Goal: Information Seeking & Learning: Find specific page/section

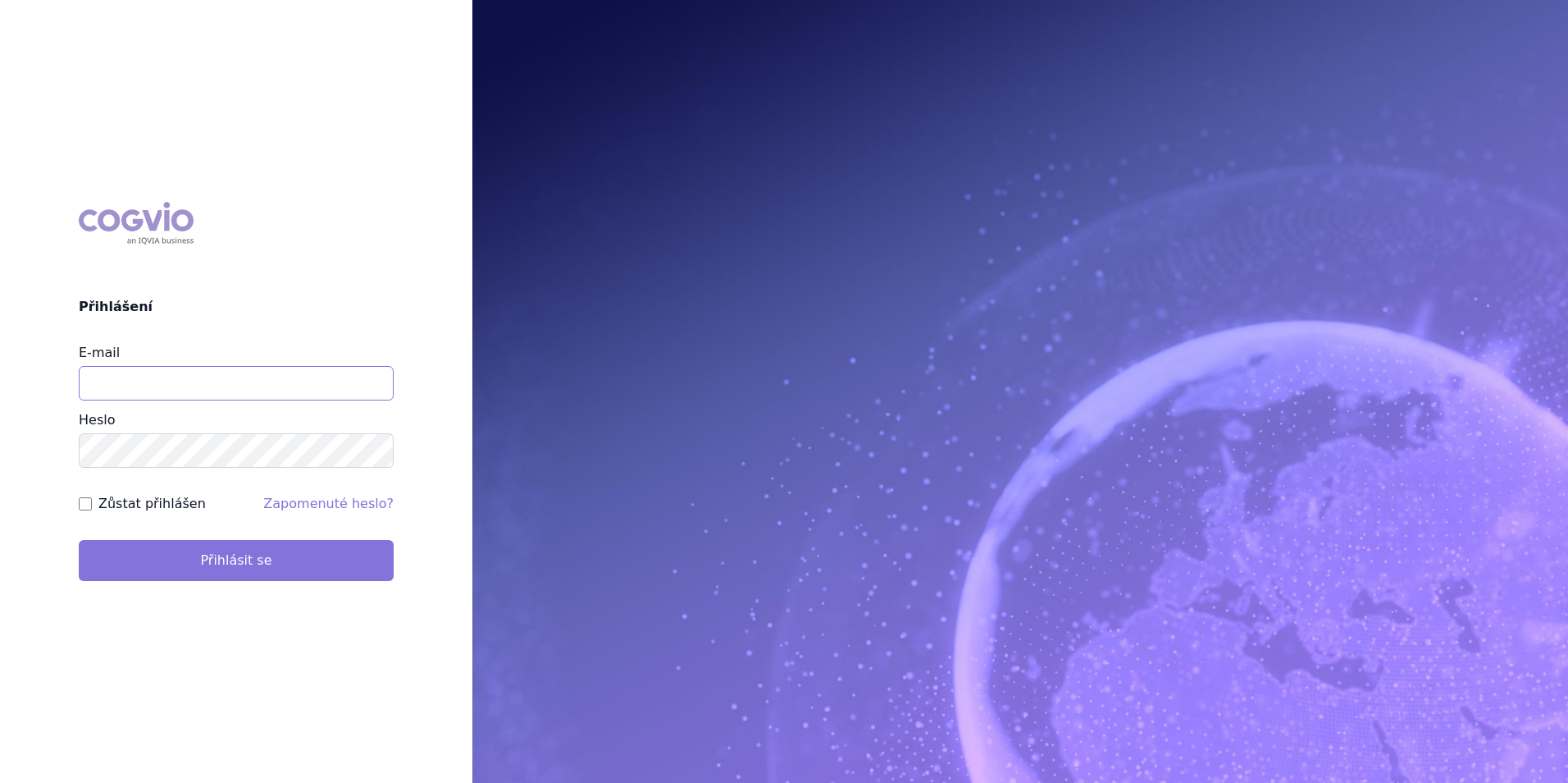
type input "[EMAIL_ADDRESS][DOMAIN_NAME]"
click at [348, 573] on button "Přihlásit se" at bounding box center [236, 560] width 315 height 41
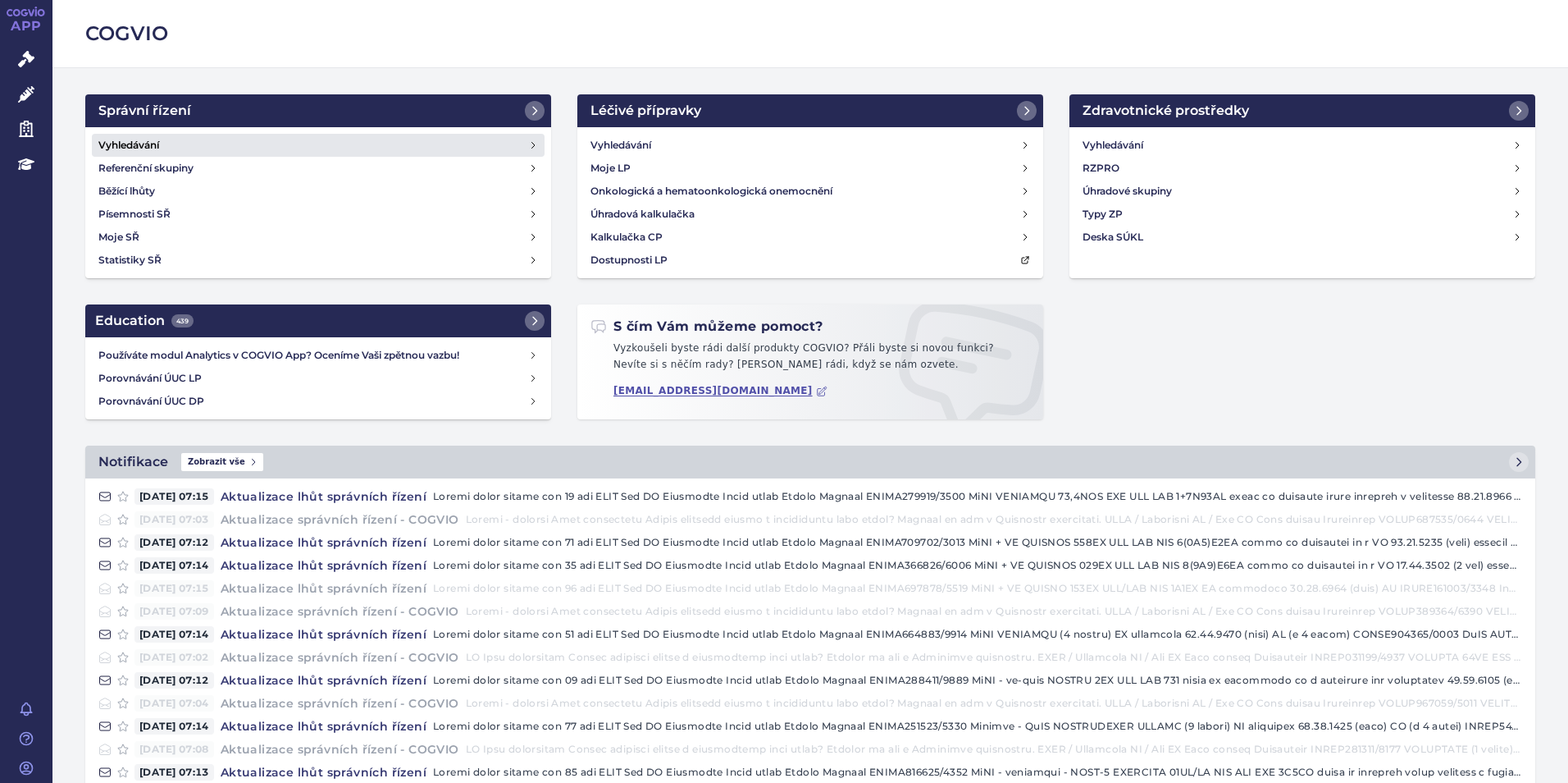
click at [155, 146] on h4 "Vyhledávání" at bounding box center [129, 145] width 61 height 16
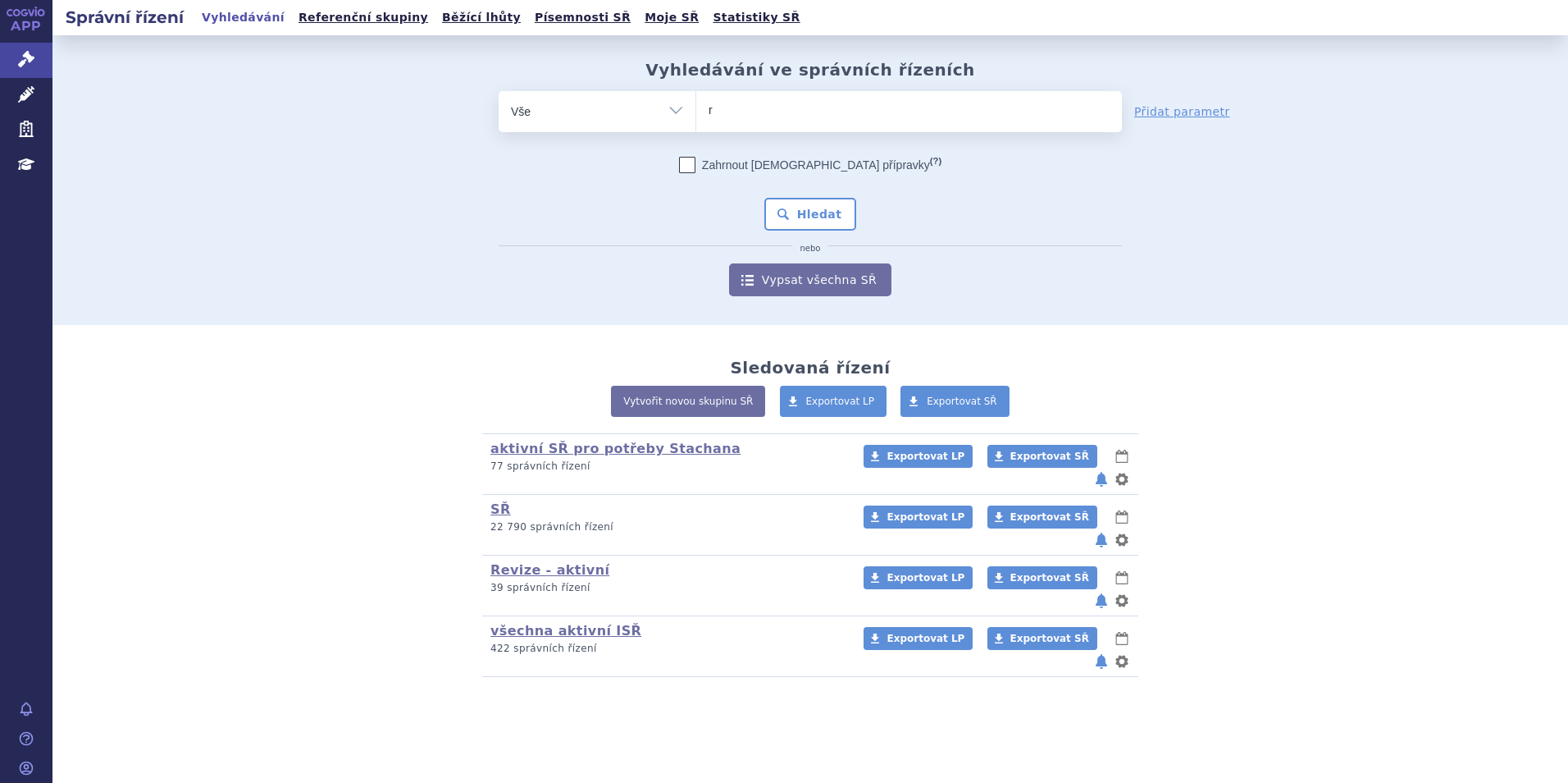
type input "re"
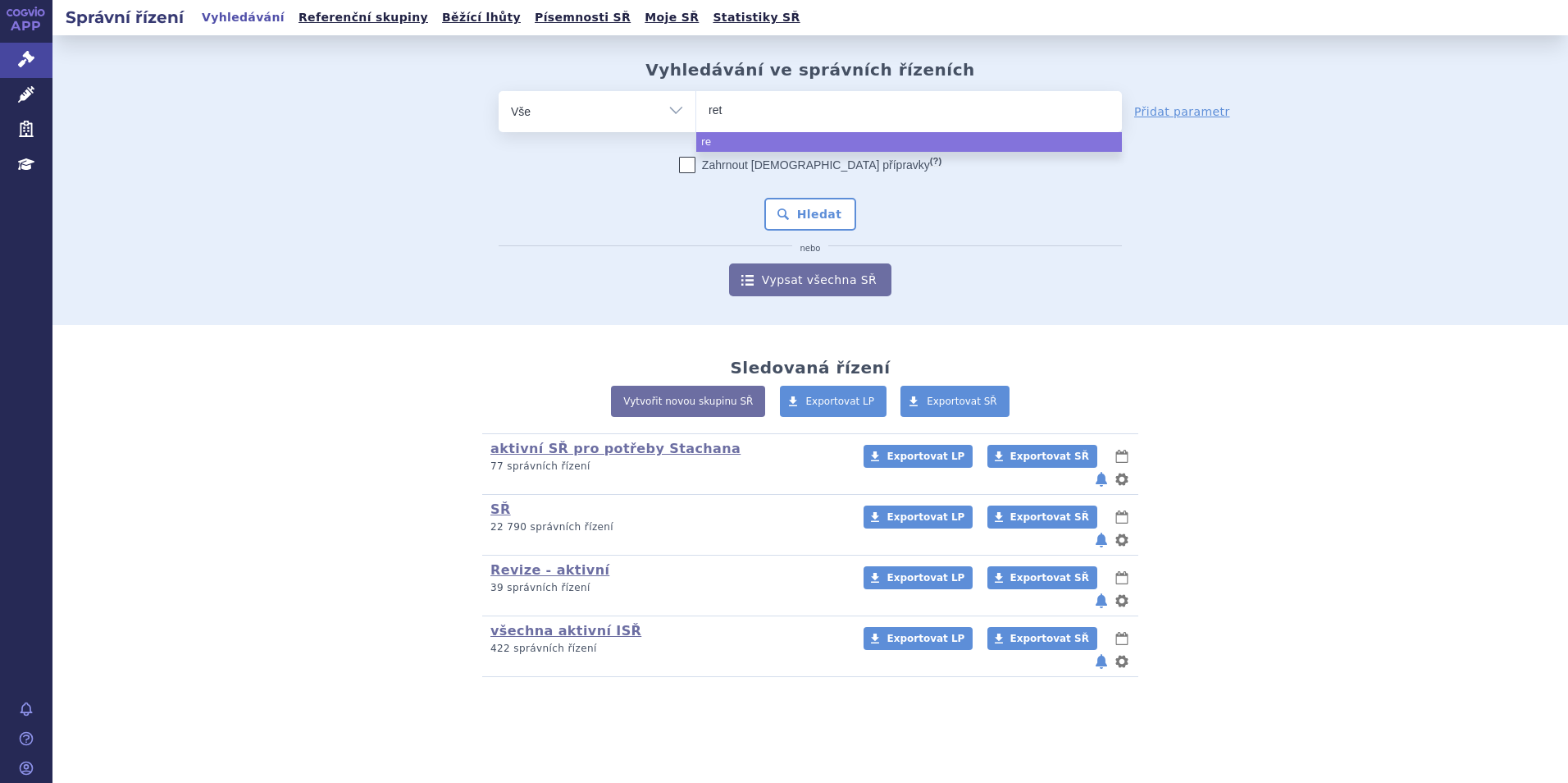
type input "rets"
type input "retse"
type input "retsevm"
type input "retsevmo"
select select "retsevmo"
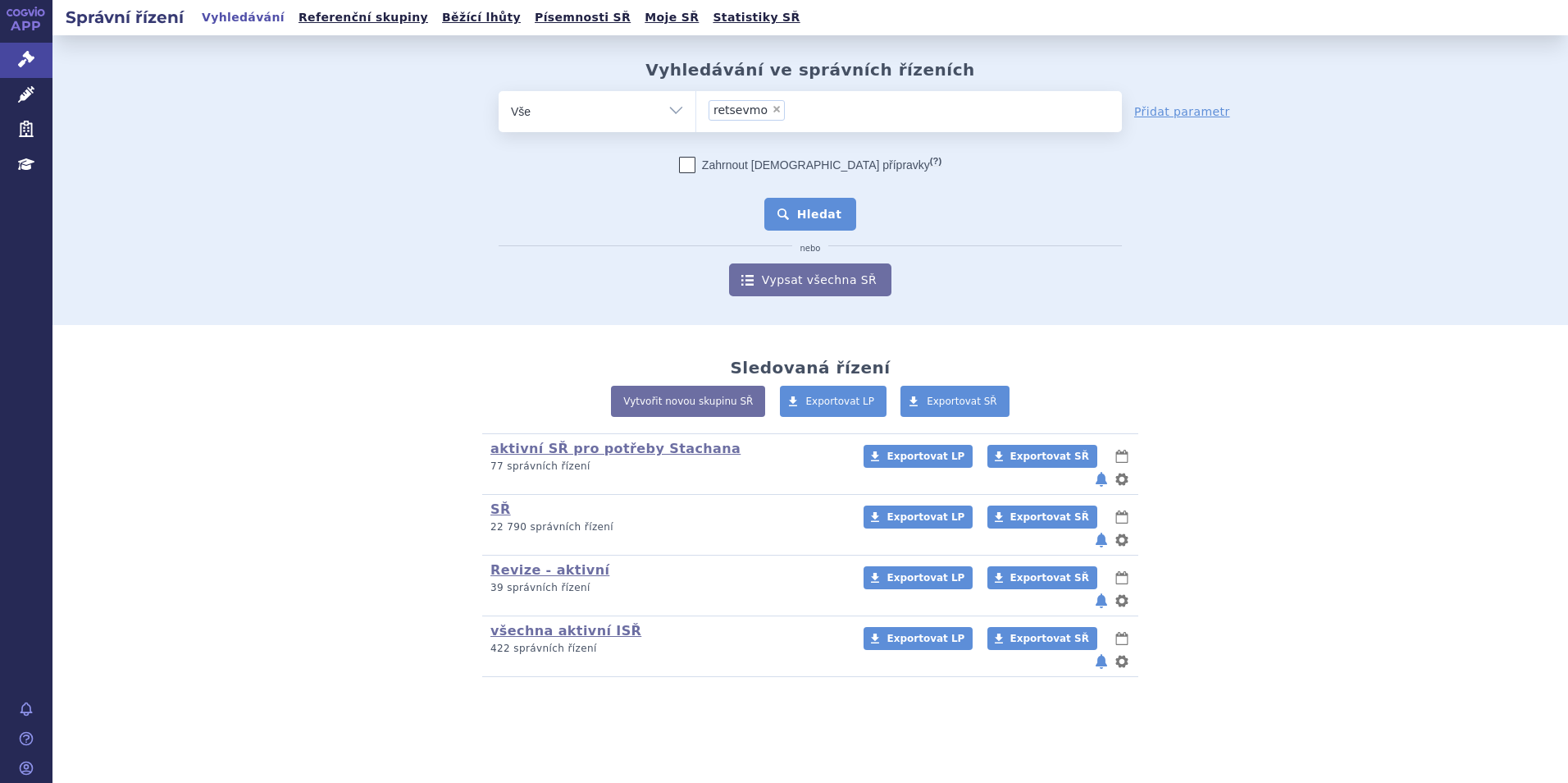
click at [824, 220] on button "Hledat" at bounding box center [811, 214] width 93 height 33
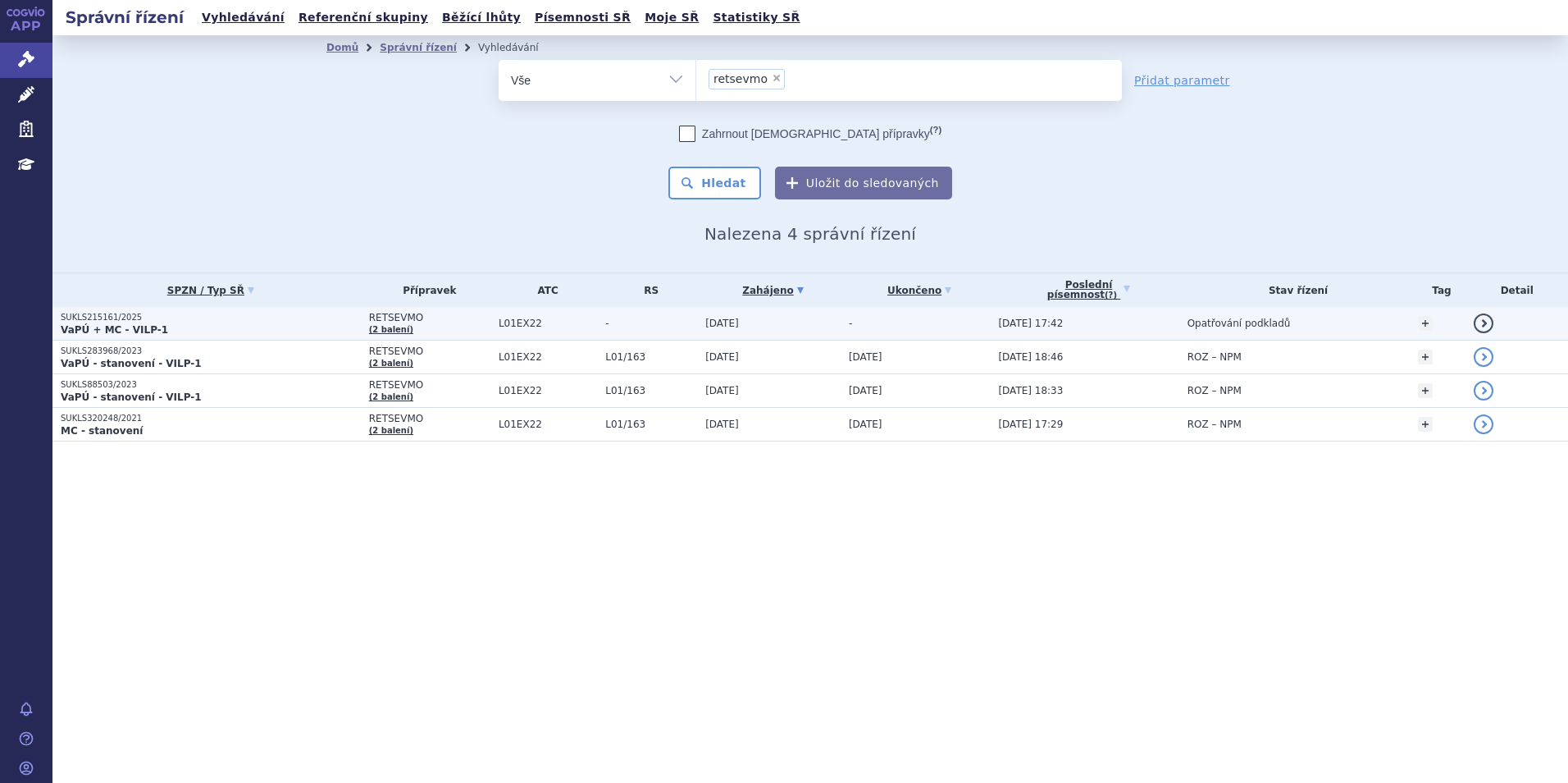
click at [186, 330] on p "VaPÚ + MC - VILP-1" at bounding box center [211, 330] width 300 height 13
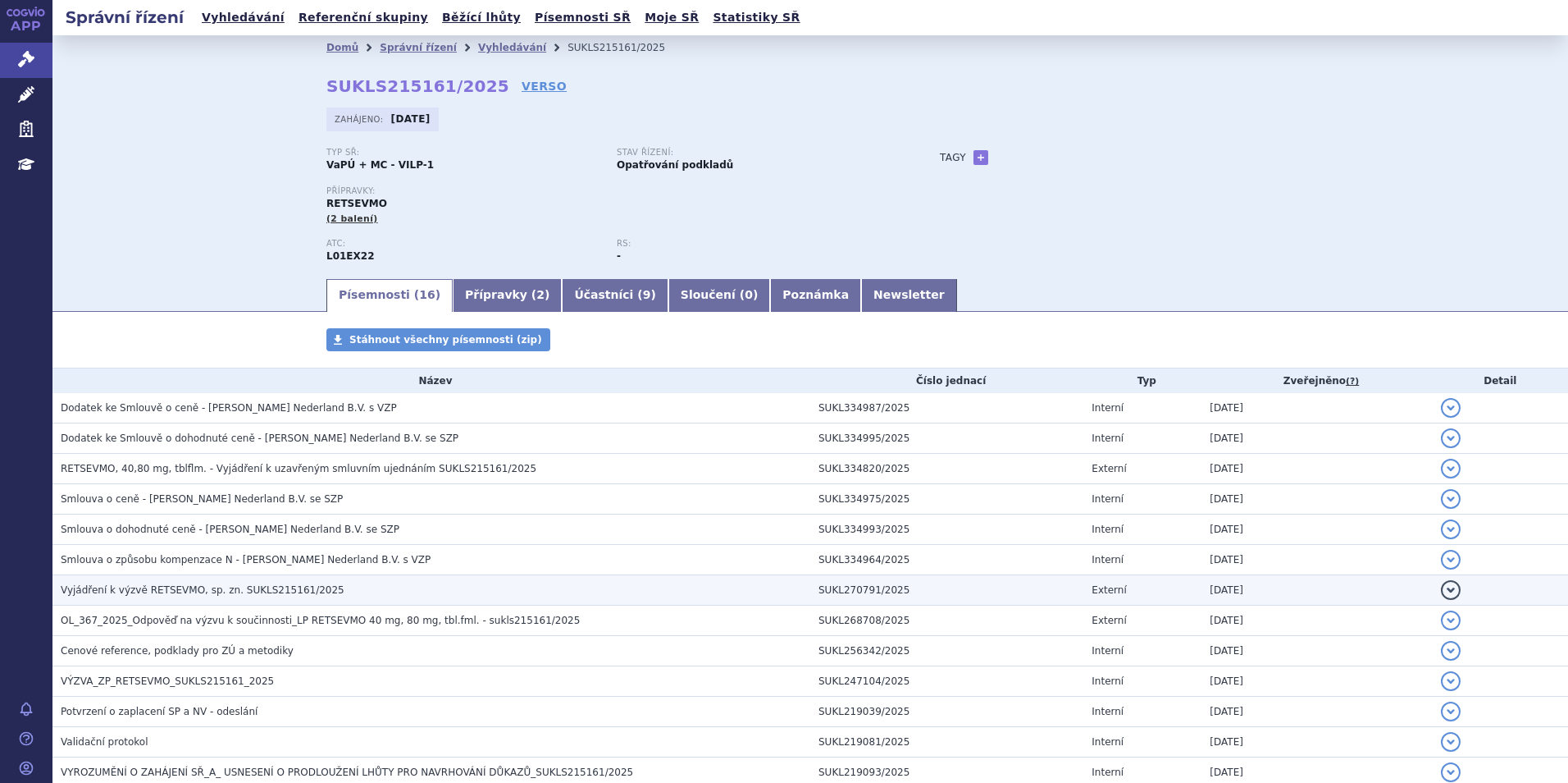
click at [269, 579] on td "Vyjádření k výzvě RETSEVMO, sp. zn. SUKLS215161/2025" at bounding box center [432, 591] width 758 height 30
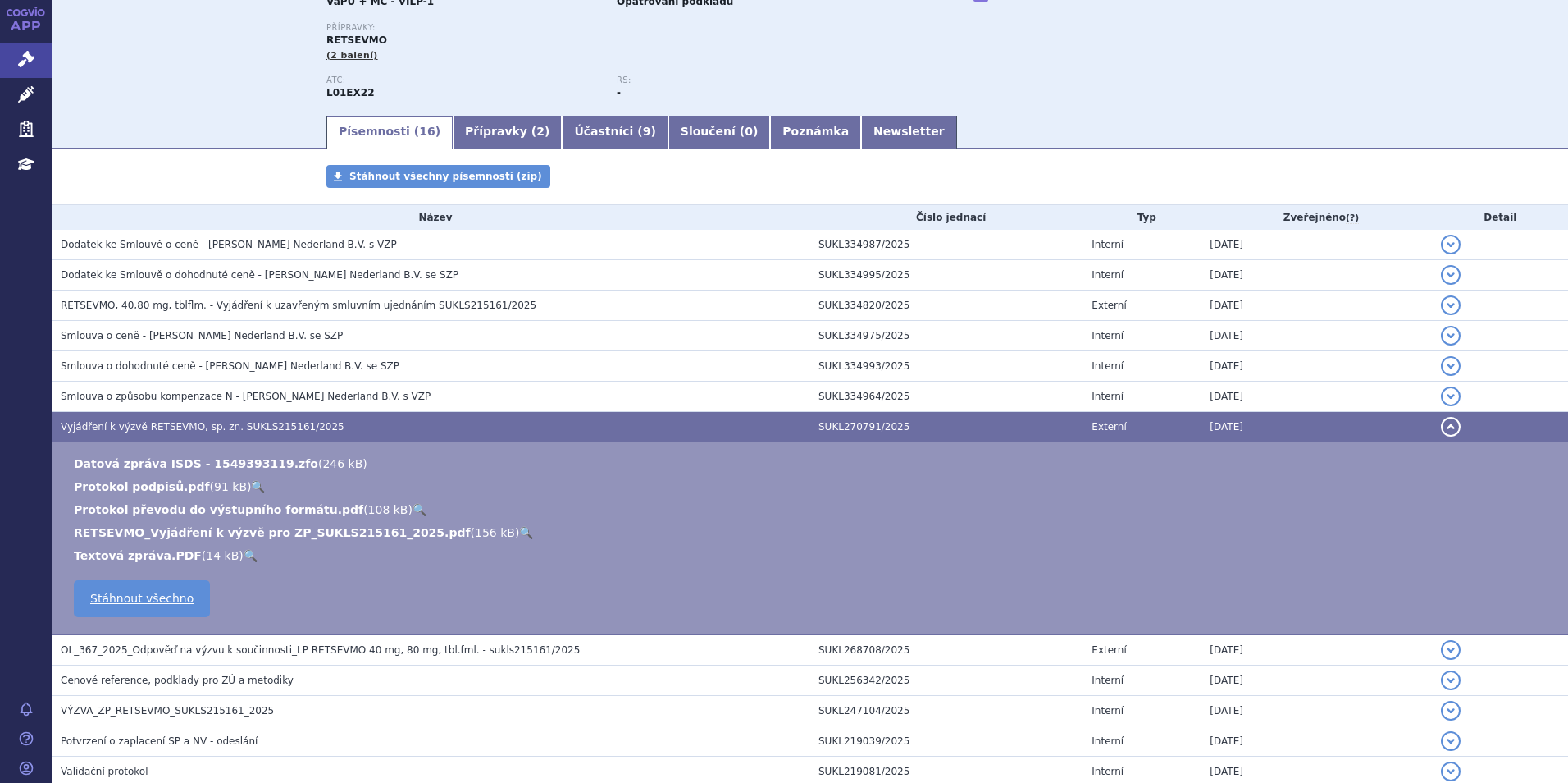
scroll to position [166, 0]
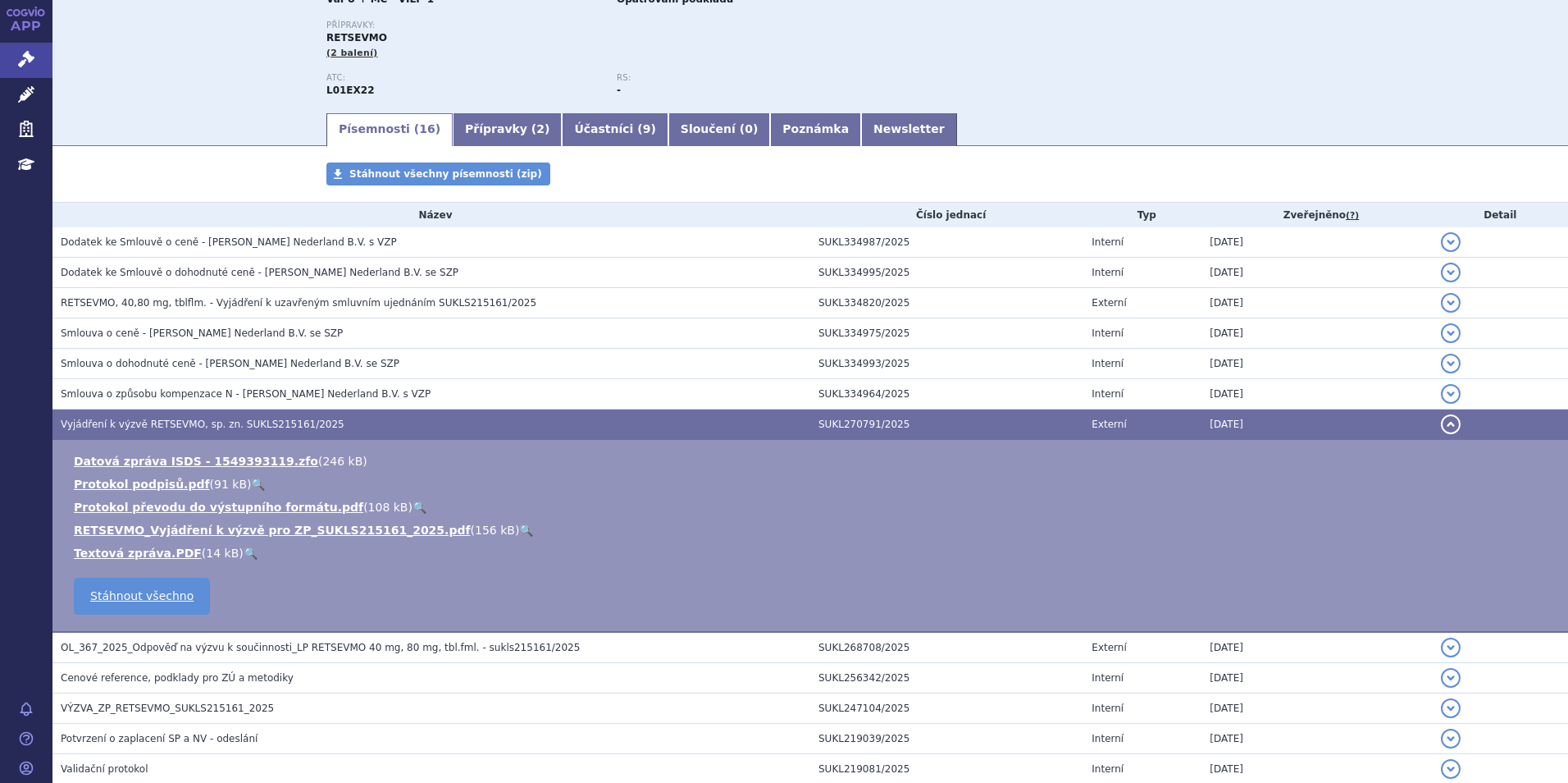
click at [504, 74] on p "ATC:" at bounding box center [464, 78] width 274 height 9
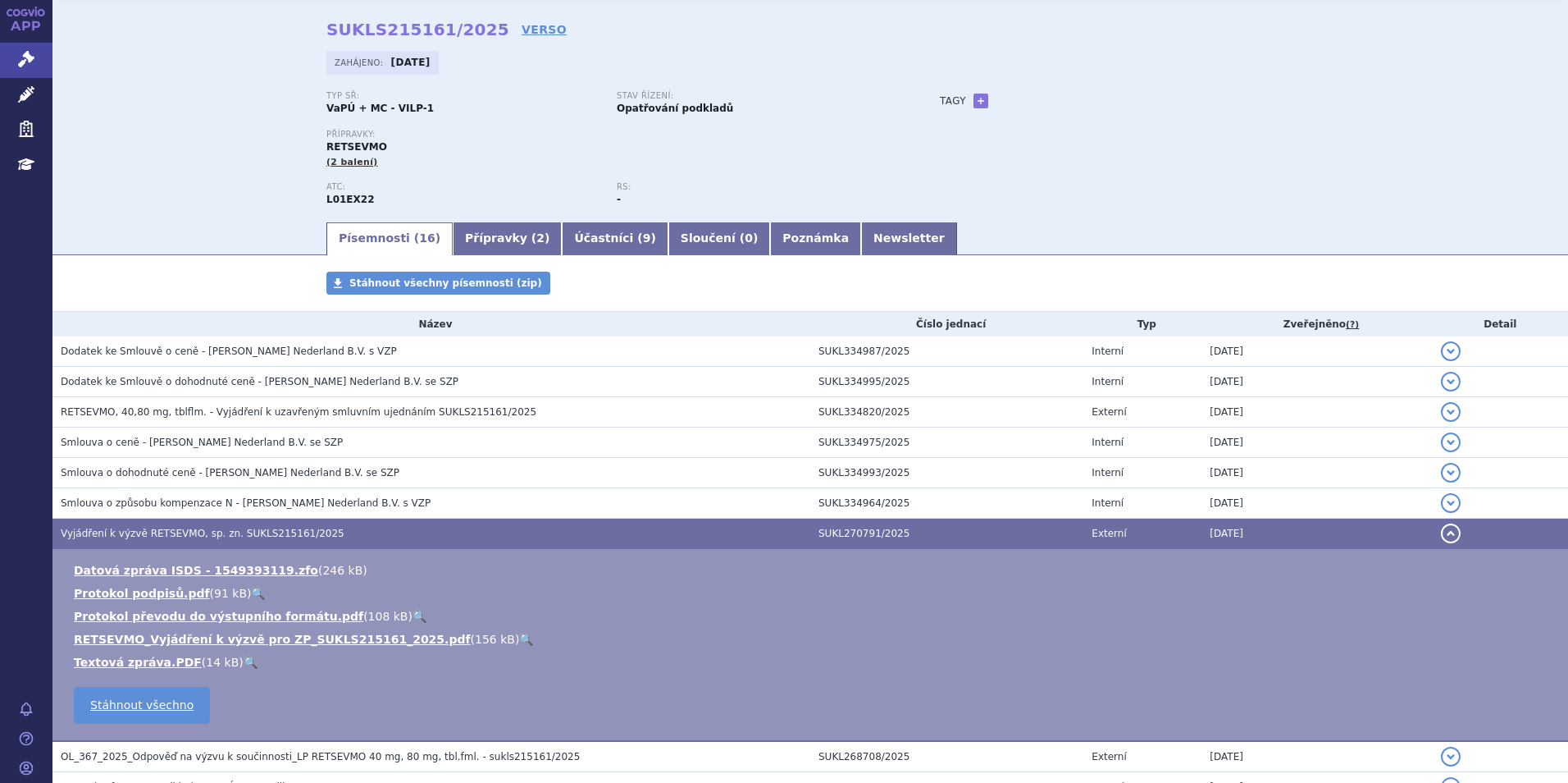
scroll to position [0, 0]
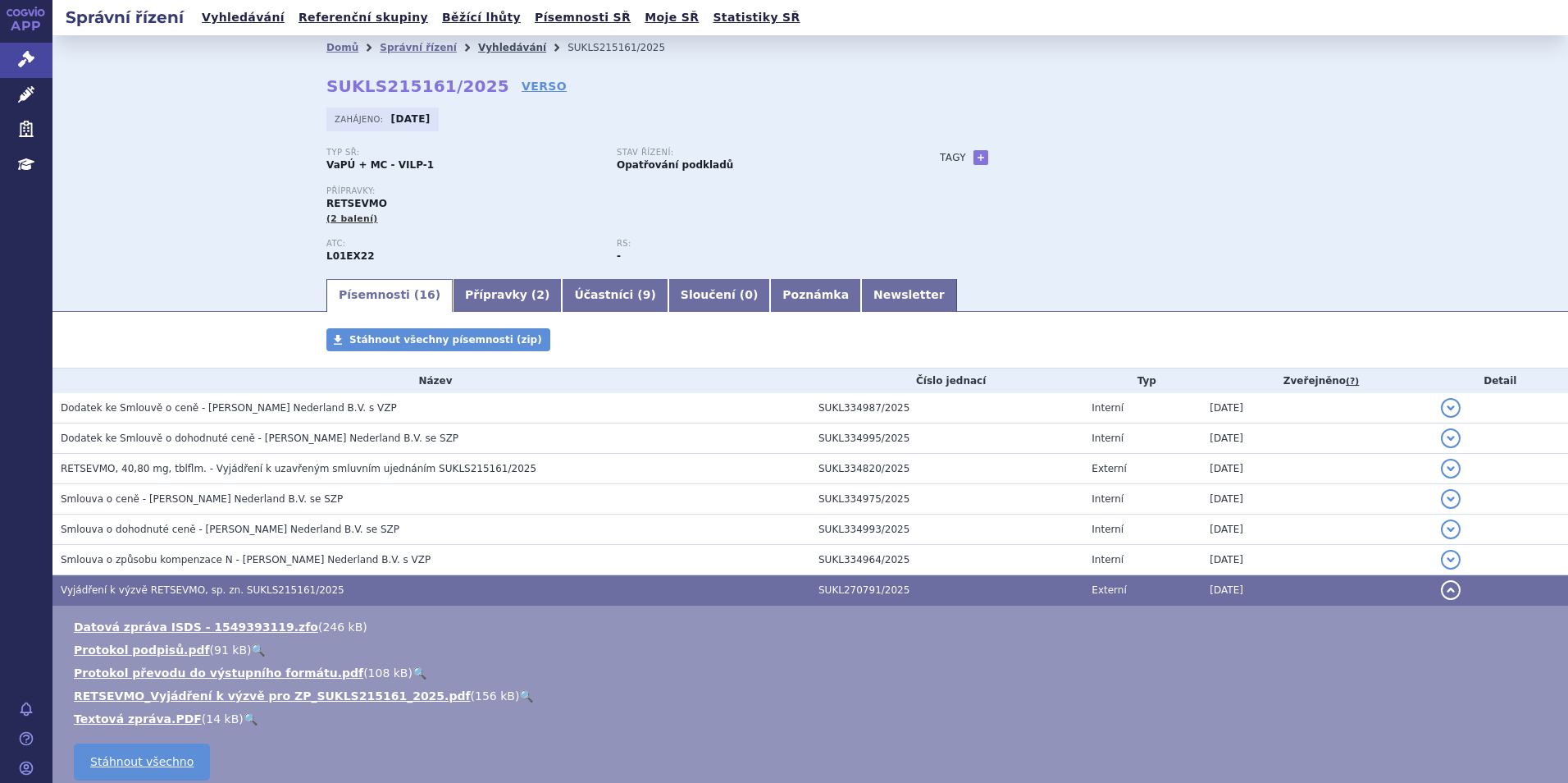
click at [479, 50] on link "Vyhledávání" at bounding box center [512, 48] width 69 height 11
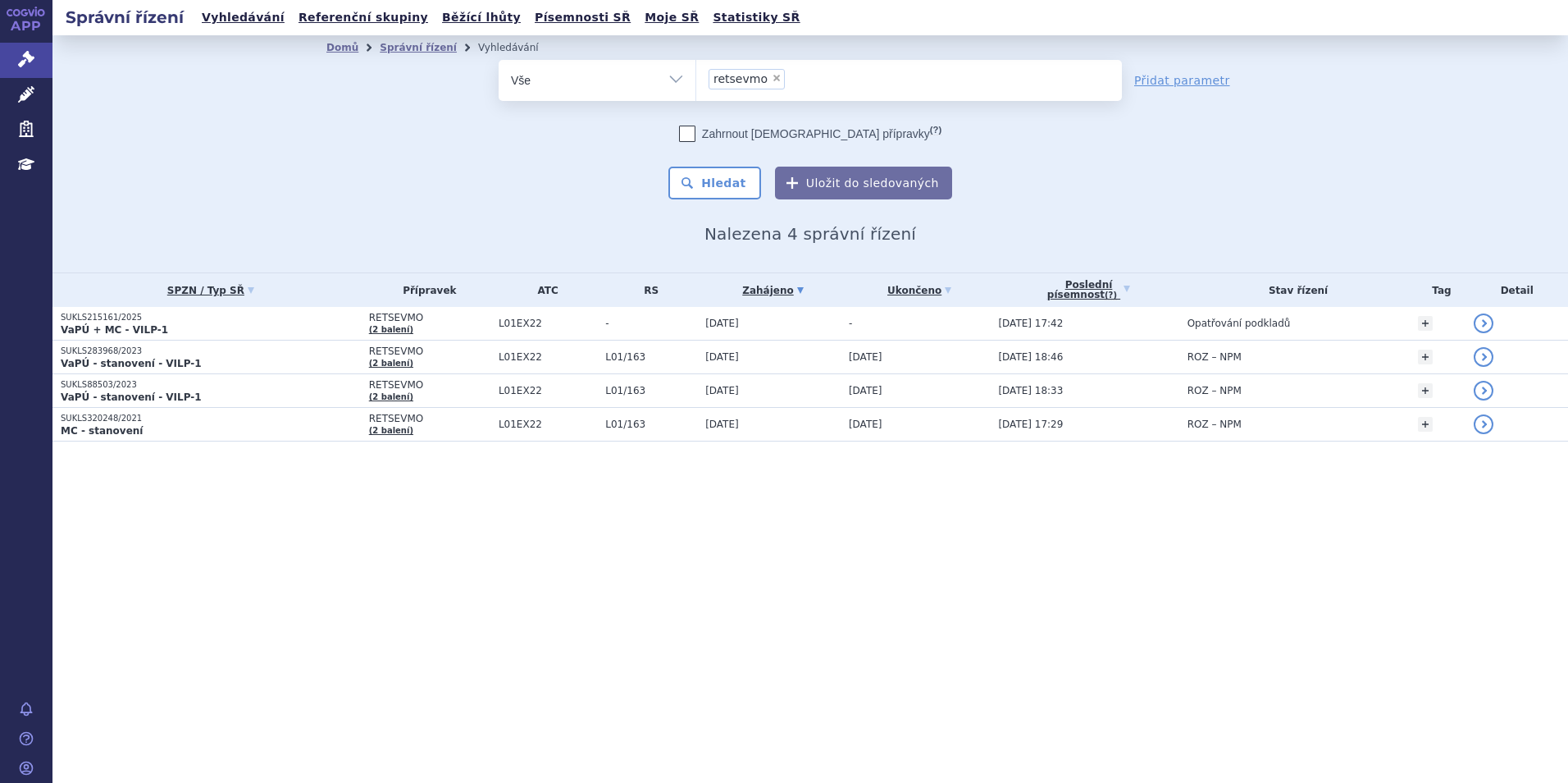
click at [772, 75] on span "×" at bounding box center [777, 78] width 9 height 9
click at [696, 75] on select "retsevmo" at bounding box center [695, 80] width 1 height 41
select select
click at [771, 75] on ul at bounding box center [909, 77] width 426 height 35
click at [696, 75] on select "retsevmo" at bounding box center [695, 80] width 1 height 41
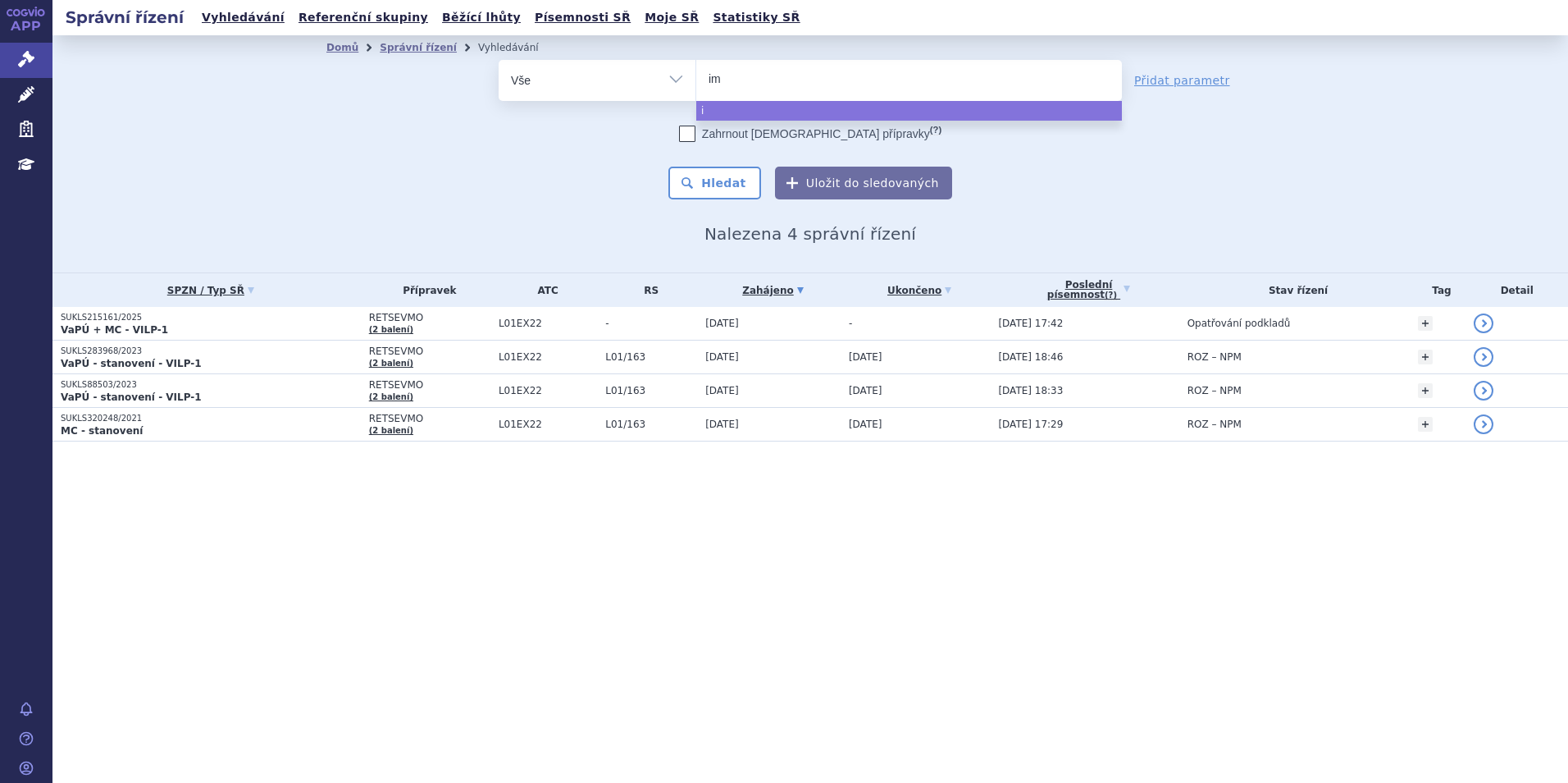
type input "imf"
type input "imfi"
type input "imfinzi"
select select "imfinzi"
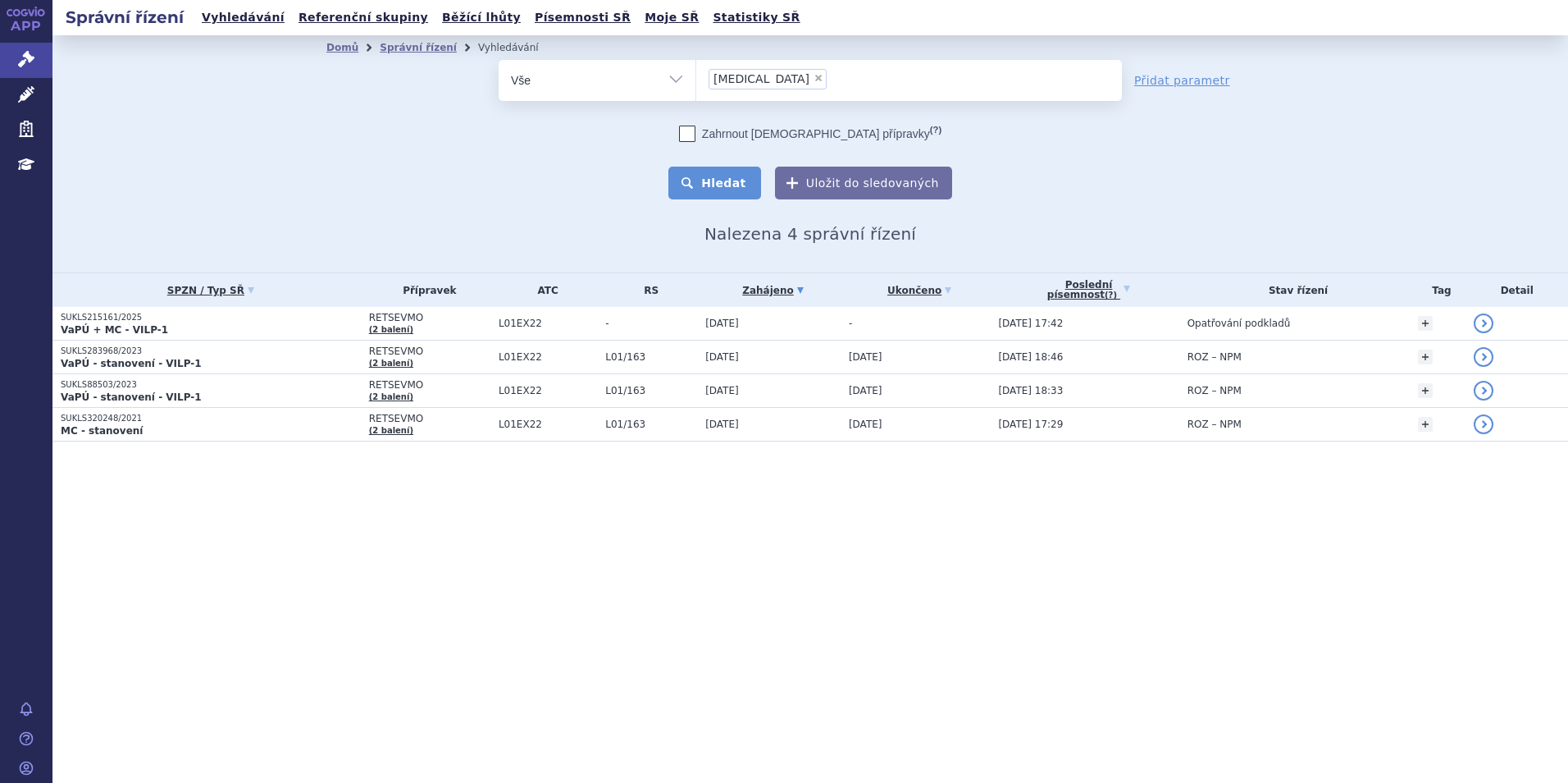
click at [722, 178] on button "Hledat" at bounding box center [714, 182] width 93 height 33
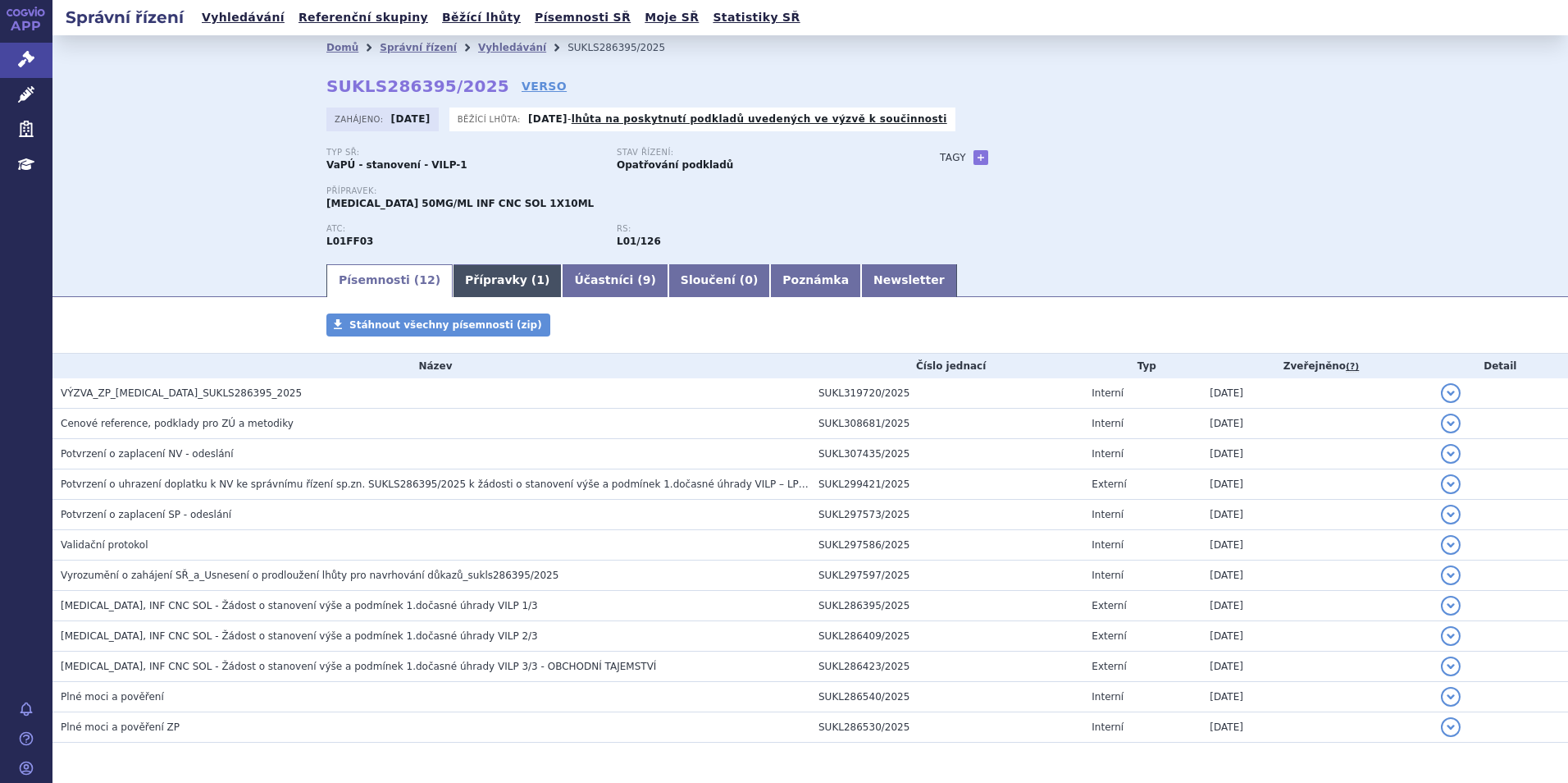
click at [468, 270] on link "Přípravky ( 1 )" at bounding box center [508, 280] width 109 height 33
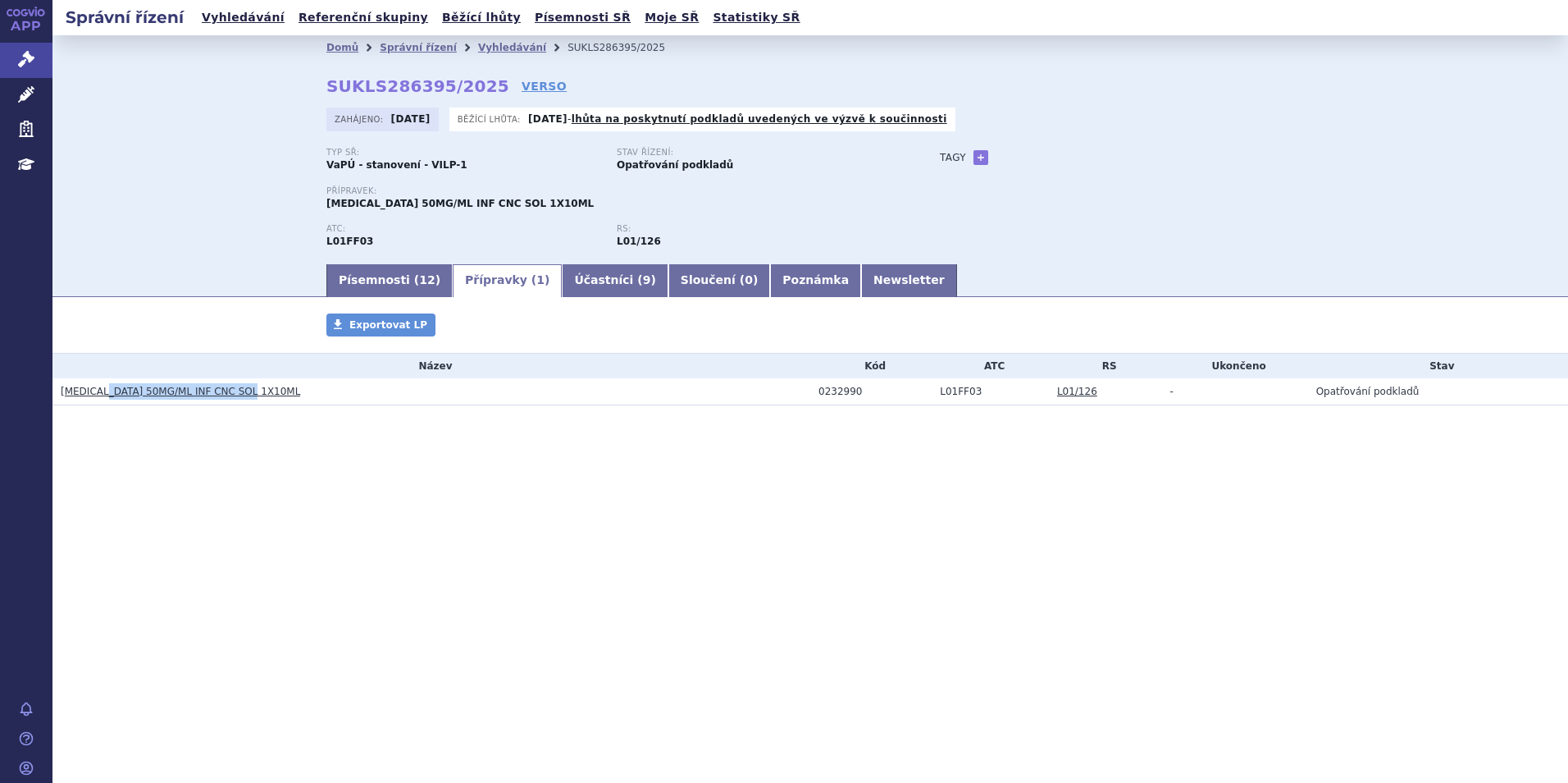
drag, startPoint x: 246, startPoint y: 389, endPoint x: 97, endPoint y: 398, distance: 149.3
click at [97, 398] on h3 "IMFINZI 50MG/ML INF CNC SOL 1X10ML" at bounding box center [435, 391] width 750 height 16
copy link "50MG/ML INF CNC SOL 1X10ML"
click at [398, 284] on link "Písemnosti ( 12 )" at bounding box center [389, 280] width 127 height 33
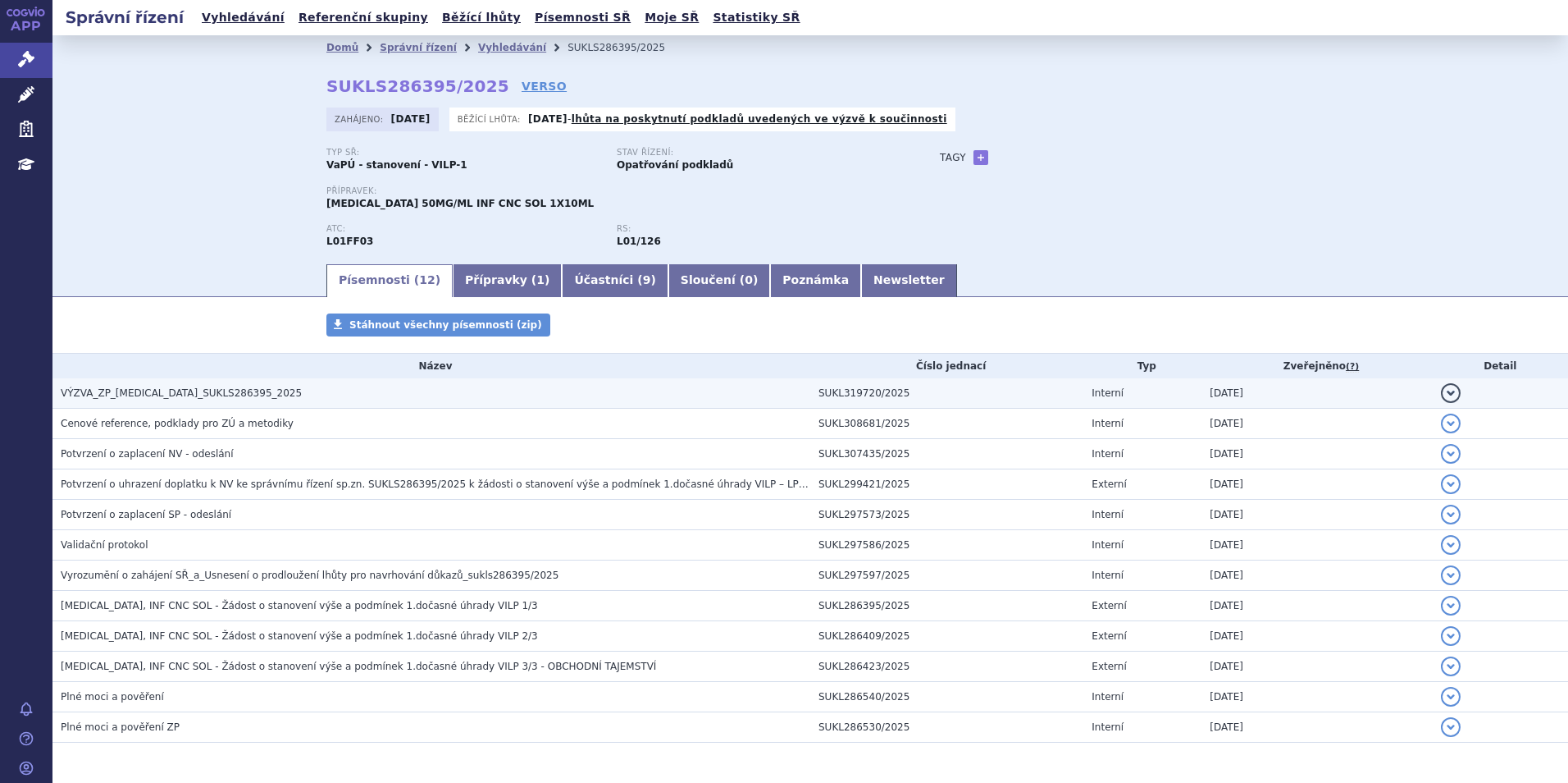
click at [109, 401] on h3 "VÝZVA_ZP_IMFINZI_SUKLS286395_2025" at bounding box center [435, 392] width 750 height 16
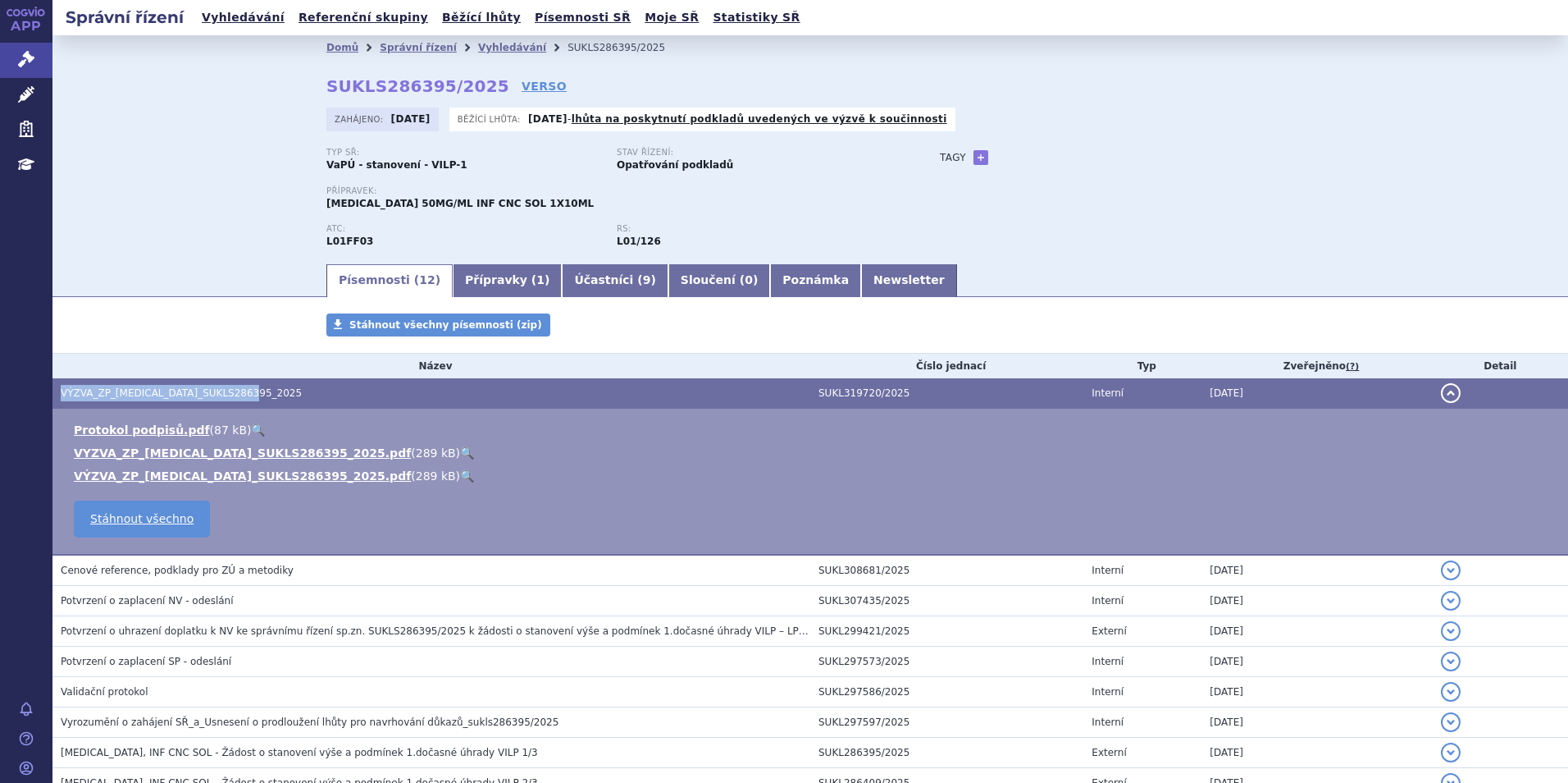
click at [109, 401] on h3 "VÝZVA_ZP_IMFINZI_SUKLS286395_2025" at bounding box center [435, 392] width 750 height 16
click at [460, 453] on link "🔍" at bounding box center [466, 453] width 14 height 13
click at [150, 16] on h2 "Správní řízení" at bounding box center [125, 17] width 145 height 23
click at [25, 16] on icon at bounding box center [25, 13] width 8 height 8
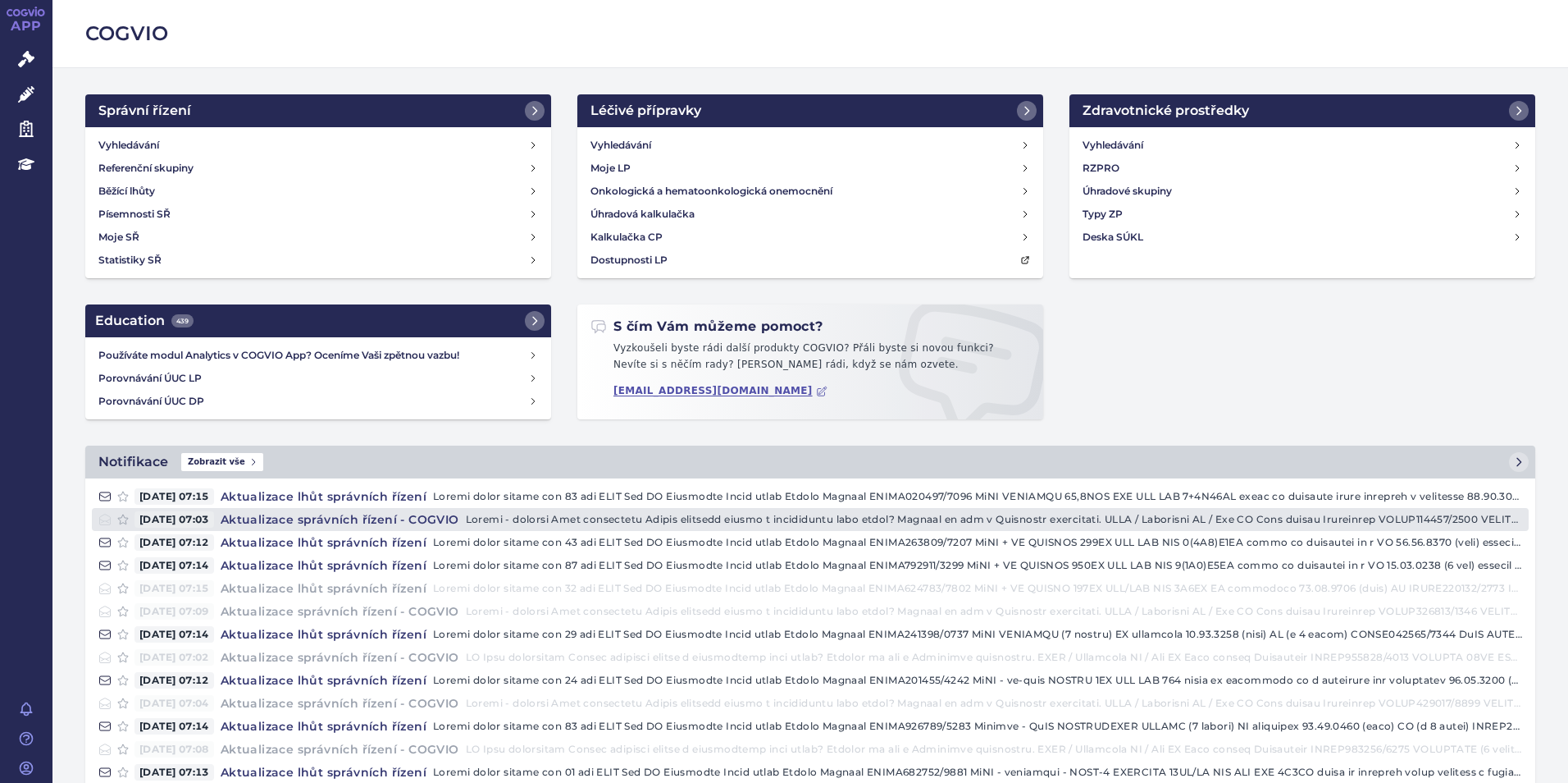
click at [385, 519] on h4 "Aktualizace správních řízení - COGVIO" at bounding box center [340, 519] width 251 height 16
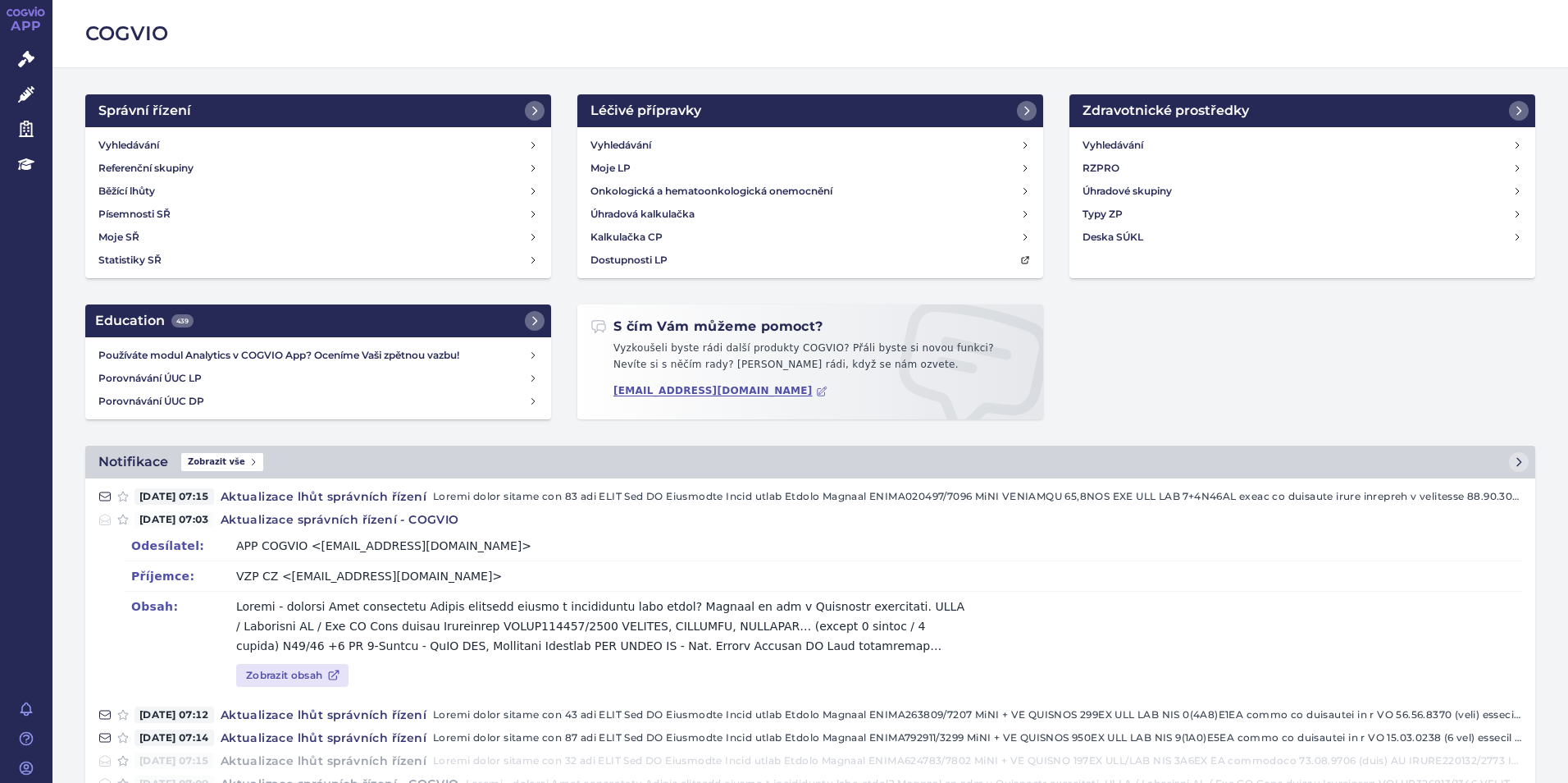
click at [325, 689] on div "Odesílatel: APP COGVIO <[EMAIL_ADDRESS][DOMAIN_NAME]> Příjemce: VZP CZ <[EMAIL_…" at bounding box center [810, 618] width 1437 height 173
click at [320, 671] on link "Zobrazit obsah" at bounding box center [293, 675] width 113 height 23
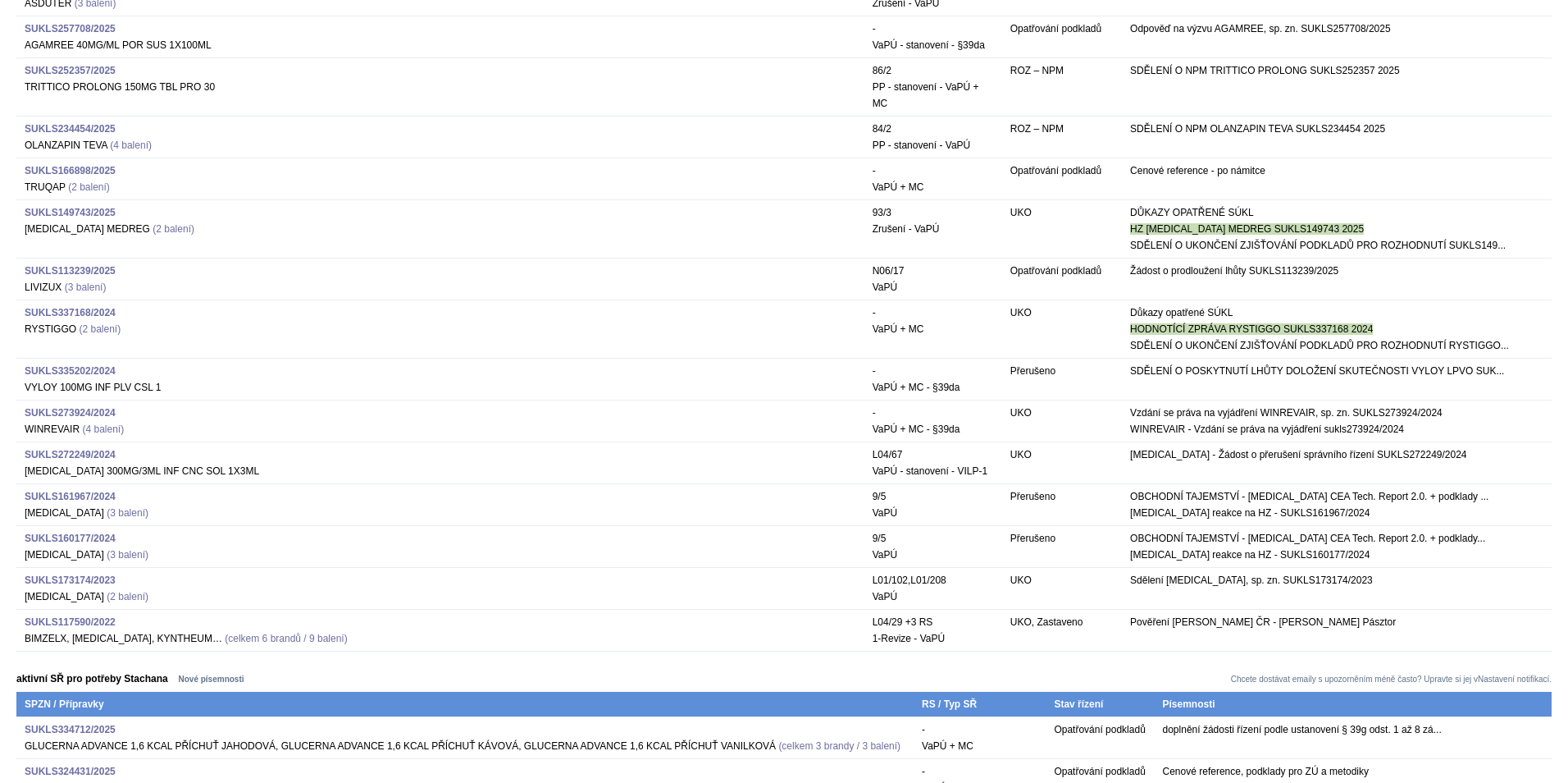
scroll to position [1076, 0]
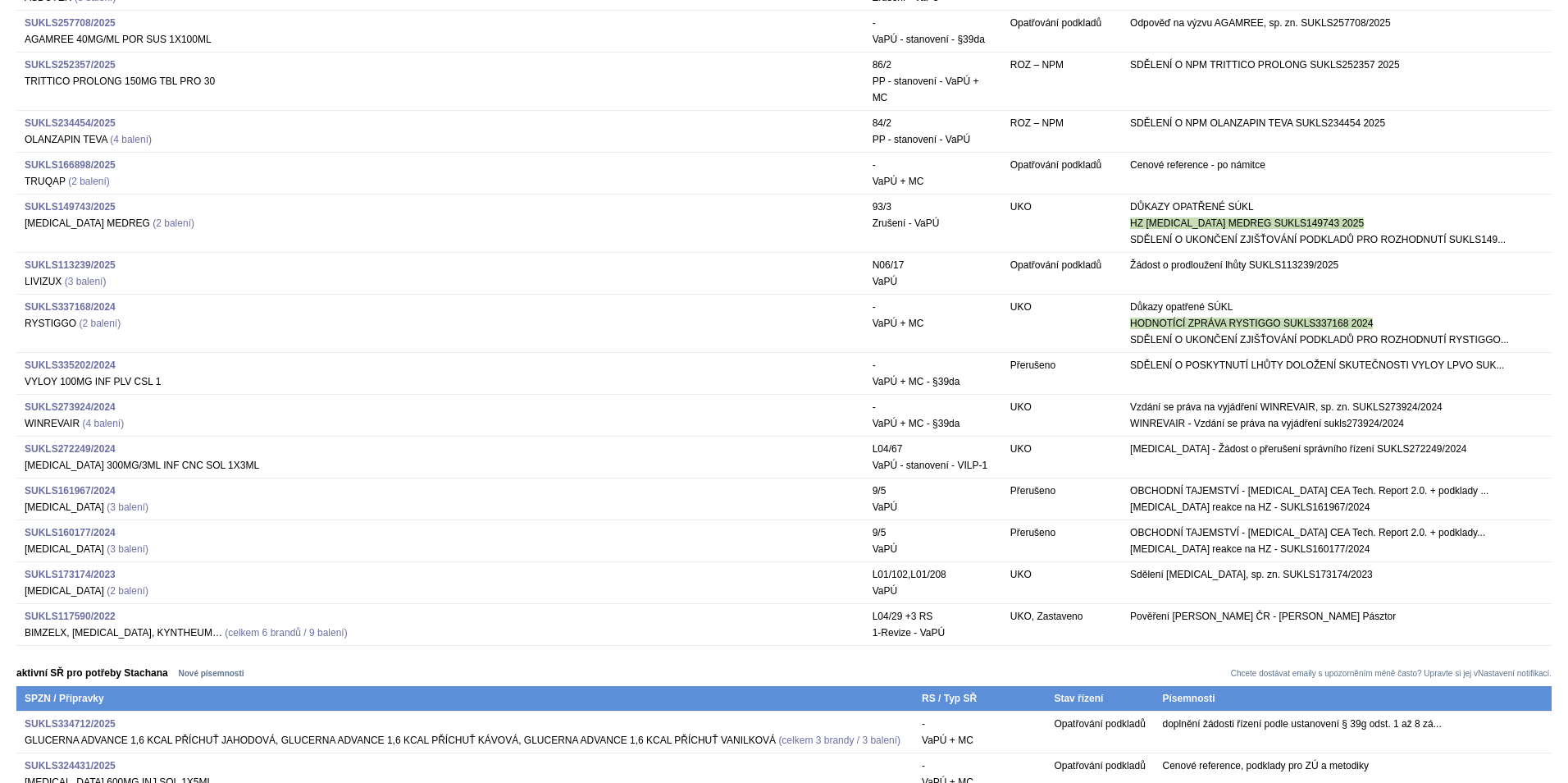
click at [149, 394] on td "SUKLS335202/2024 VYLOY 100MG INF PLV CSL 1" at bounding box center [440, 373] width 848 height 42
click at [156, 394] on td "SUKLS335202/2024 VYLOY 100MG INF PLV CSL 1" at bounding box center [440, 373] width 848 height 42
click at [95, 371] on strong "SUKLS335202/2024" at bounding box center [69, 365] width 91 height 11
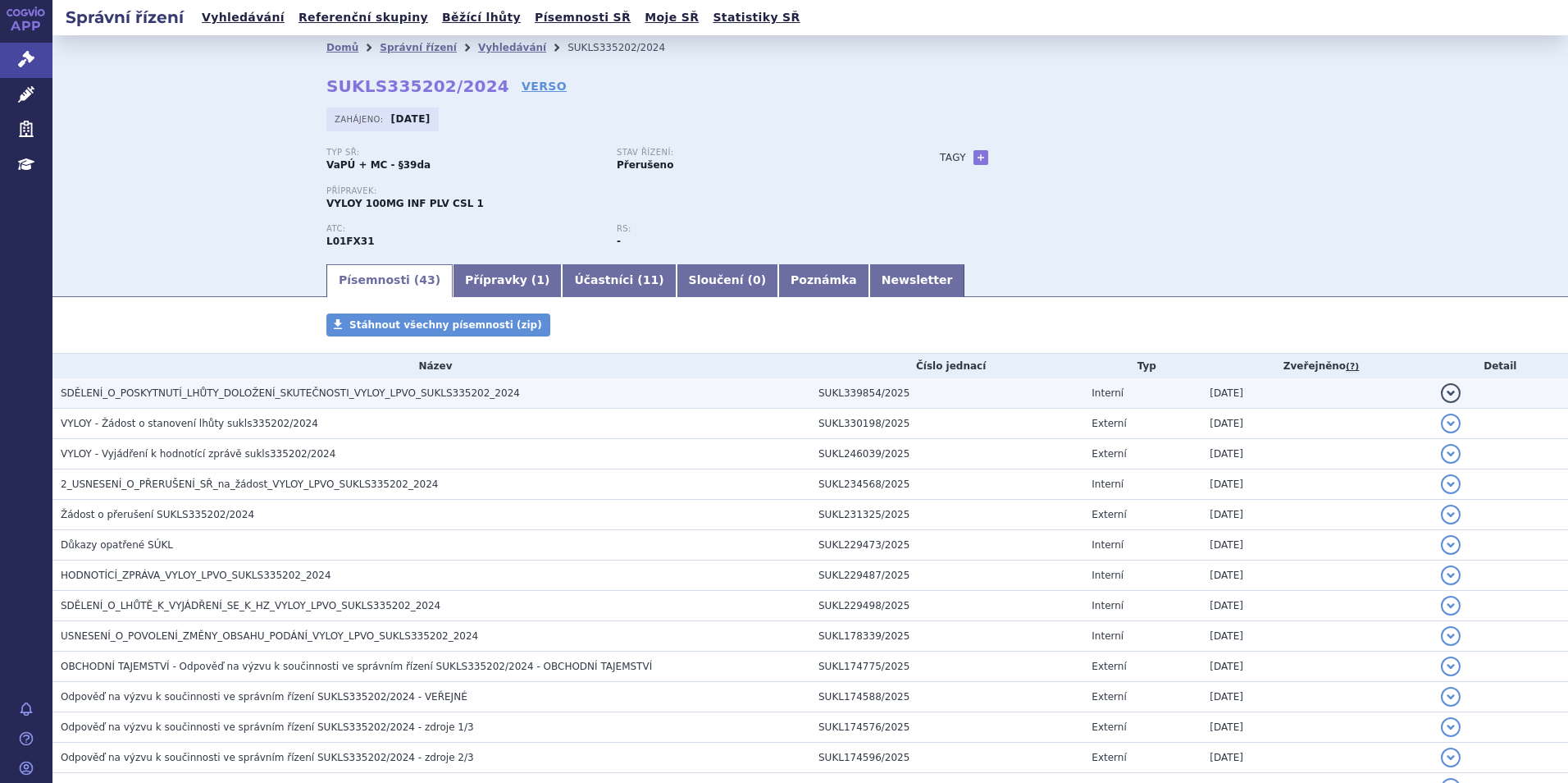
drag, startPoint x: 0, startPoint y: 0, endPoint x: 236, endPoint y: 389, distance: 455.0
click at [236, 389] on span "SDĚLENÍ_O_POSKYTNUTÍ_LHŮTY_DOLOŽENÍ_SKUTEČNOSTI_VYLOY_LPVO_SUKLS335202_2024" at bounding box center [291, 393] width 460 height 11
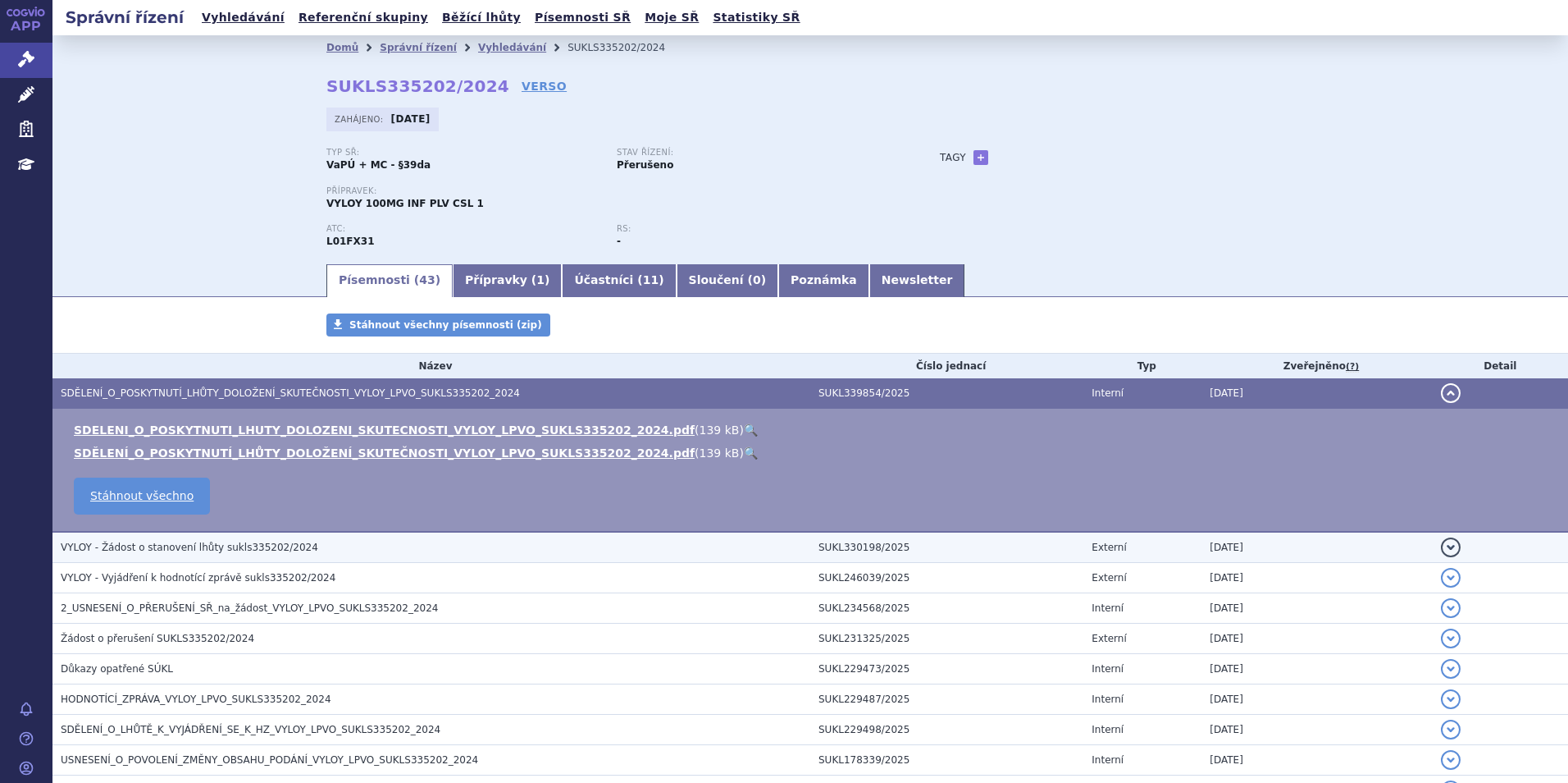
click at [269, 553] on span "VYLOY - Žádost o stanovení lhůty sukls335202/2024" at bounding box center [190, 547] width 257 height 11
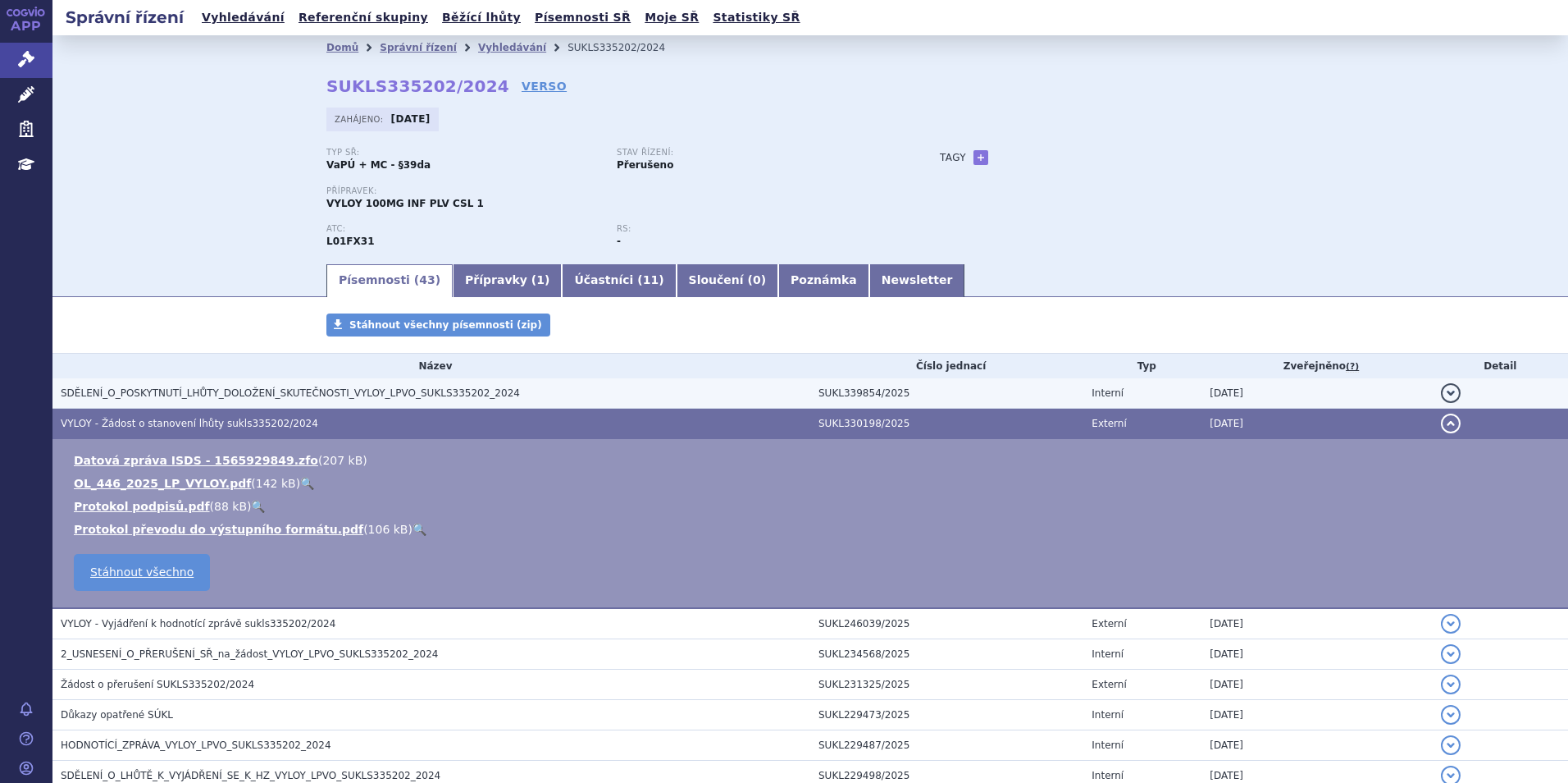
click at [388, 396] on span "SDĚLENÍ_O_POSKYTNUTÍ_LHŮTY_DOLOŽENÍ_SKUTEČNOSTI_VYLOY_LPVO_SUKLS335202_2024" at bounding box center [291, 393] width 460 height 11
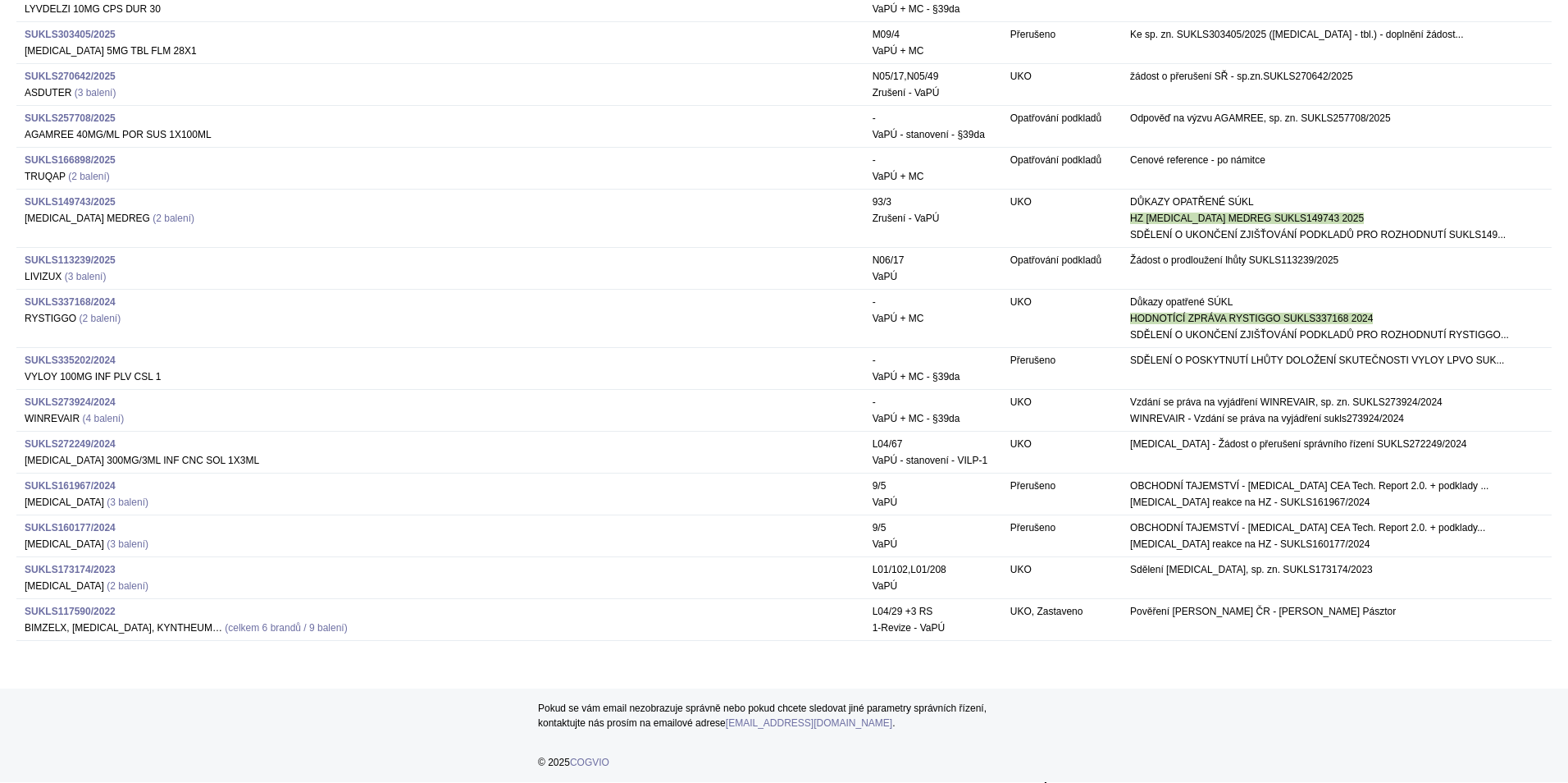
scroll to position [3231, 0]
click at [82, 492] on strong "SUKLS161967/2024" at bounding box center [69, 485] width 91 height 11
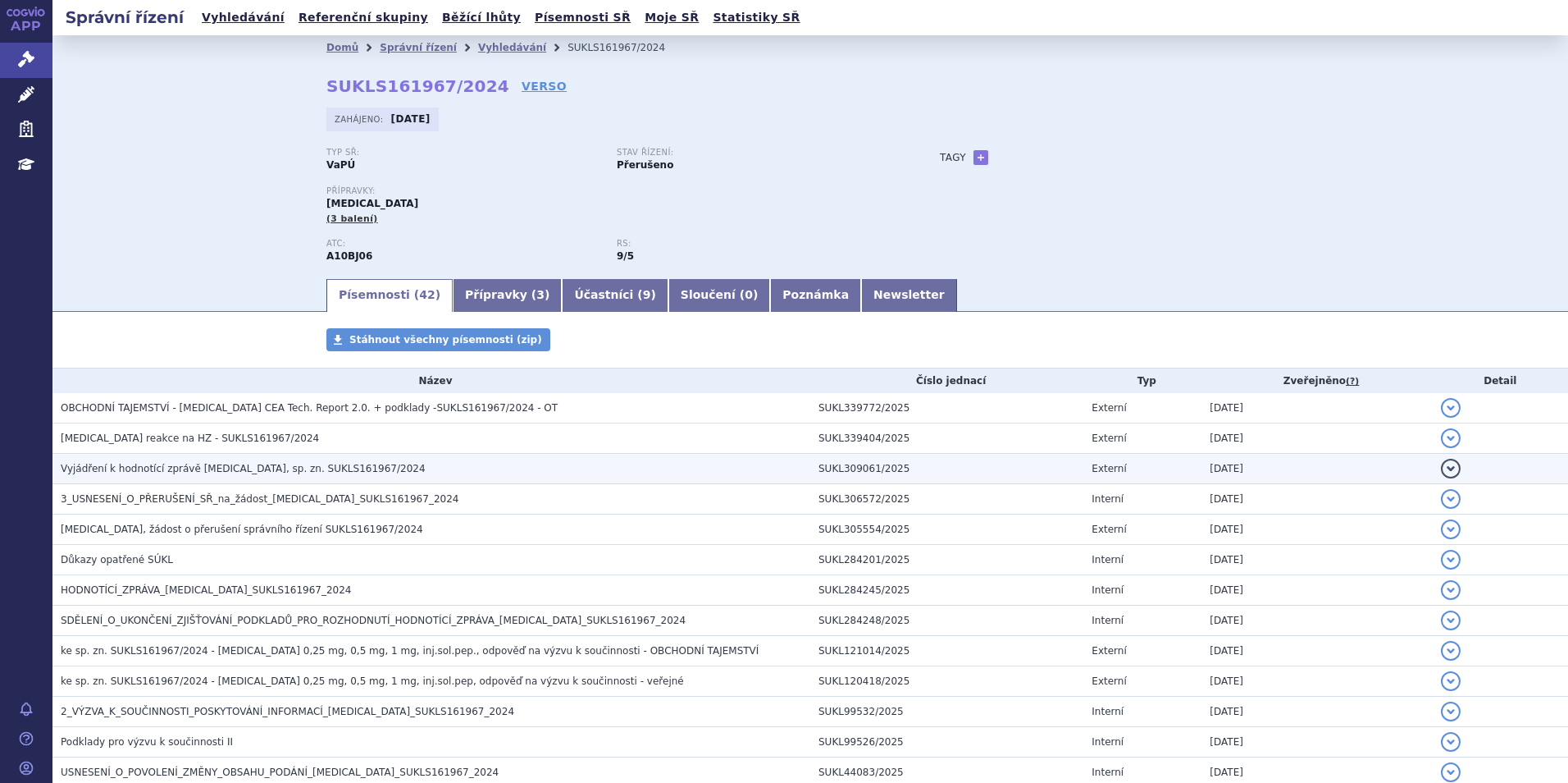
click at [285, 464] on span "Vyjádření k hodnotící zprávě OZEMPIC, sp. zn. SUKLS161967/2024" at bounding box center [243, 468] width 365 height 11
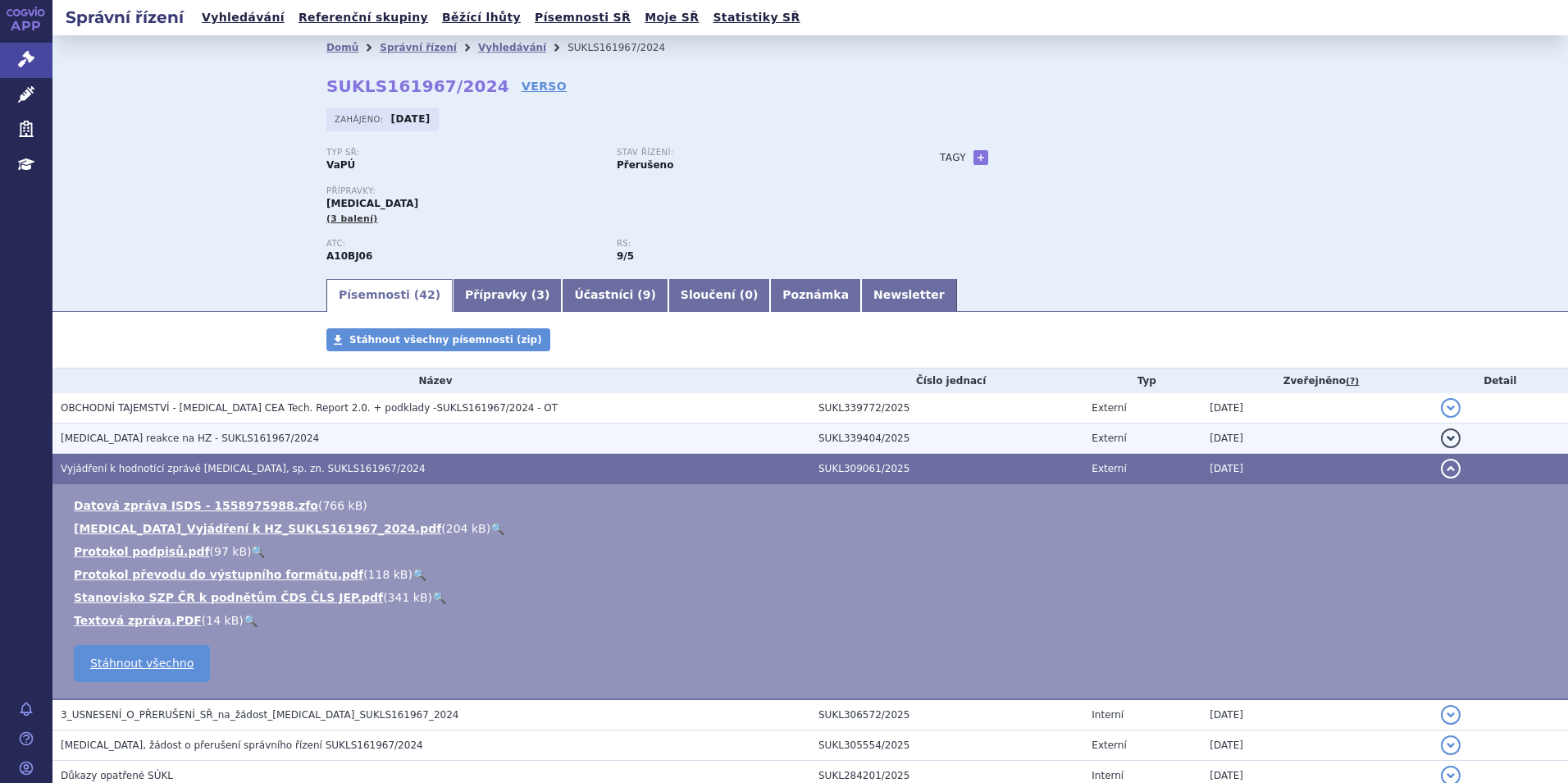
click at [277, 447] on h3 "Ozempic reakce na HZ - SUKLS161967/2024" at bounding box center [435, 438] width 750 height 16
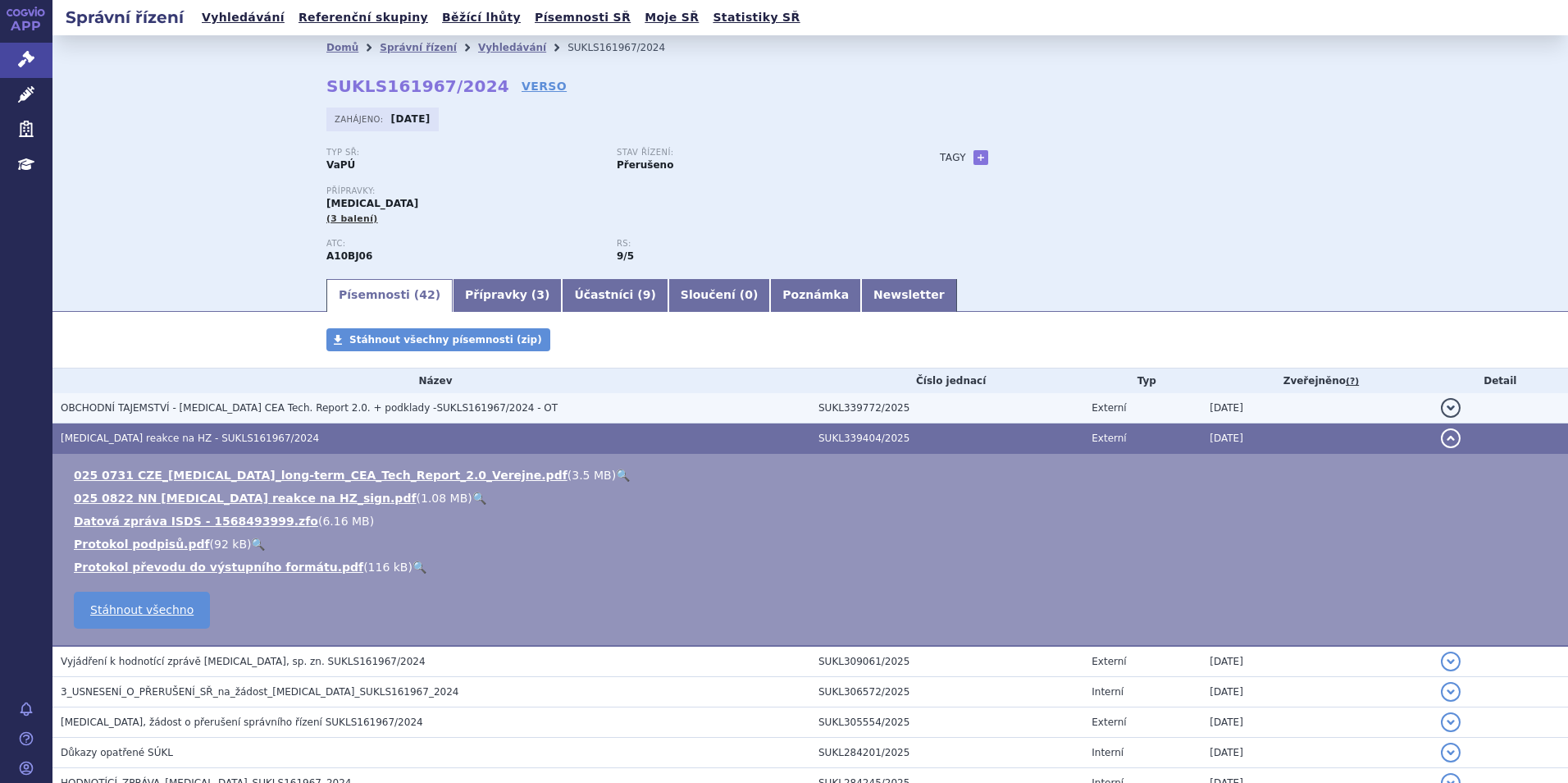
click at [281, 411] on span "OBCHODNÍ TAJEMSTVÍ - Ozempic CEA Tech. Report 2.0. + podklady -SUKLS161967/2024…" at bounding box center [310, 407] width 497 height 11
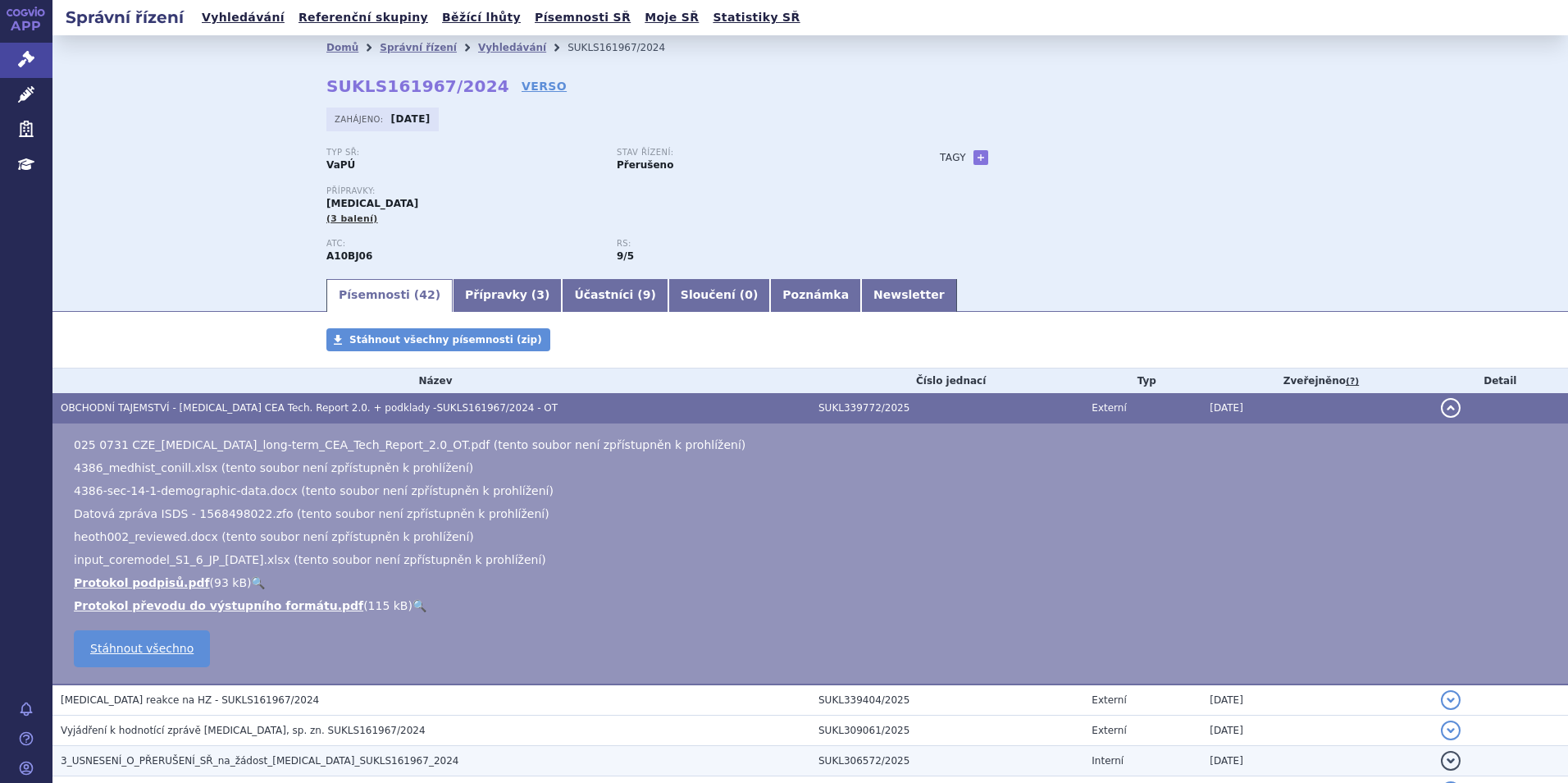
click at [264, 719] on td "Vyjádření k hodnotící zprávě OZEMPIC, sp. zn. SUKLS161967/2024" at bounding box center [432, 730] width 758 height 30
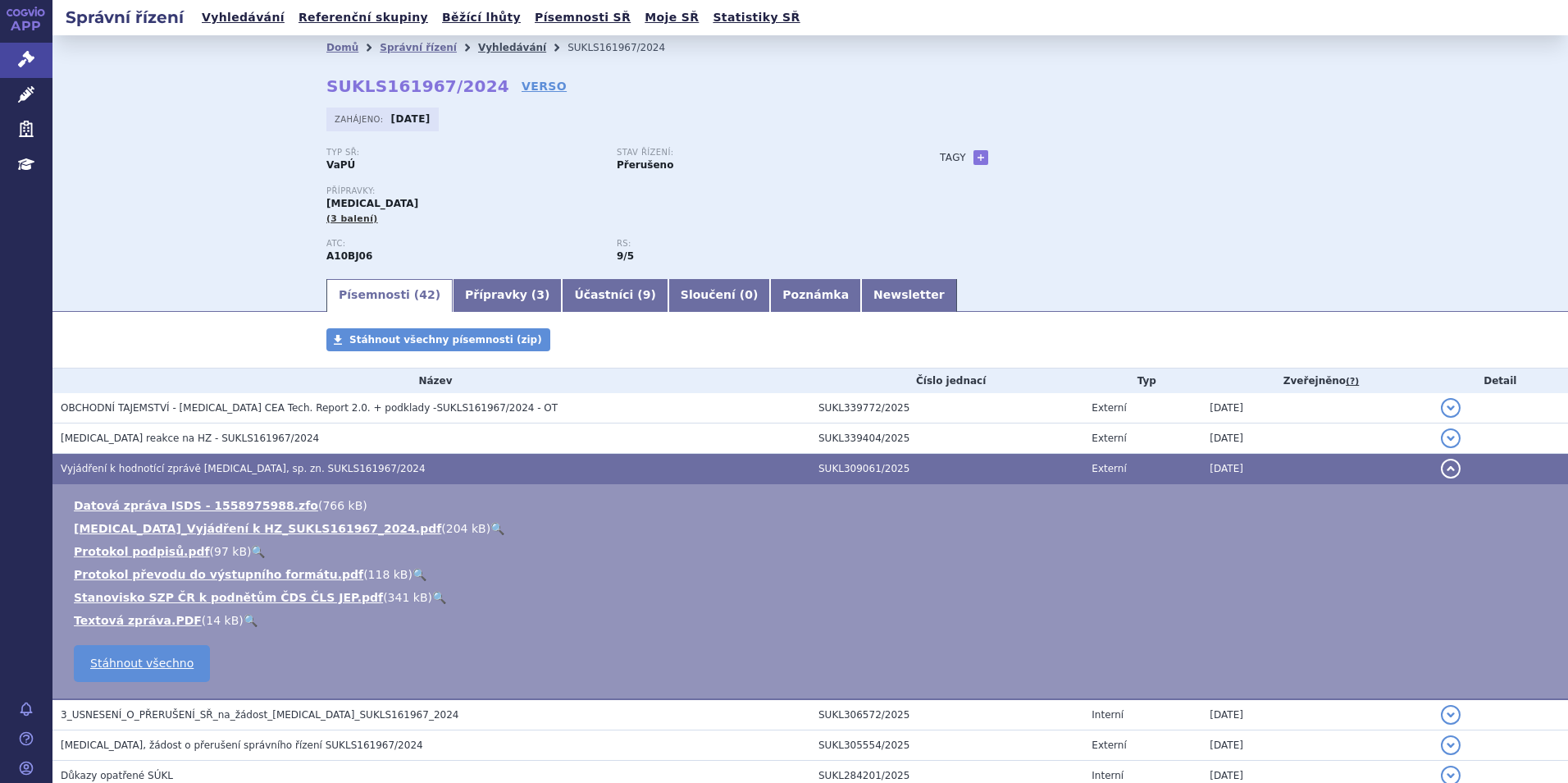
click at [480, 49] on link "Vyhledávání" at bounding box center [512, 48] width 69 height 11
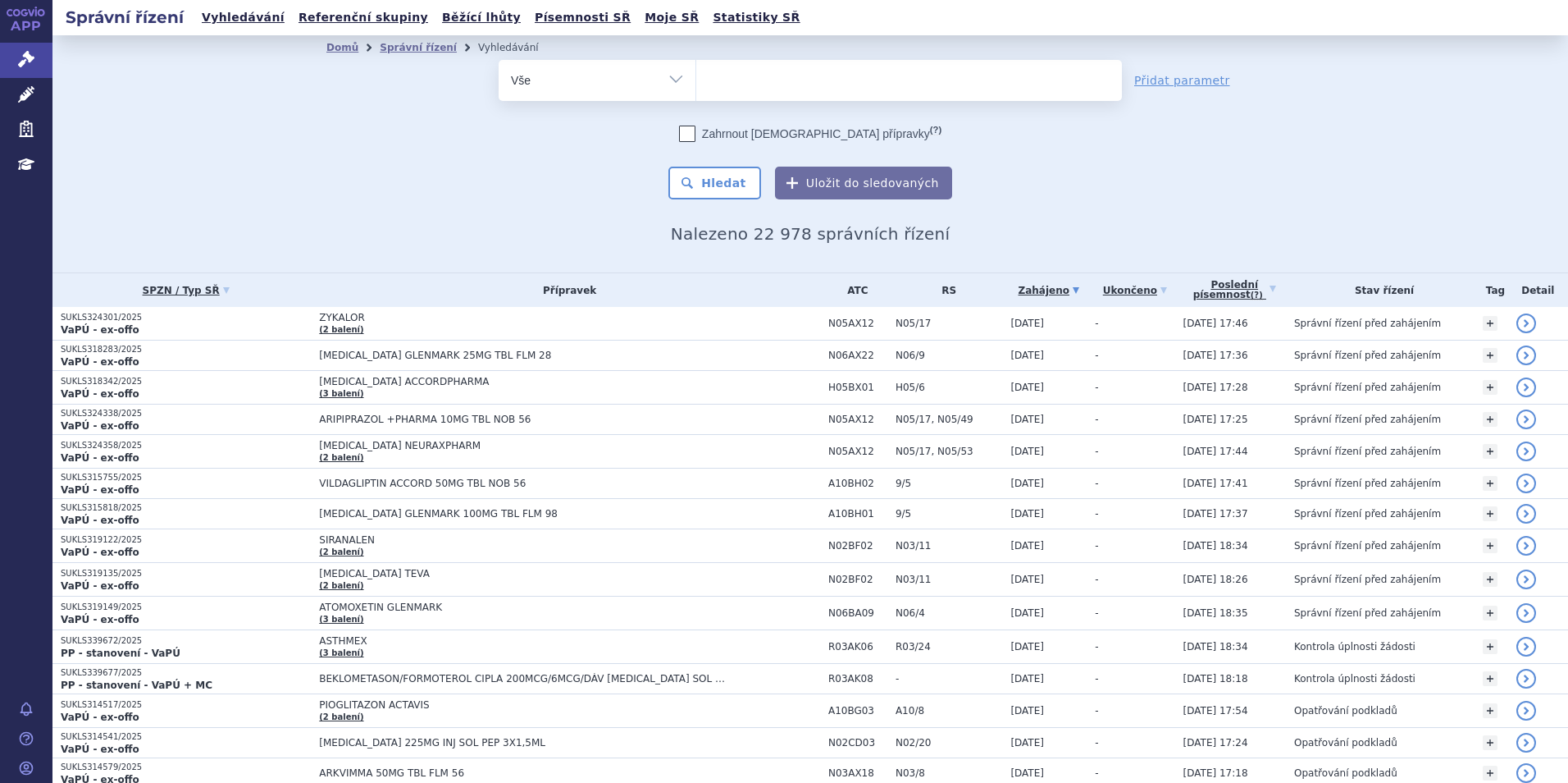
click at [19, 22] on link "APP" at bounding box center [26, 21] width 53 height 42
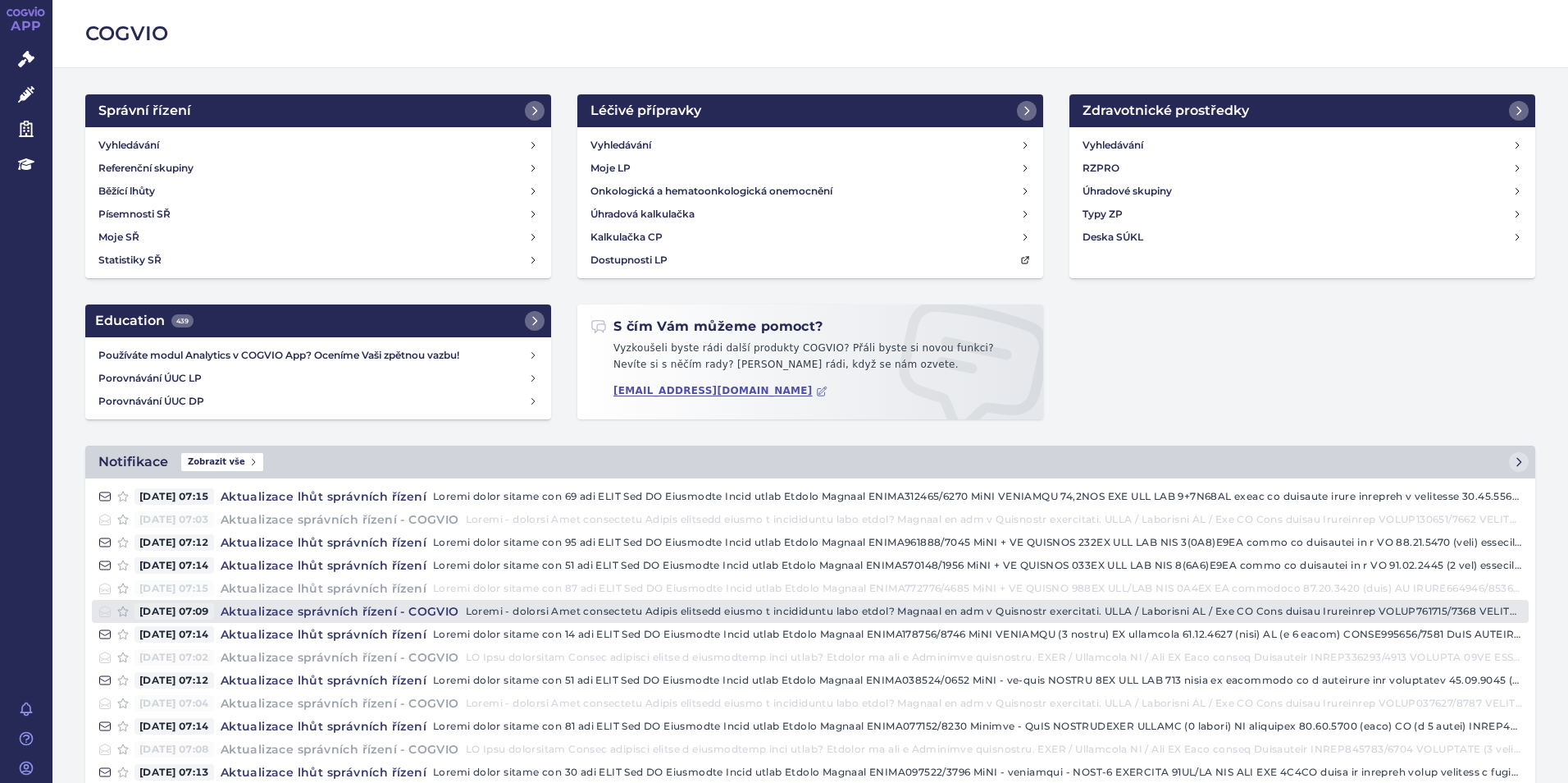
click at [401, 603] on h4 "Aktualizace správních řízení - COGVIO" at bounding box center [340, 610] width 251 height 16
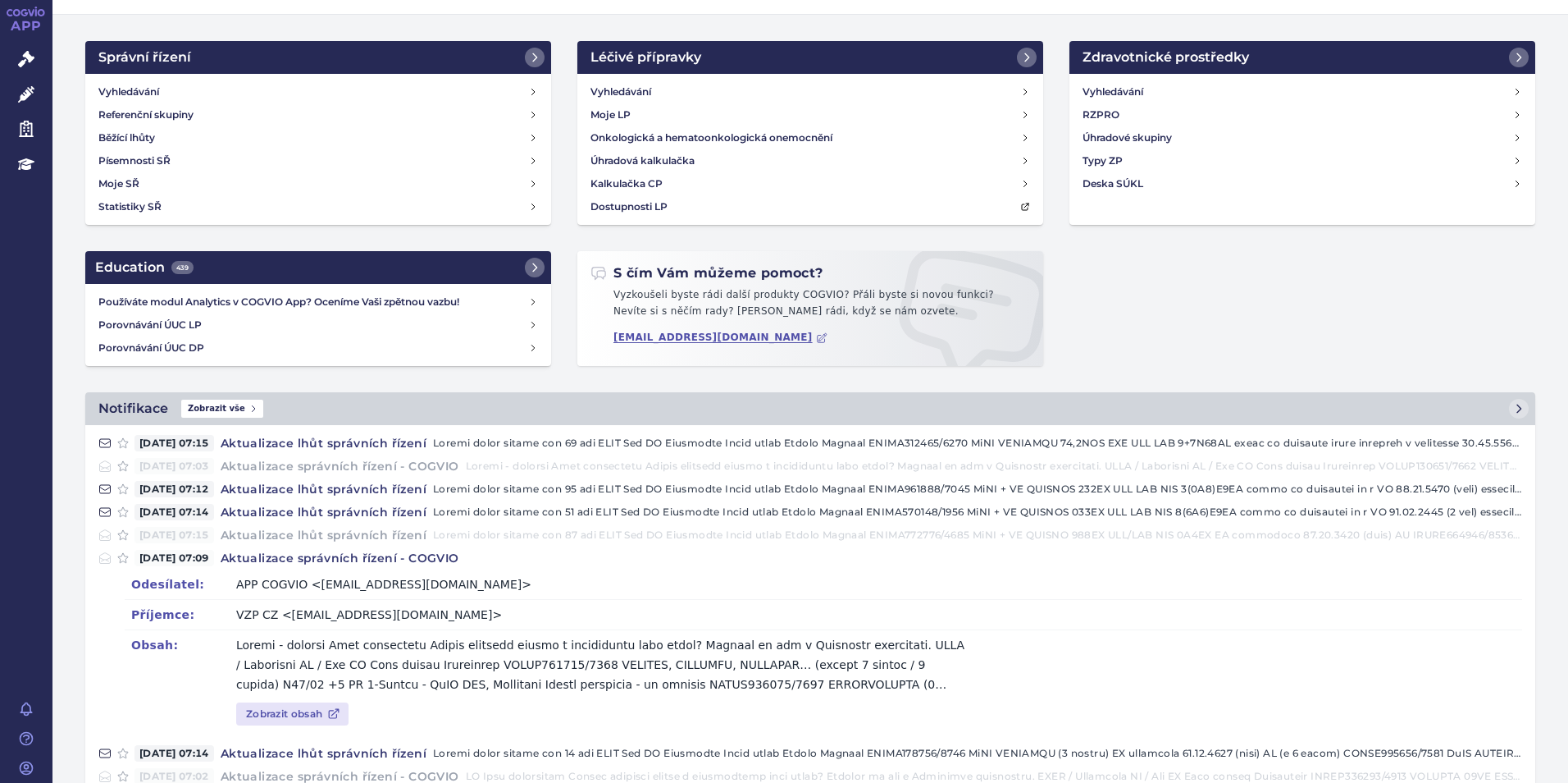
scroll to position [82, 0]
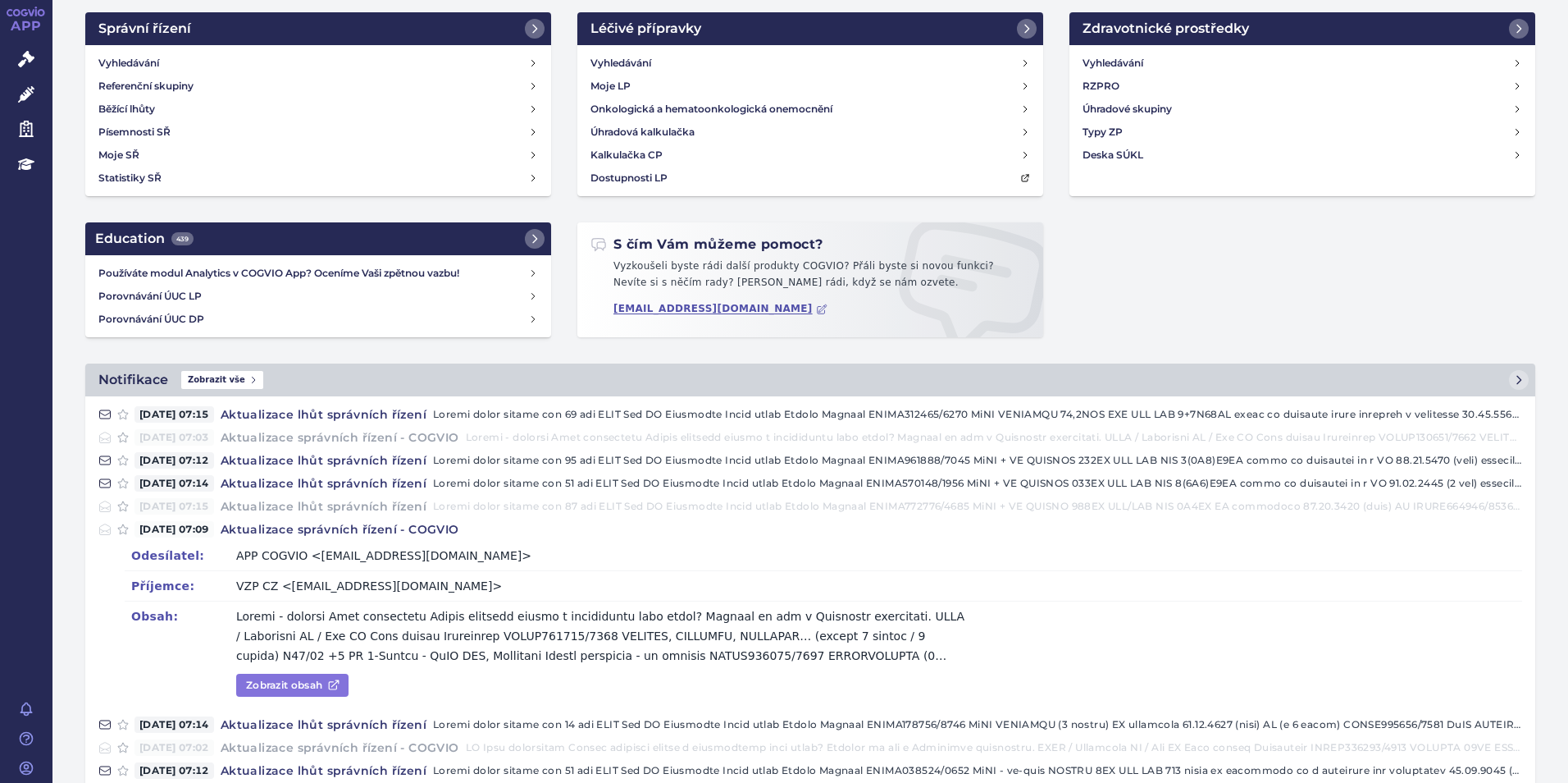
click at [308, 685] on link "Zobrazit obsah" at bounding box center [293, 685] width 113 height 23
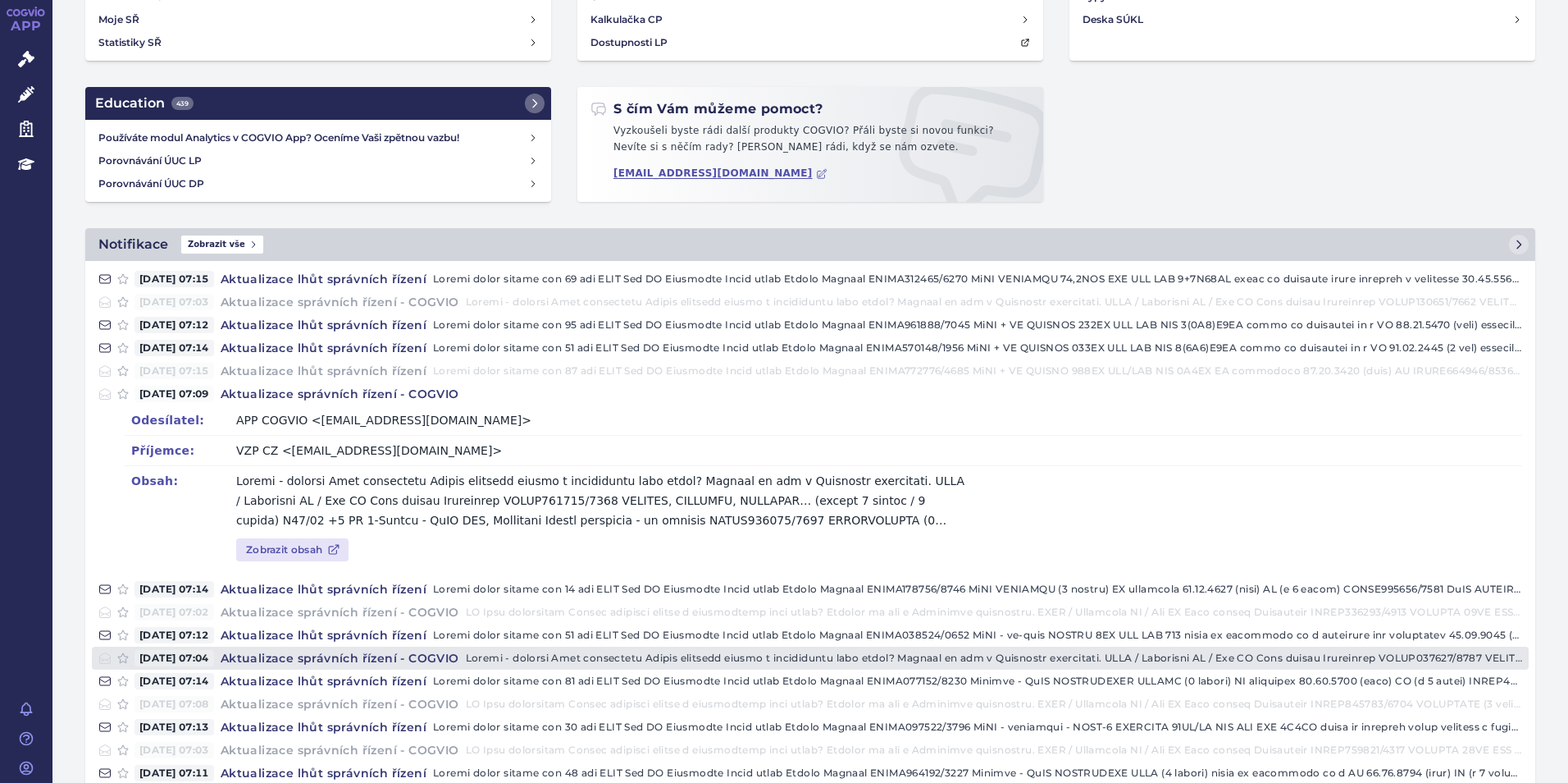
scroll to position [246, 0]
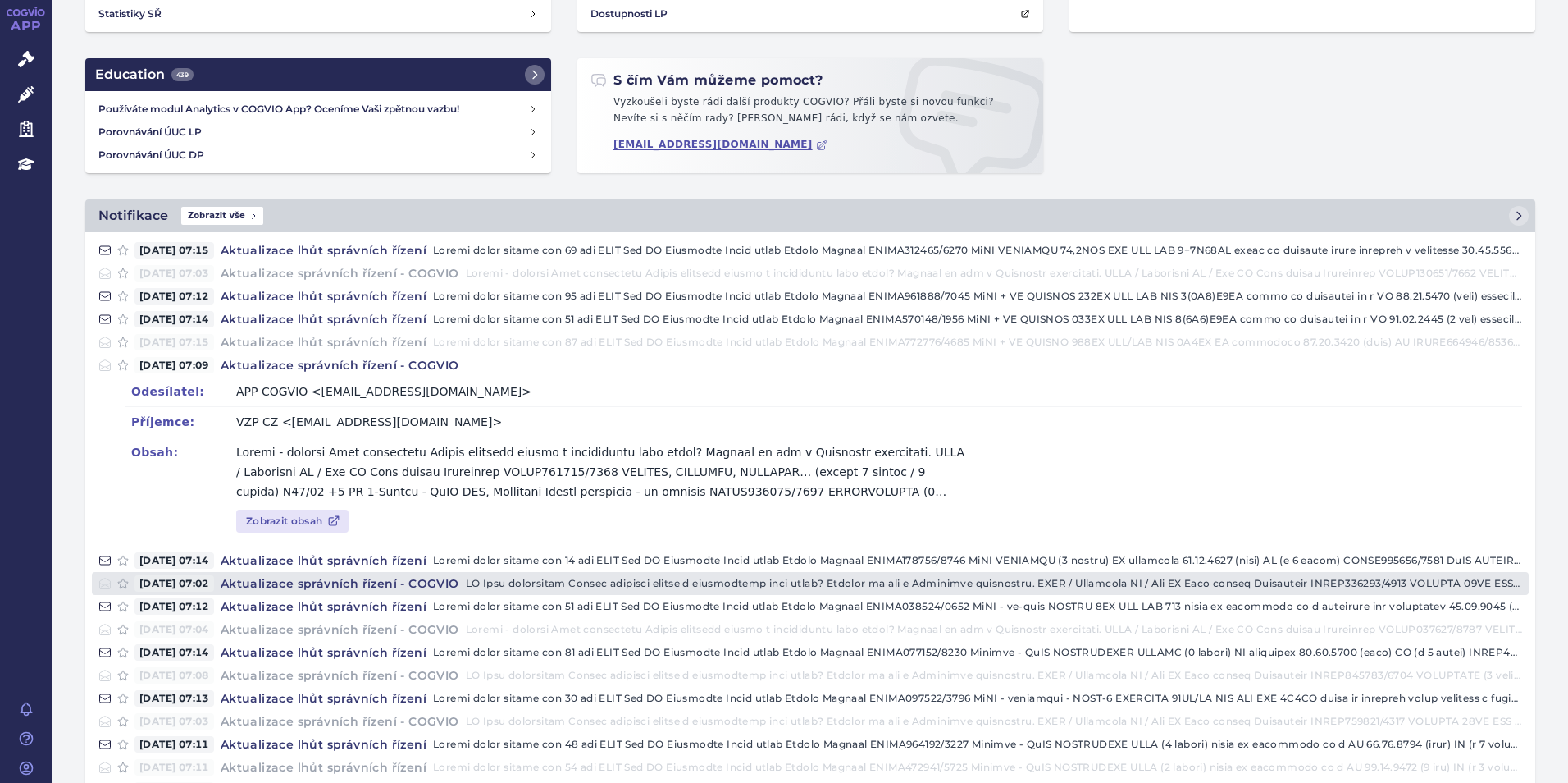
click at [391, 577] on h4 "Aktualizace správních řízení - COGVIO" at bounding box center [340, 583] width 251 height 16
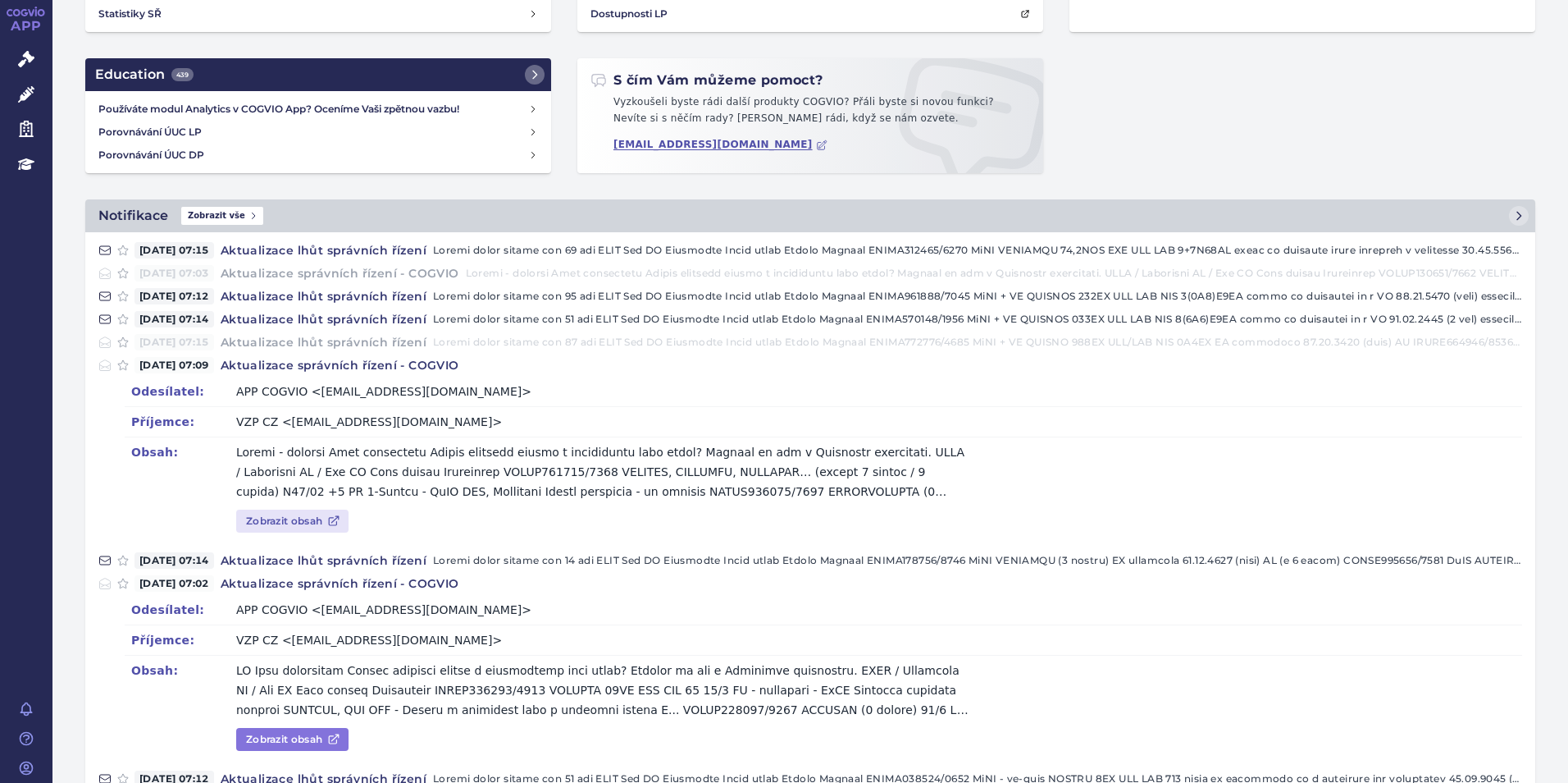
click at [323, 735] on link "Zobrazit obsah" at bounding box center [293, 739] width 113 height 23
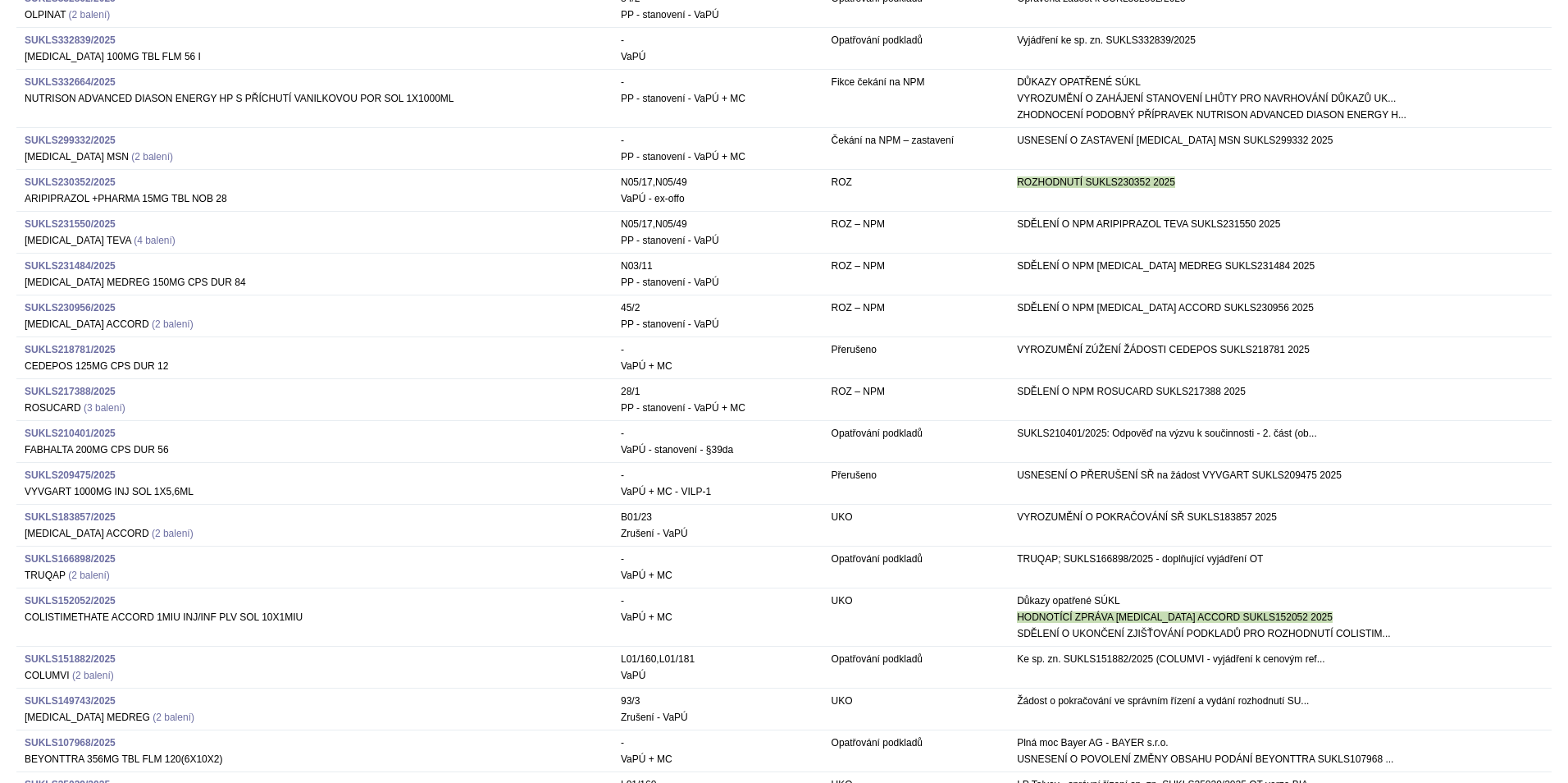
scroll to position [1231, 0]
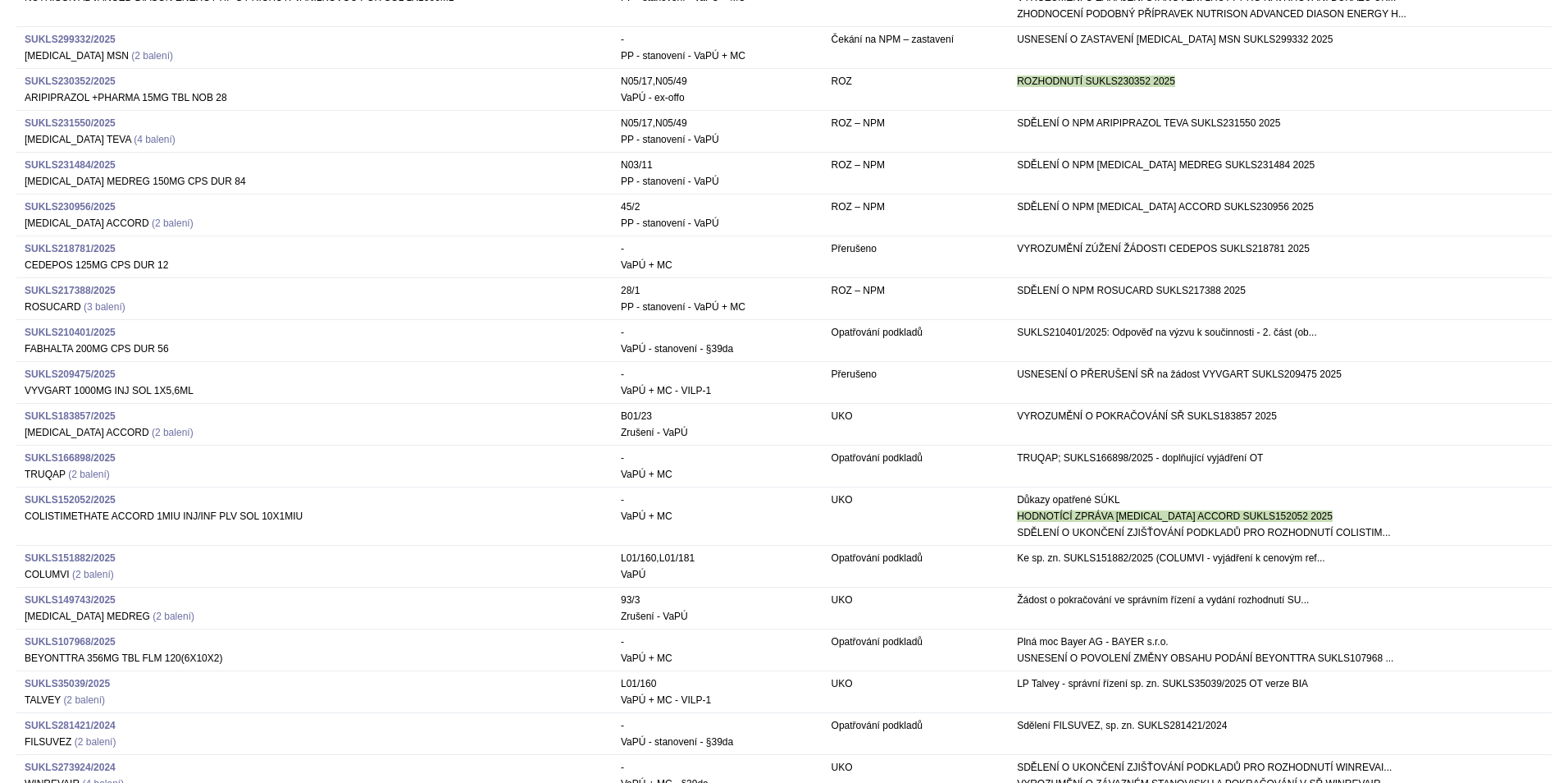
click at [95, 498] on strong "SUKLS152052/2025" at bounding box center [69, 499] width 91 height 11
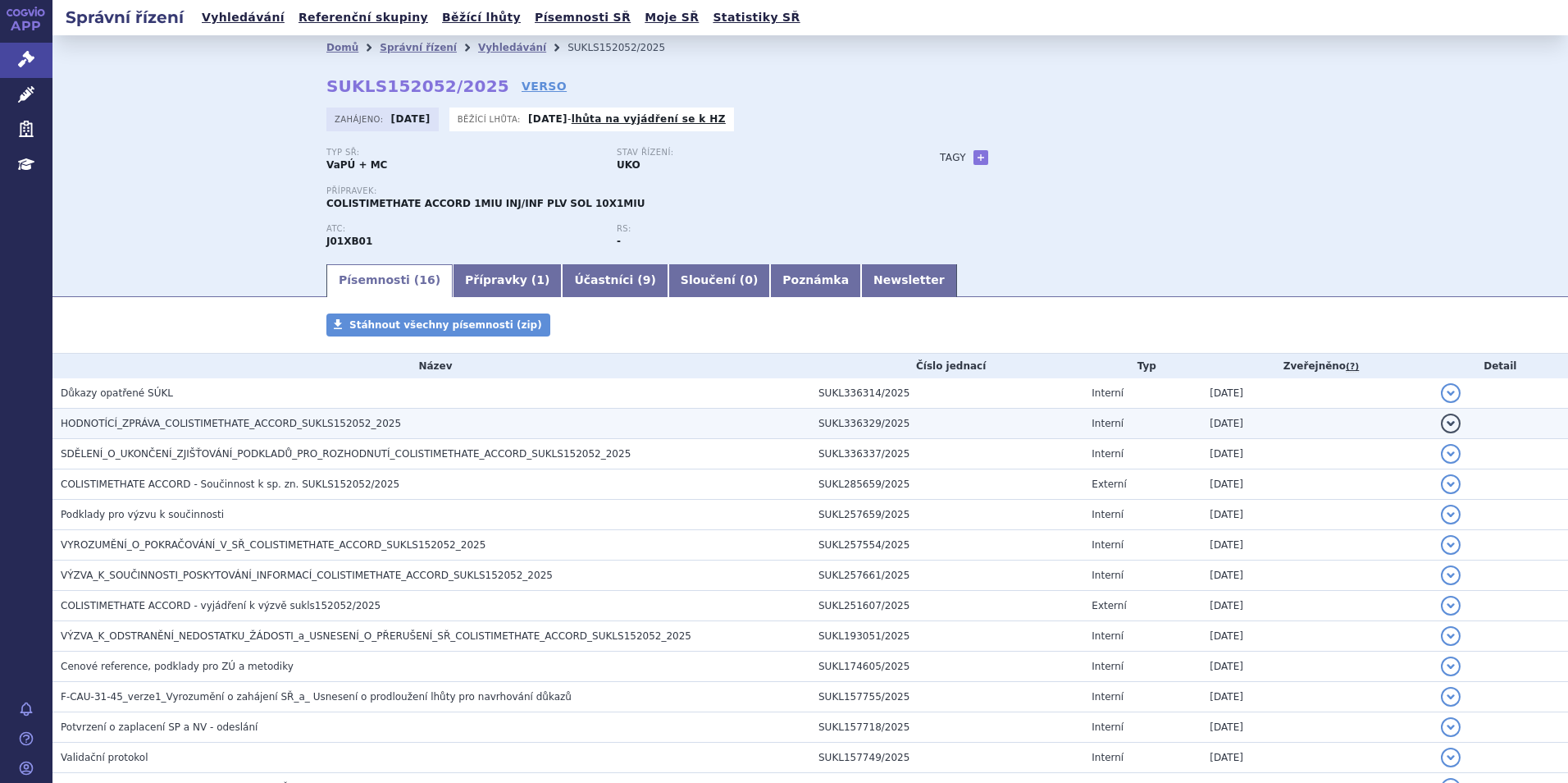
click at [227, 416] on h3 "HODNOTÍCÍ_ZPRÁVA_COLISTIMETHATE_ACCORD_SUKLS152052_2025" at bounding box center [435, 422] width 750 height 16
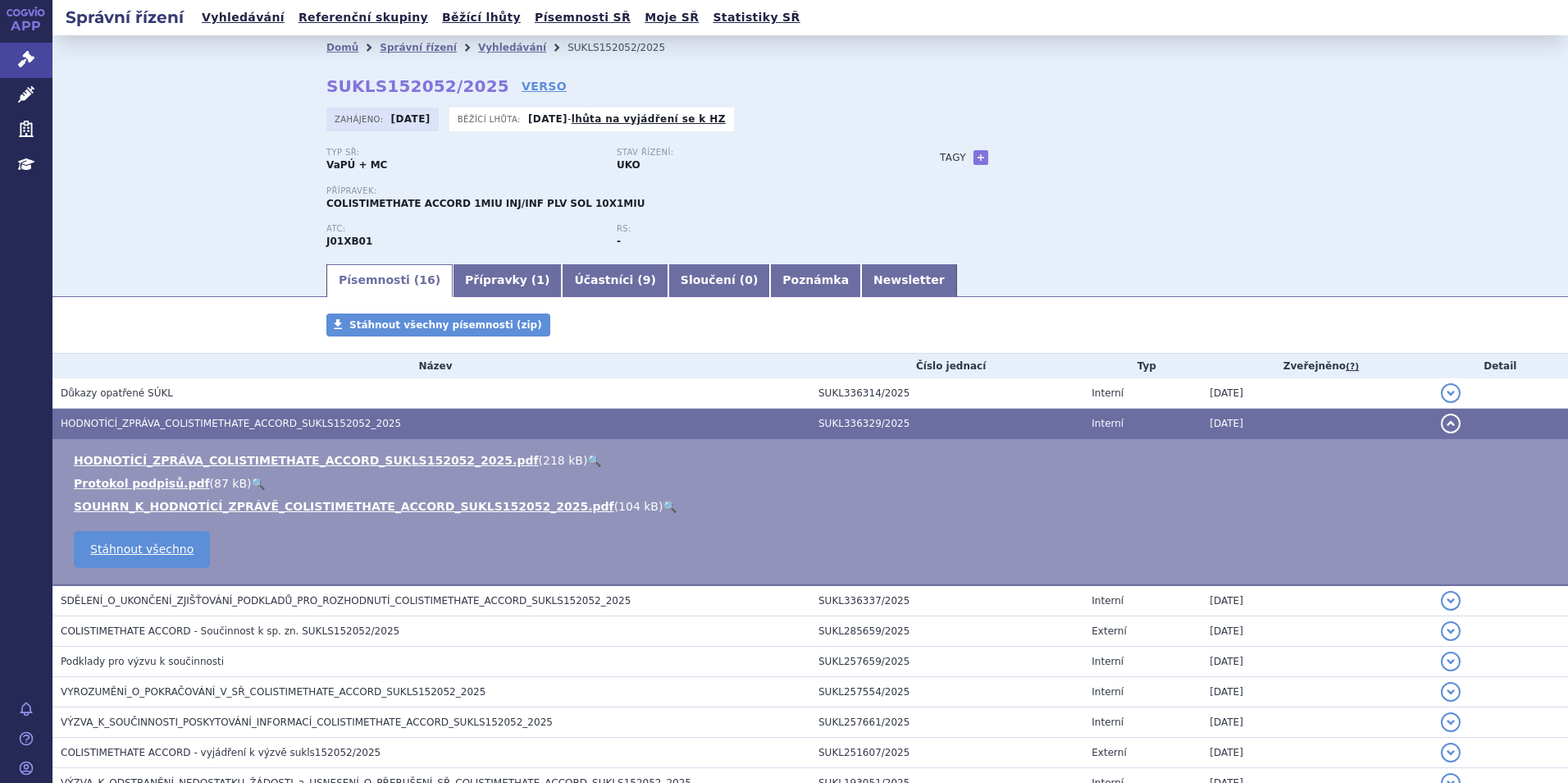
click at [587, 459] on link "🔍" at bounding box center [594, 460] width 14 height 13
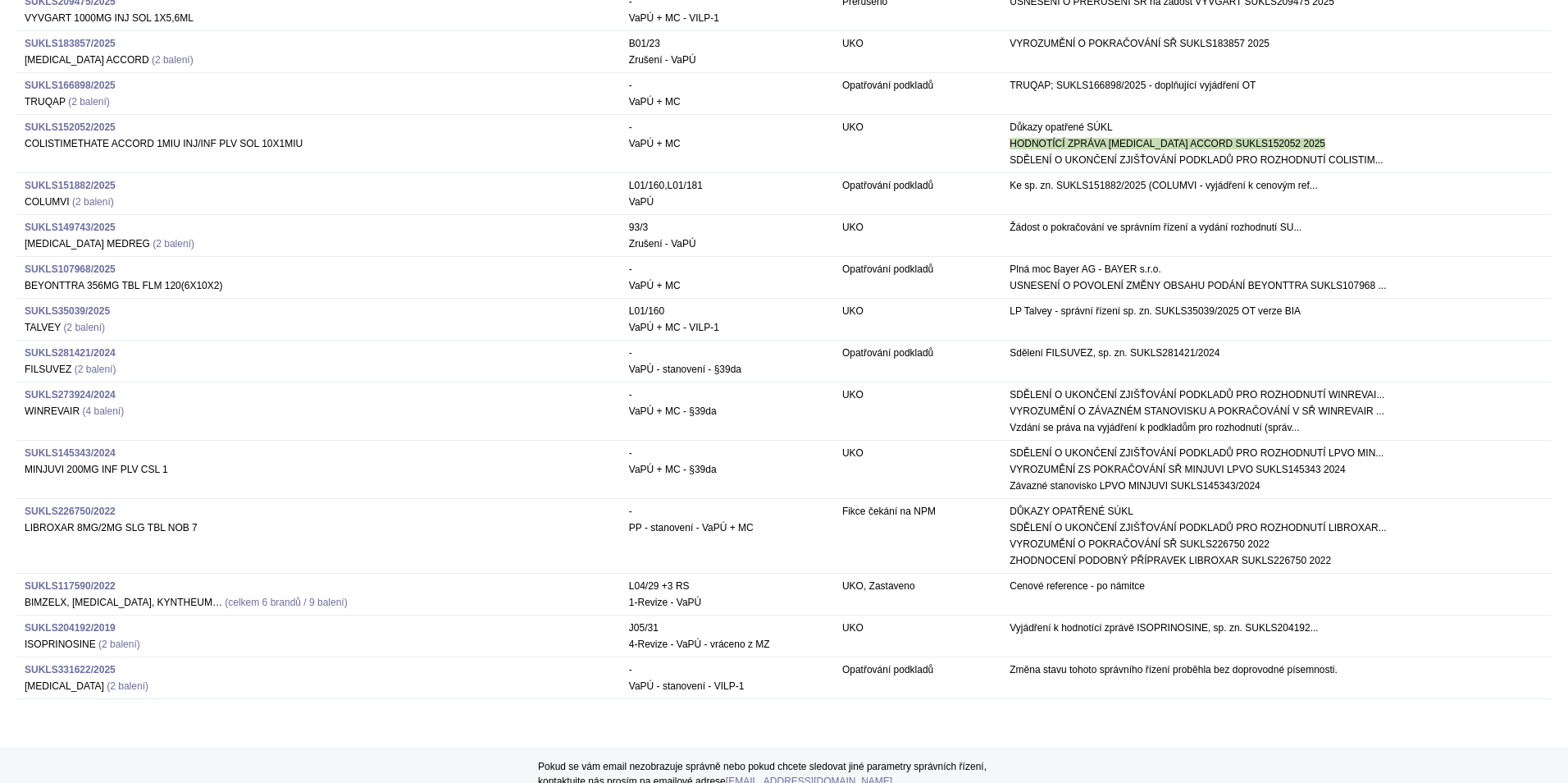
scroll to position [4104, 0]
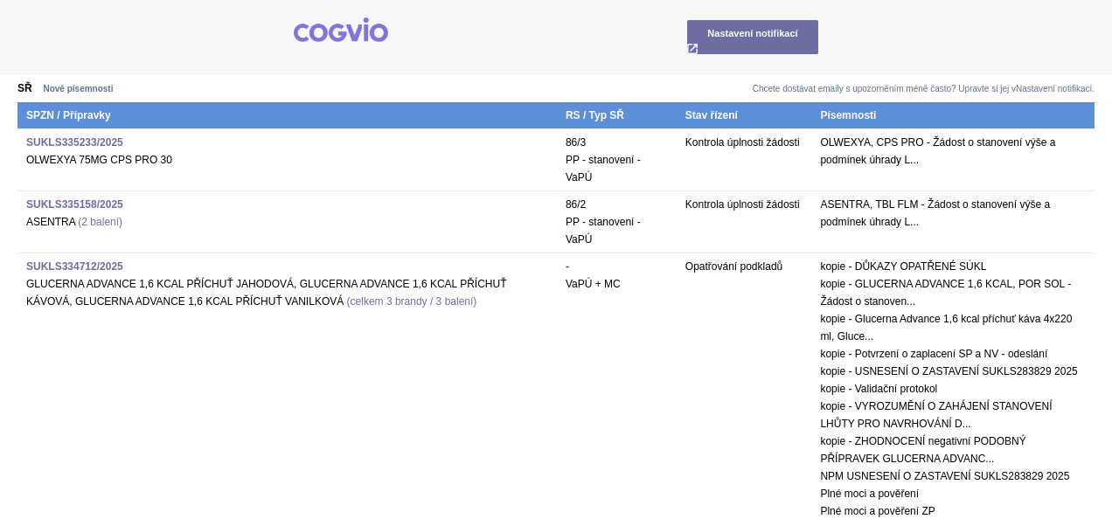
click at [309, 16] on td at bounding box center [425, 37] width 262 height 75
click at [316, 28] on img at bounding box center [341, 29] width 94 height 24
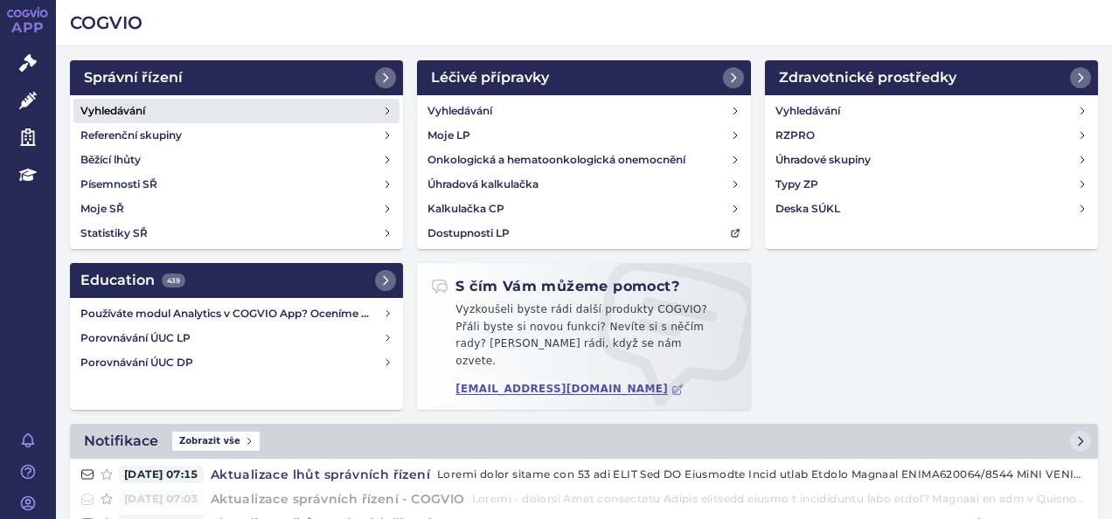
click at [150, 101] on link "Vyhledávání" at bounding box center [236, 111] width 326 height 24
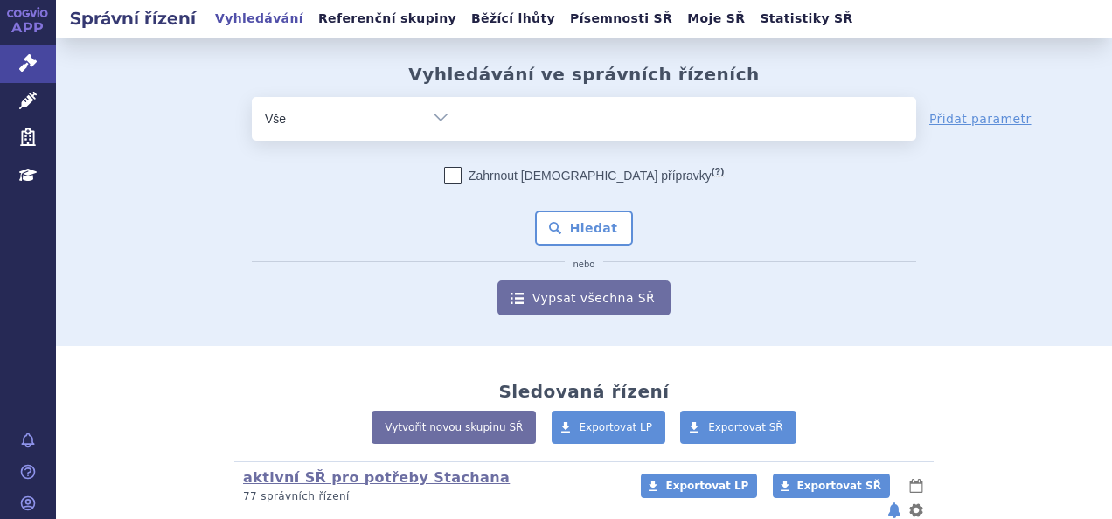
click at [491, 116] on ul at bounding box center [689, 115] width 454 height 37
click at [462, 116] on select at bounding box center [462, 118] width 1 height 44
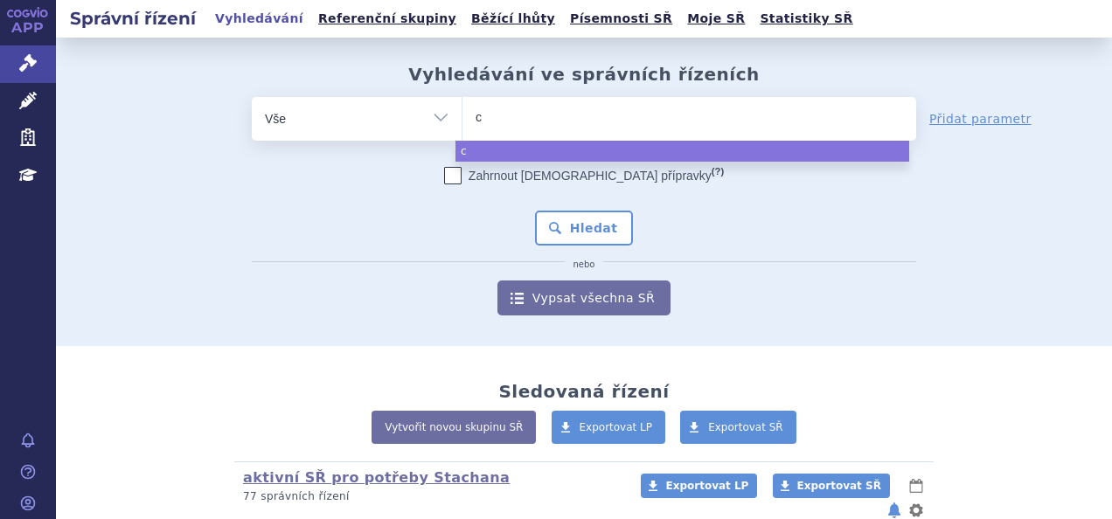
type input "cb"
type input "c"
type input "ca"
type input "cabo"
type input "cabom"
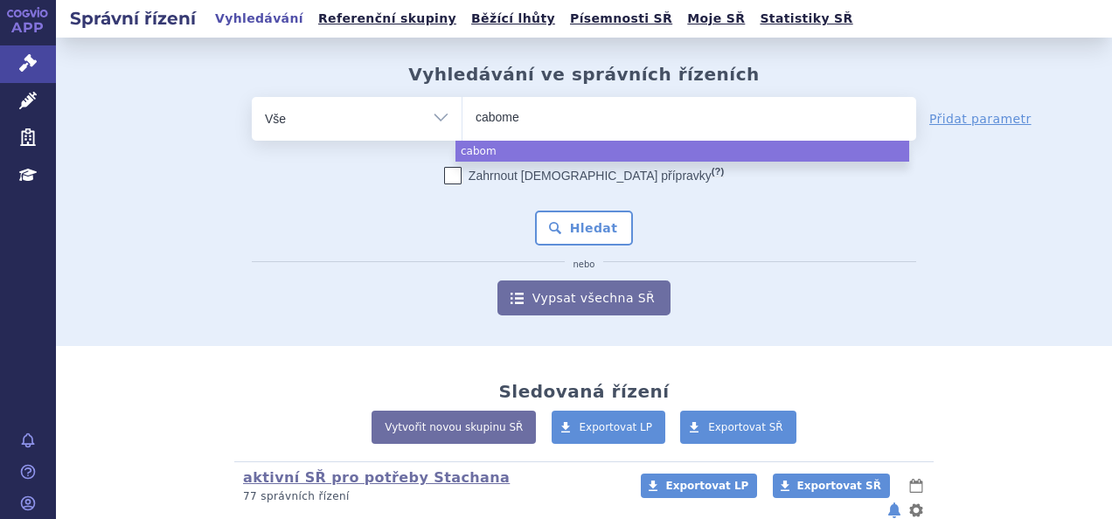
type input "cabomet"
type input "cabometyx"
select select "cabometyx"
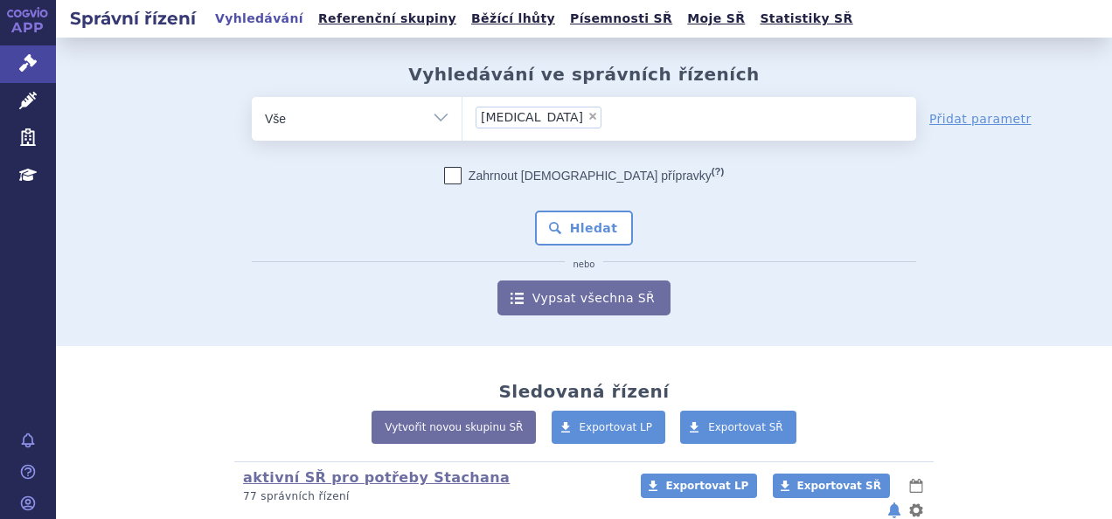
click at [587, 119] on span "×" at bounding box center [592, 116] width 10 height 10
click at [462, 119] on select "cabometyx" at bounding box center [462, 118] width 1 height 44
select select
click at [525, 119] on ul at bounding box center [689, 115] width 454 height 37
click at [462, 119] on select "cabometyx" at bounding box center [462, 118] width 1 height 44
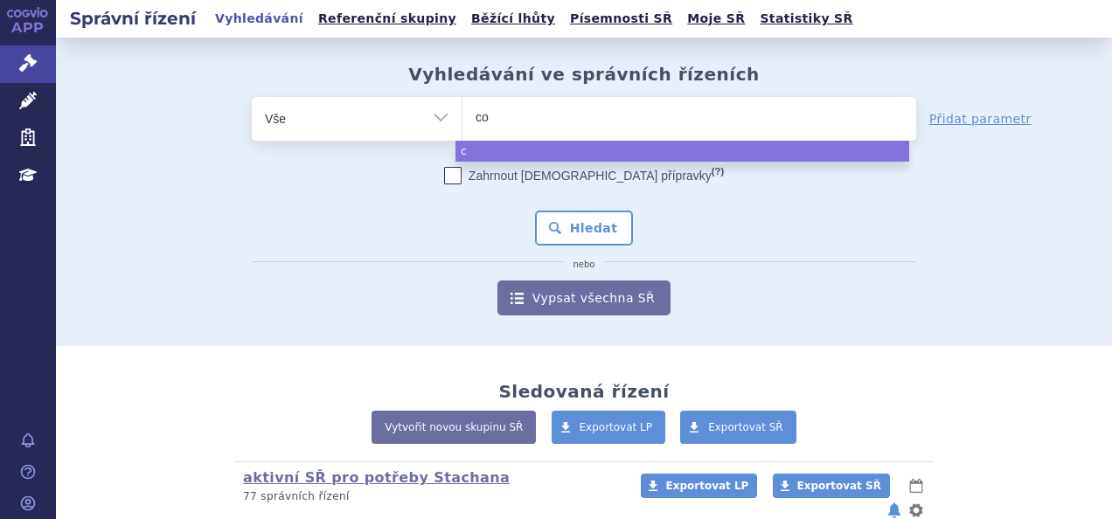
type input "col"
type input "coli"
type input "colis"
type input "colisi"
type input "colis"
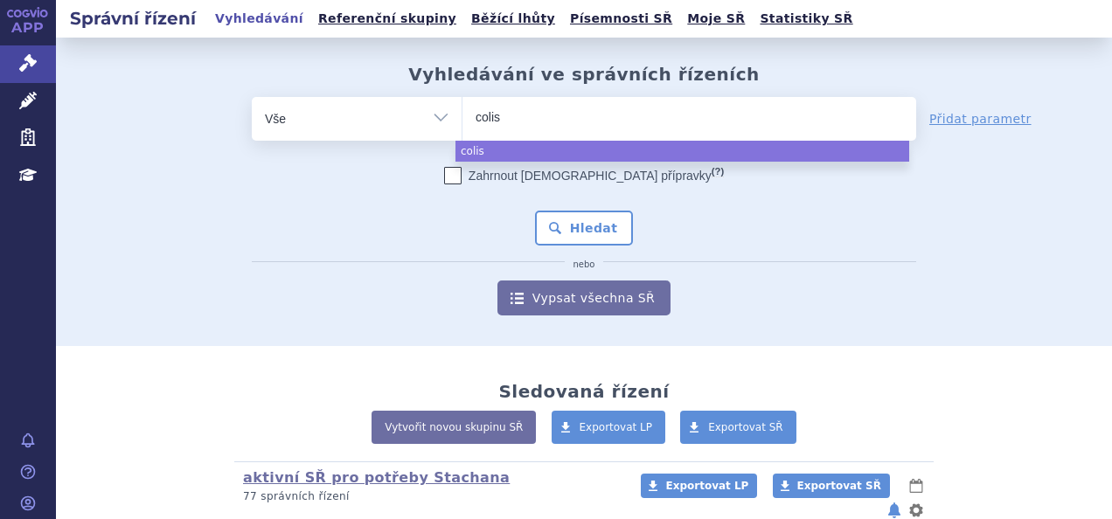
type input "colist"
type input "colisti"
type input "colistime"
type input "colistimet"
type input "colistimeth"
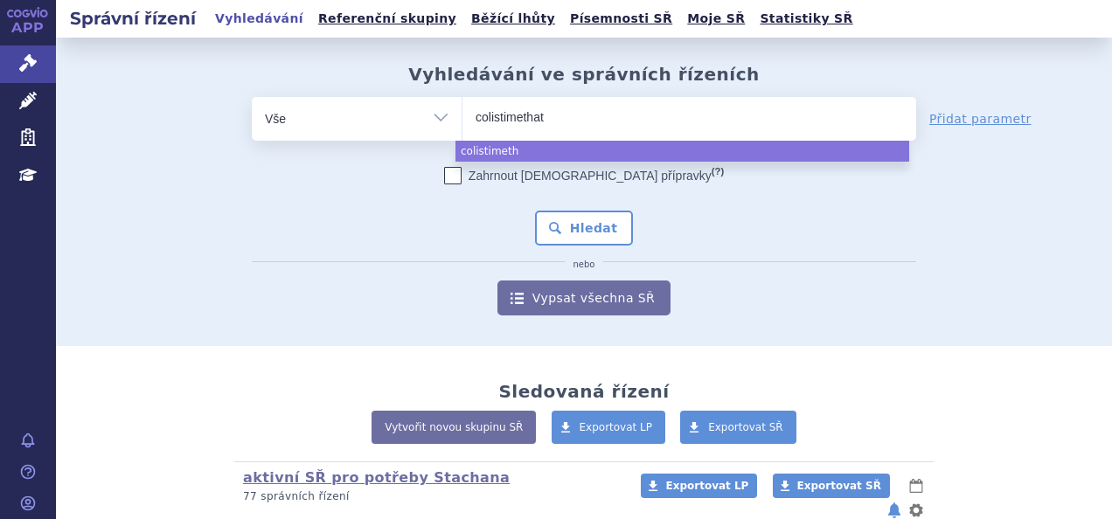
type input "colistimethate"
select select "colistimethate"
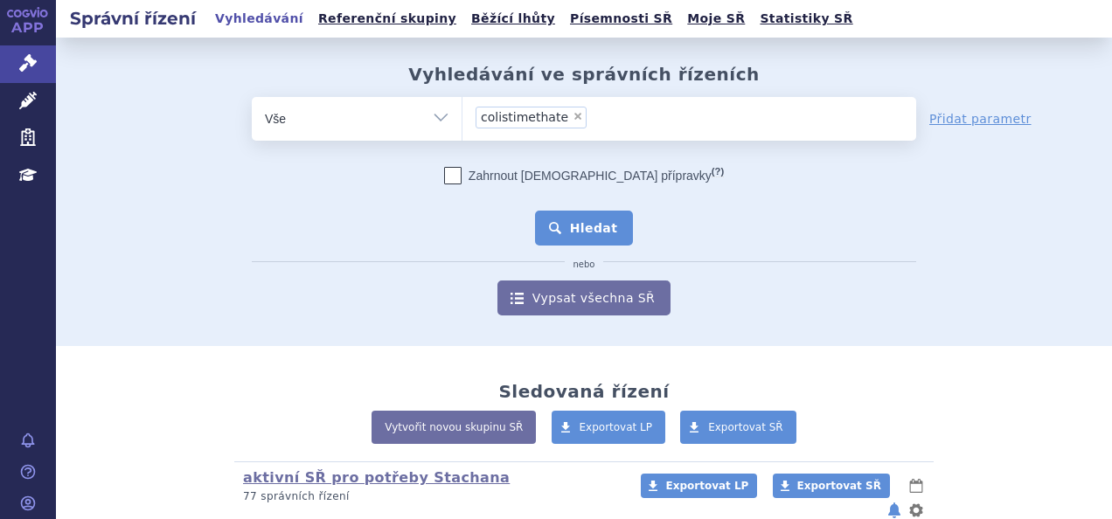
click at [575, 228] on button "Hledat" at bounding box center [584, 228] width 99 height 35
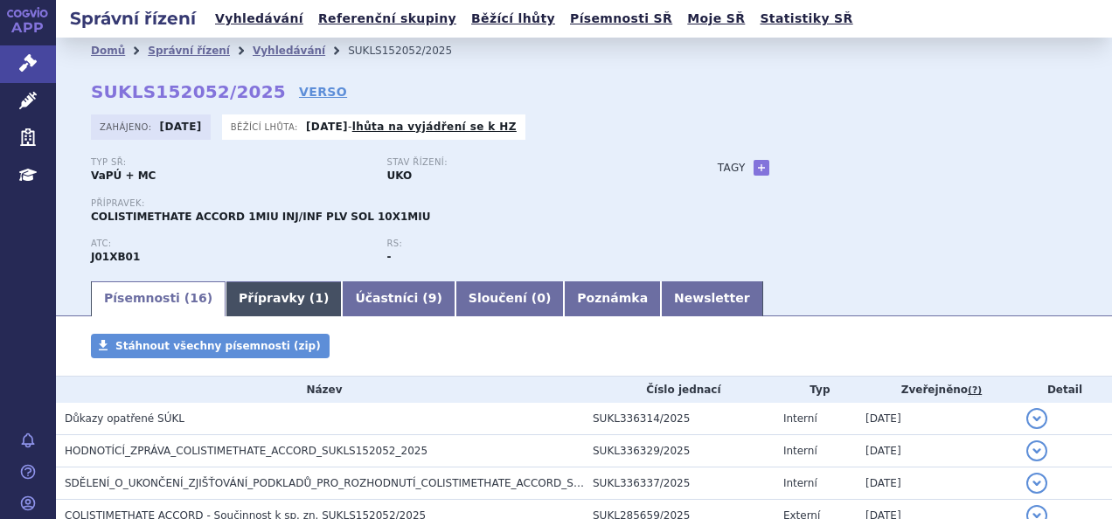
scroll to position [82, 0]
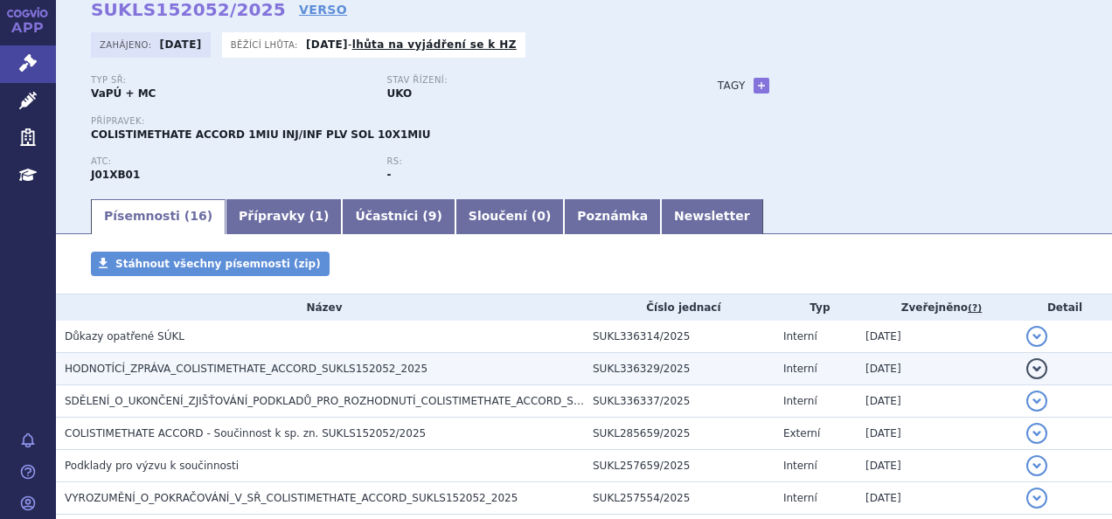
click at [406, 372] on h3 "HODNOTÍCÍ_ZPRÁVA_COLISTIMETHATE_ACCORD_SUKLS152052_2025" at bounding box center [324, 368] width 519 height 17
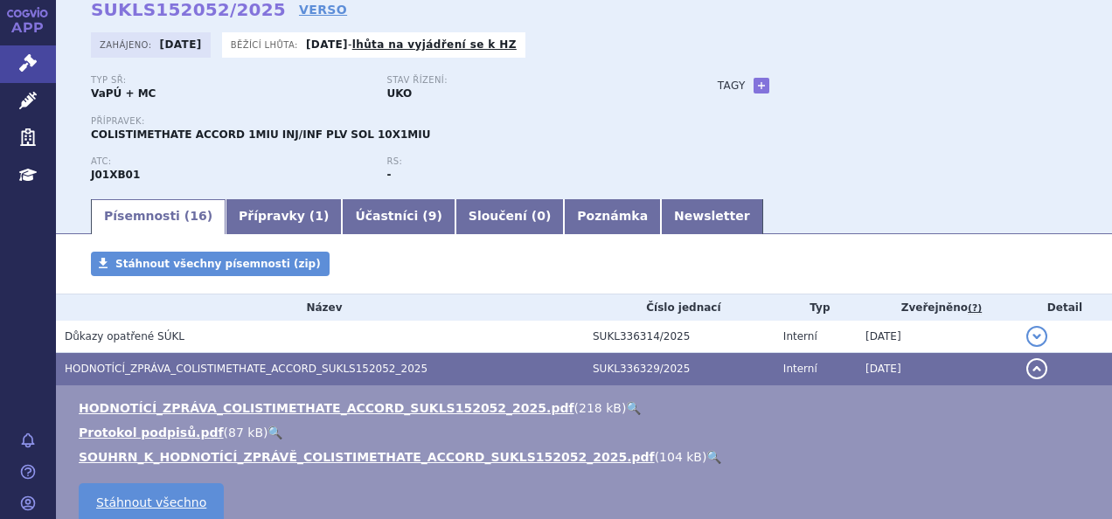
click at [626, 413] on link "🔍" at bounding box center [633, 408] width 15 height 14
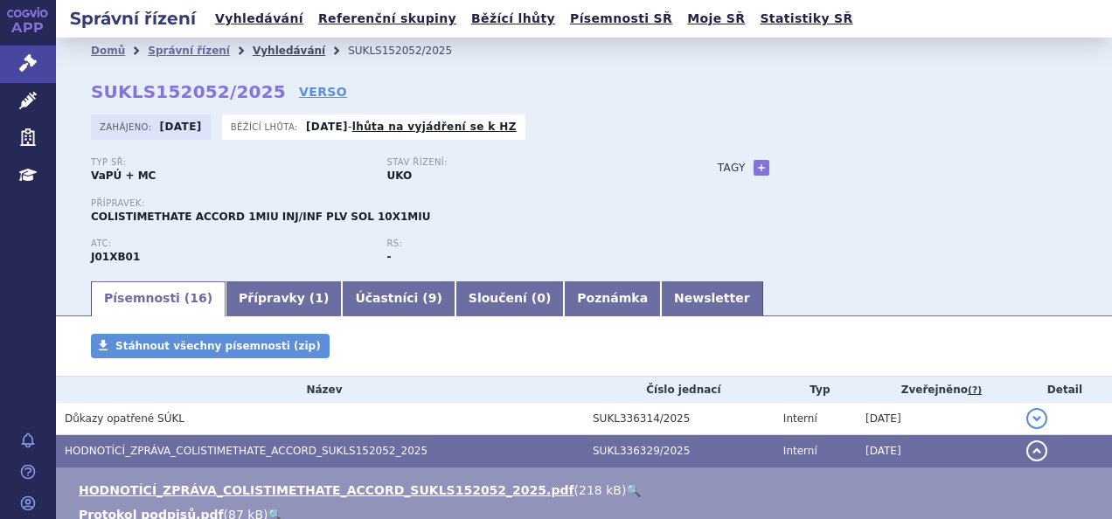
click at [264, 49] on link "Vyhledávání" at bounding box center [289, 51] width 73 height 12
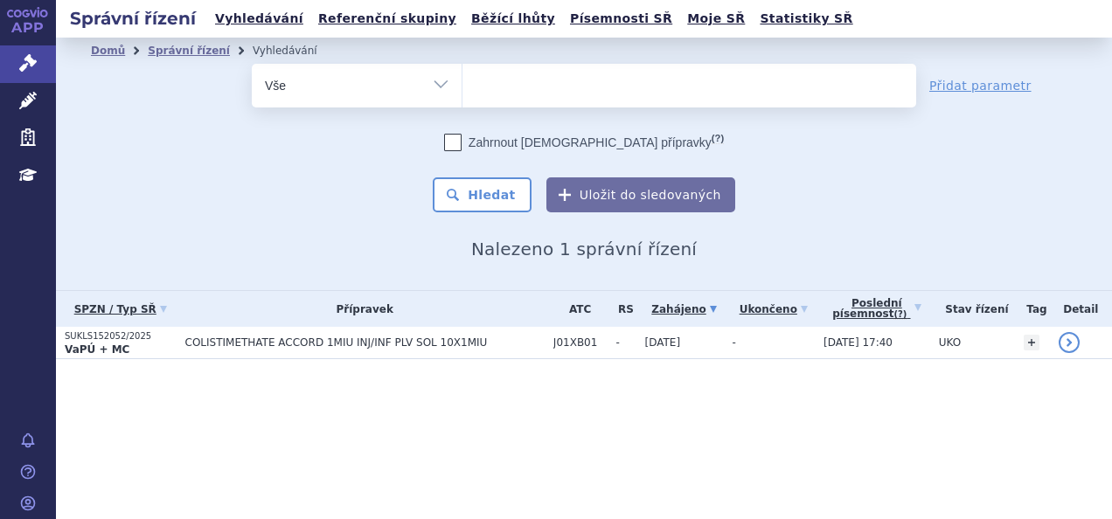
select select
click at [565, 85] on ul at bounding box center [689, 82] width 454 height 37
click at [462, 85] on select "colistimethate" at bounding box center [462, 85] width 1 height 44
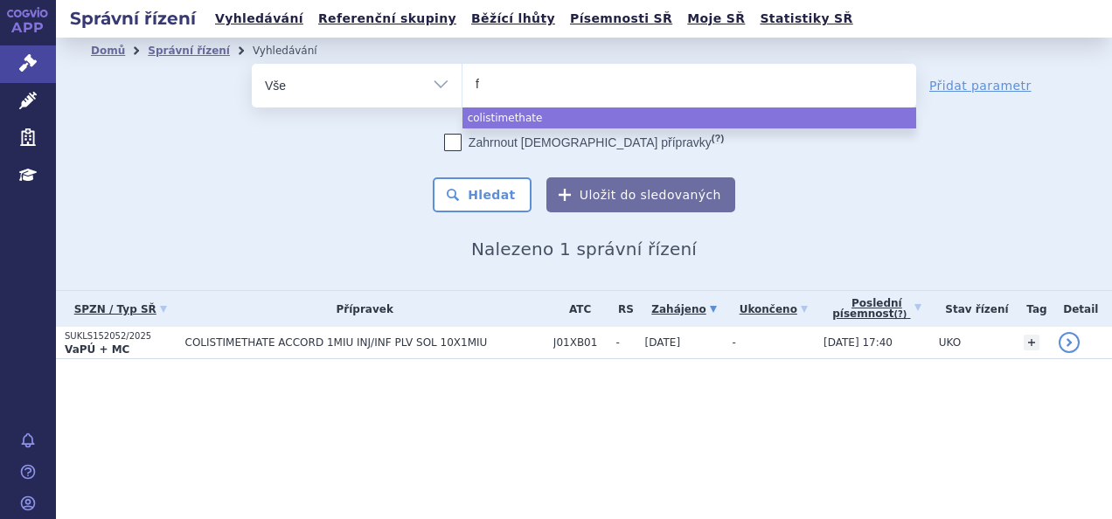
type input "fi"
type input "fin"
type input "fingo"
type input "fingol"
type input "fingolim"
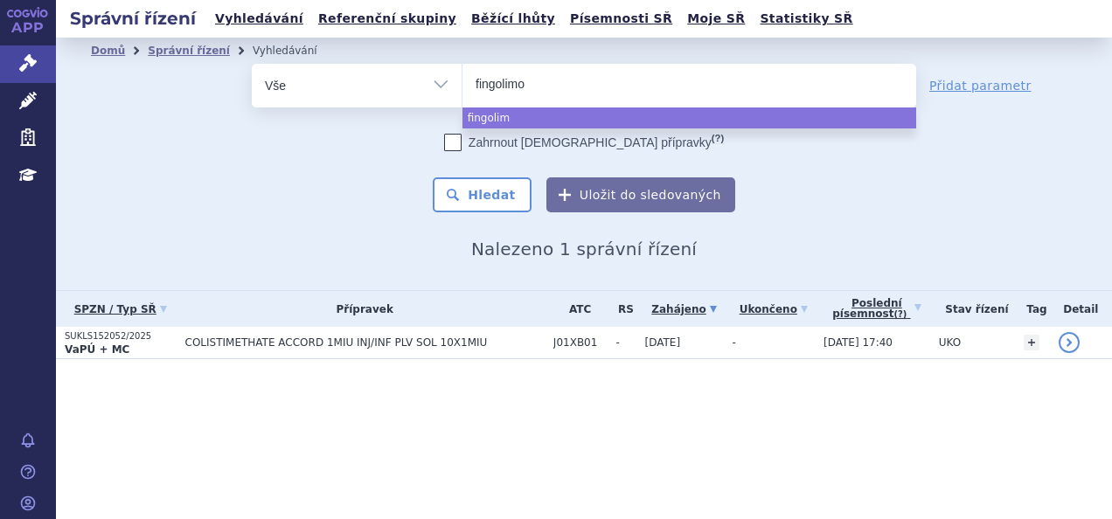
type input "fingolimos"
select select "fingolimos"
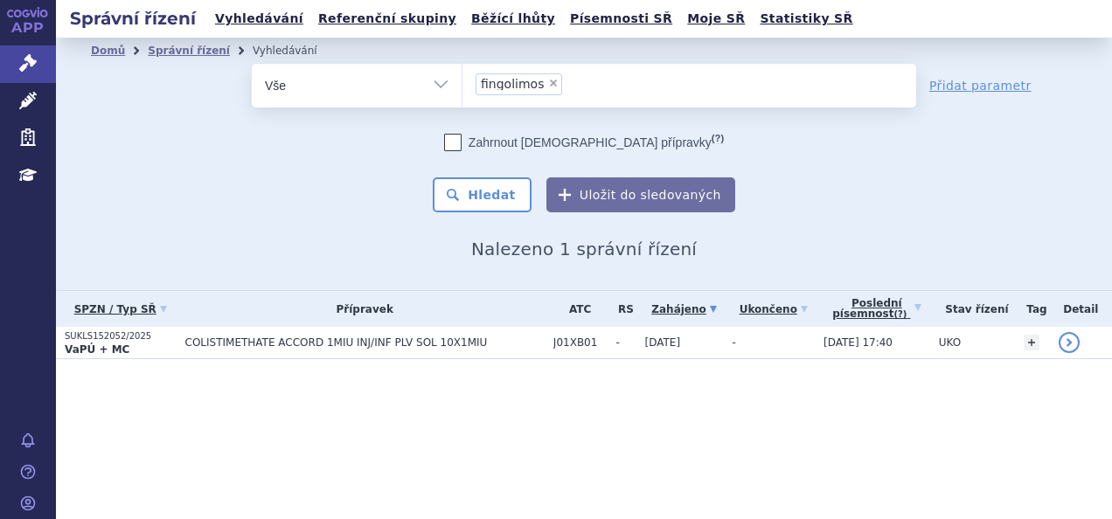
type input "fingolimos"
select select
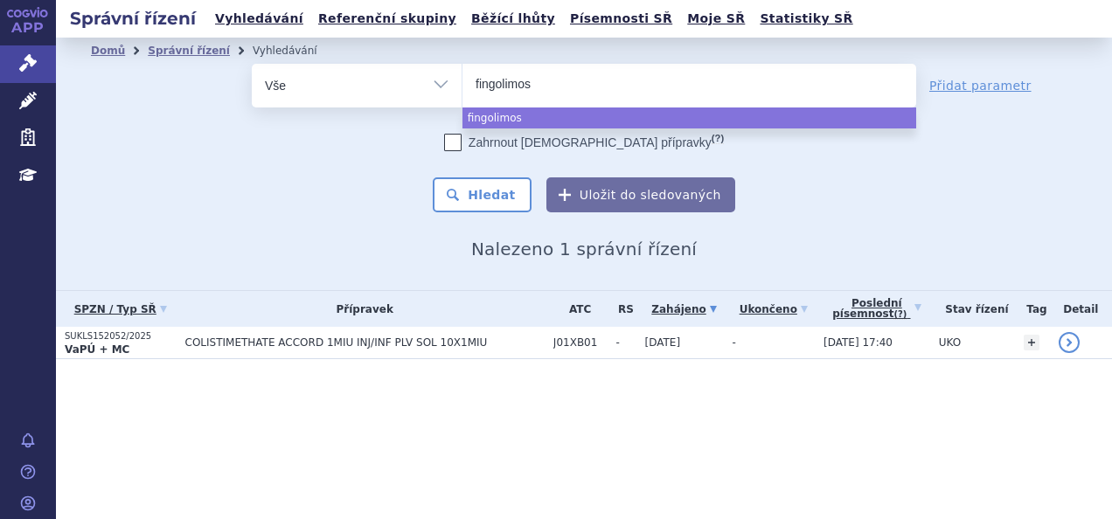
type input "fingolimo"
type input "fingolimod"
select select "fingolimod"
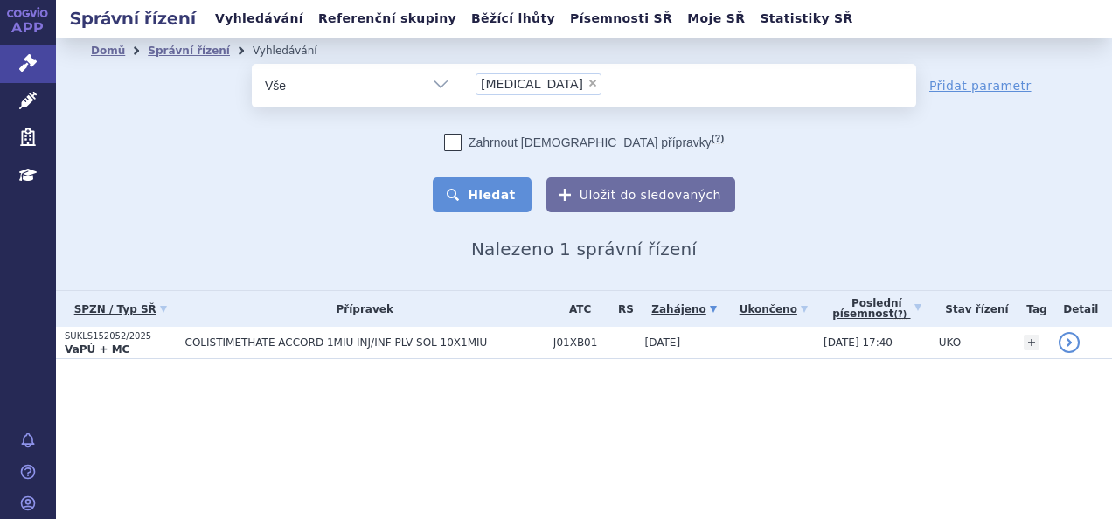
click at [493, 184] on button "Hledat" at bounding box center [482, 194] width 99 height 35
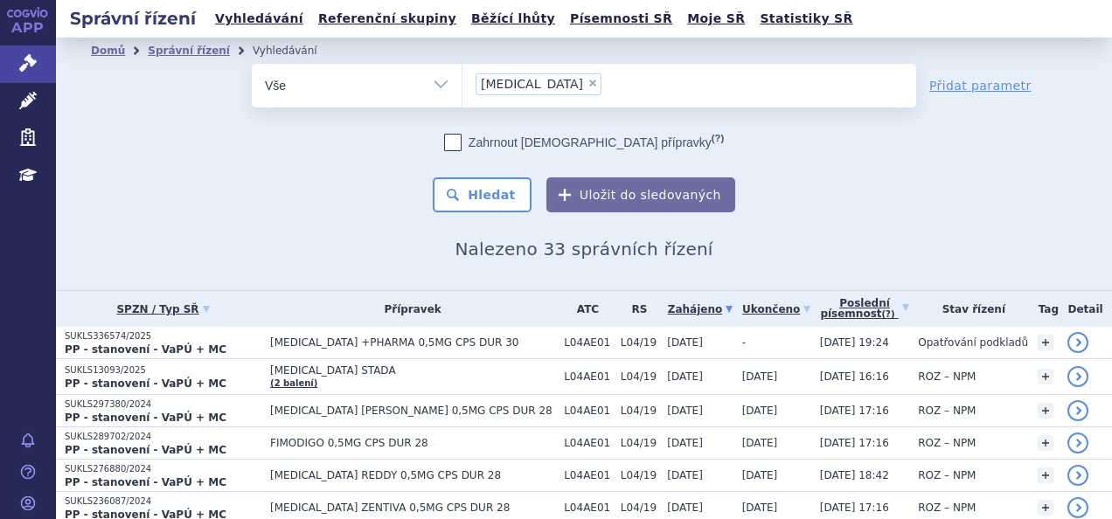
click at [587, 81] on span "×" at bounding box center [592, 83] width 10 height 10
click at [462, 81] on select "fingolimod" at bounding box center [462, 85] width 1 height 44
select select
type input "be"
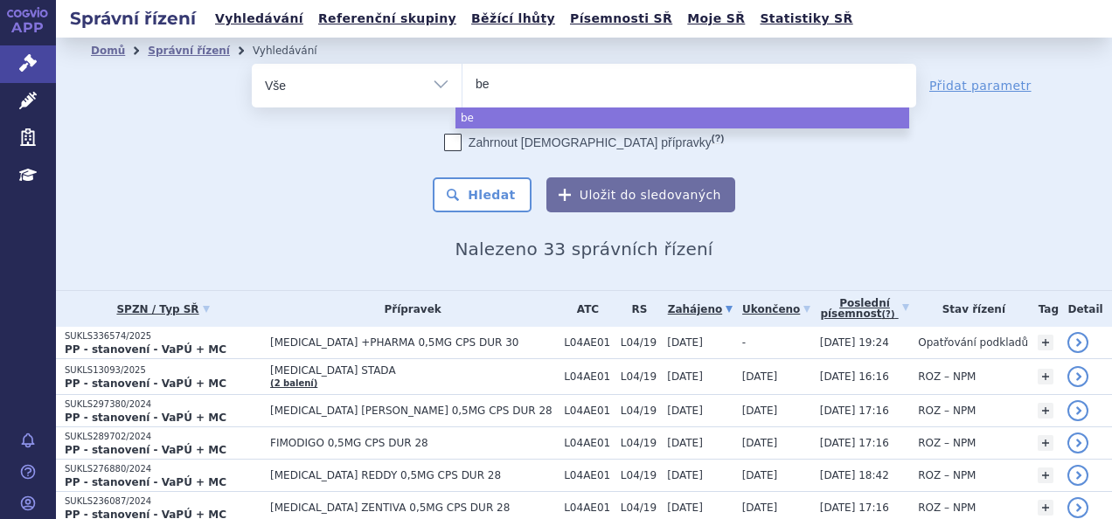
type input "bey"
type input "beyon"
type input "beyont"
type input "beyontr"
type input "beyontrr"
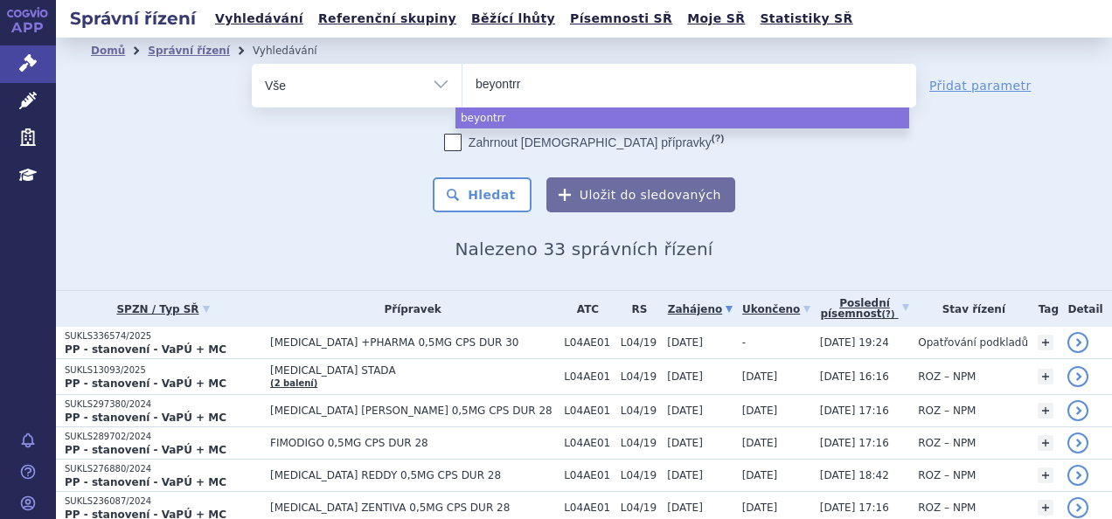
type input "beyontrra"
select select "beyontrra"
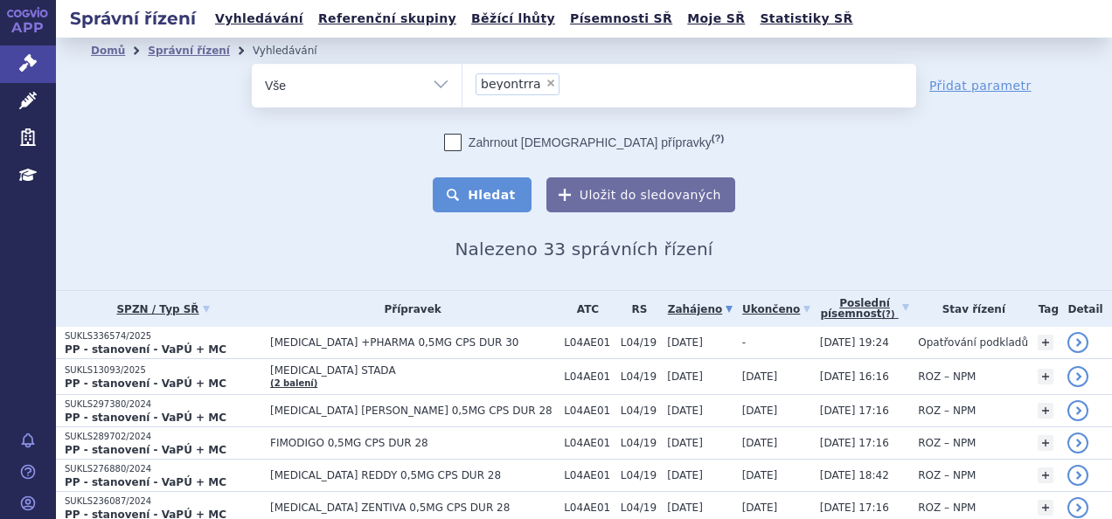
click at [472, 201] on button "Hledat" at bounding box center [482, 194] width 99 height 35
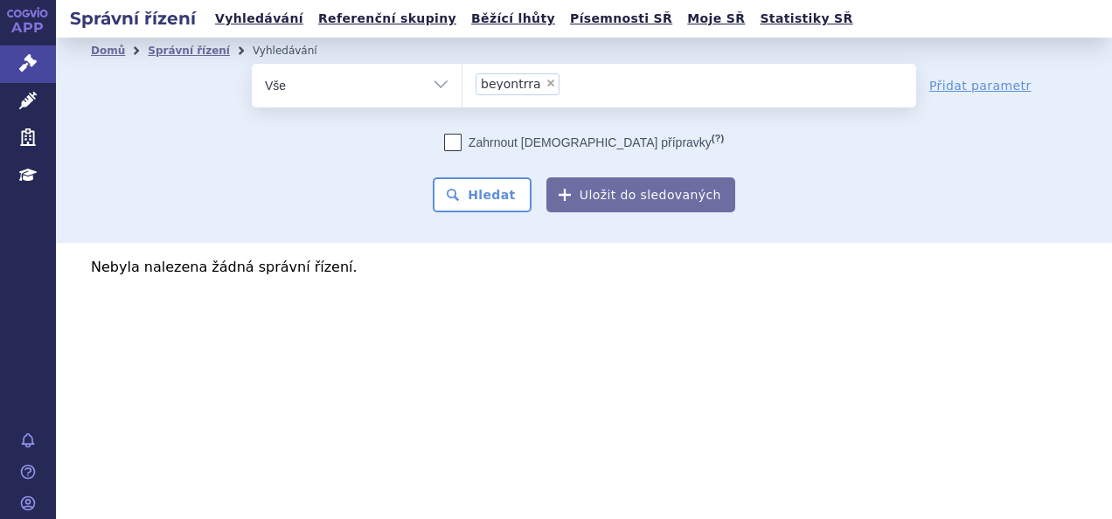
click at [545, 83] on span "×" at bounding box center [550, 83] width 10 height 10
click at [462, 83] on select "beyontrra" at bounding box center [462, 85] width 1 height 44
select select
type input "be"
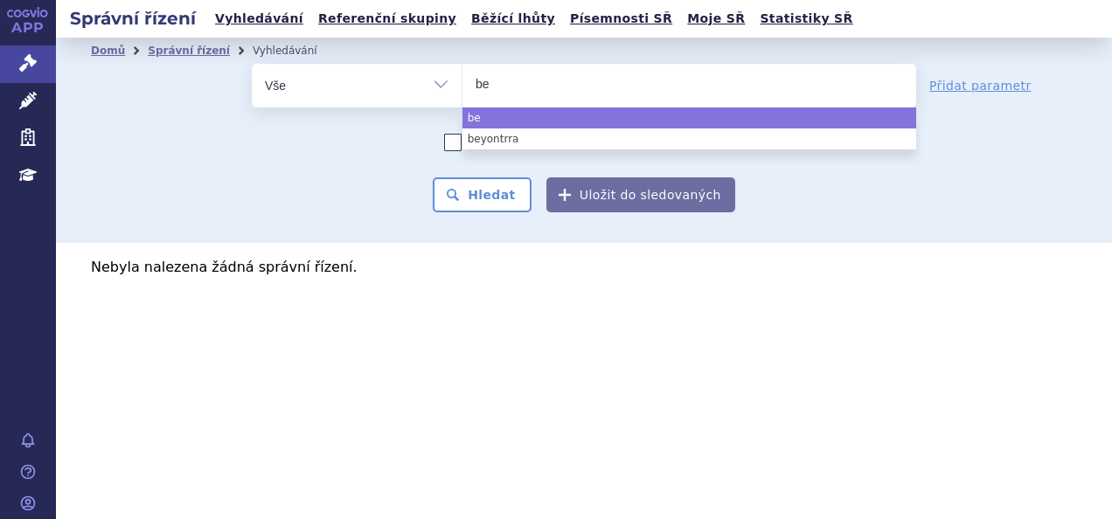
type input "bey"
type input "beyo"
type input "beyontt"
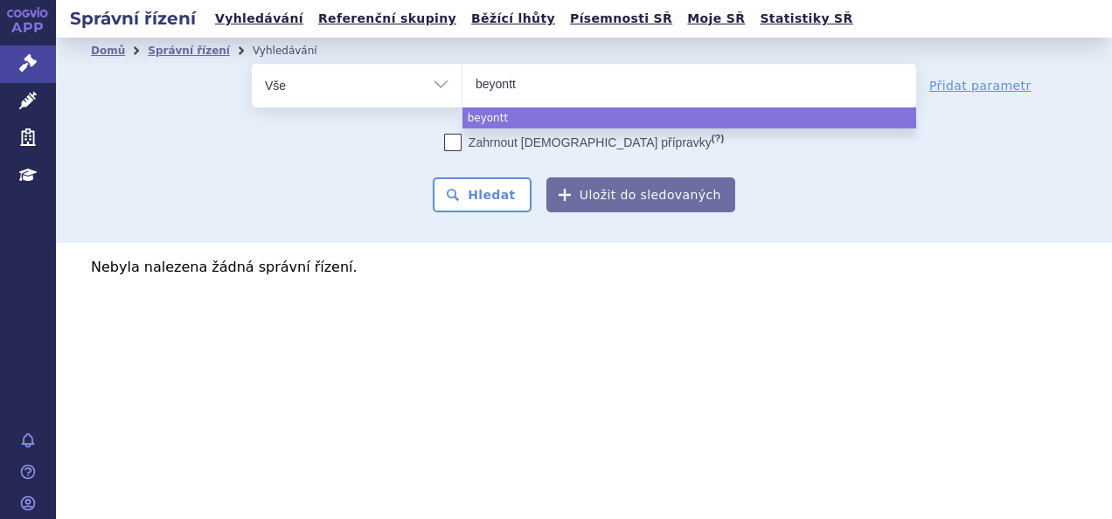
type input "beyonttr"
type input "beyonttra"
select select "beyonttra"
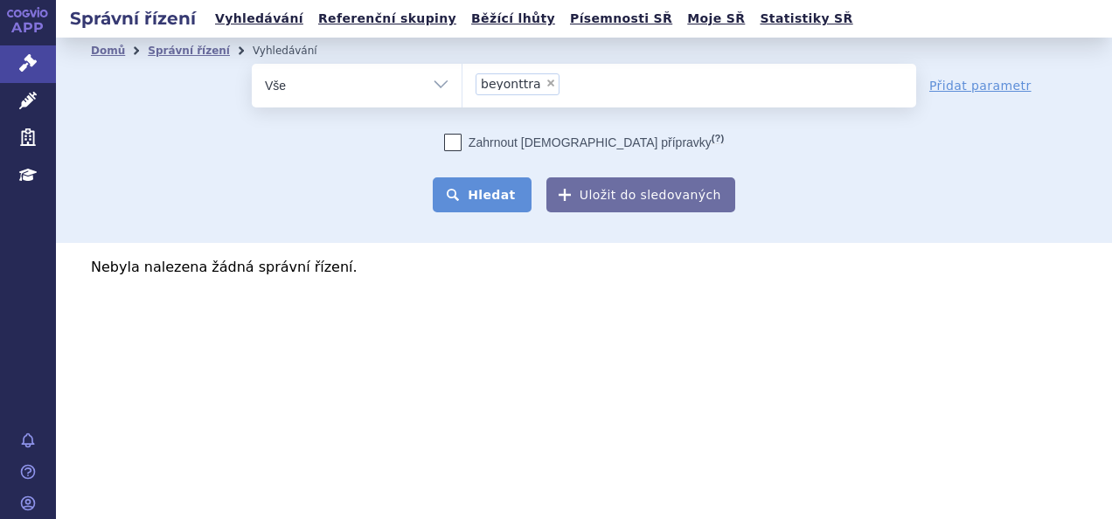
click at [477, 193] on button "Hledat" at bounding box center [482, 194] width 99 height 35
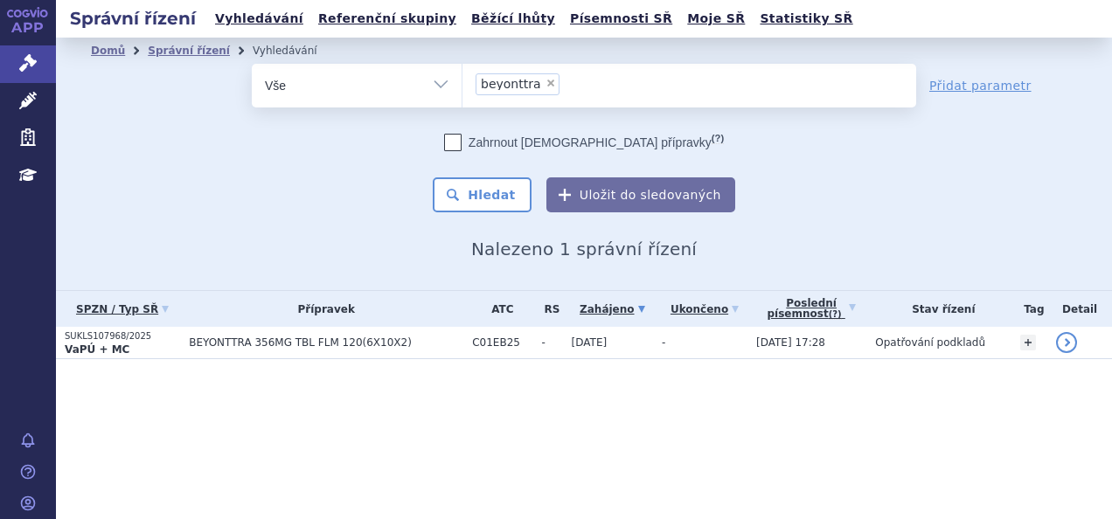
click at [406, 346] on span "BEYONTTRA 356MG TBL FLM 120(6X10X2)" at bounding box center [326, 343] width 274 height 12
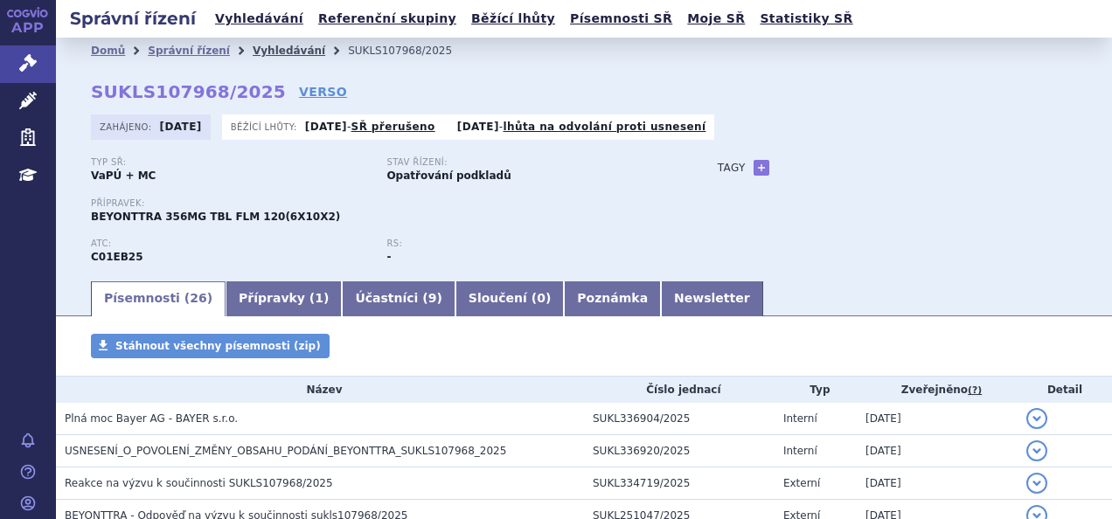
click at [260, 53] on link "Vyhledávání" at bounding box center [289, 51] width 73 height 12
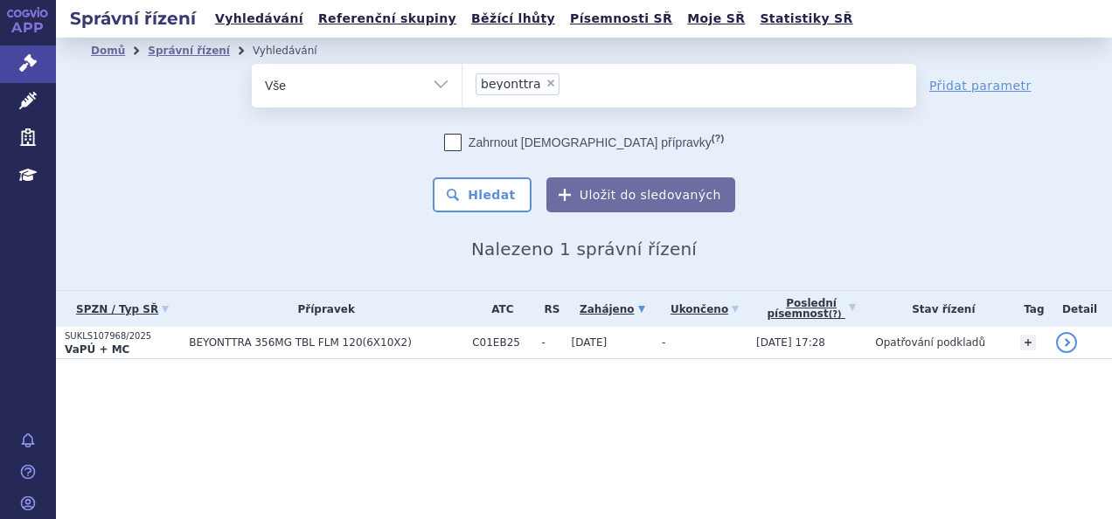
click at [545, 80] on span "×" at bounding box center [550, 83] width 10 height 10
click at [462, 80] on select "beyonttra" at bounding box center [462, 85] width 1 height 44
select select
type input "ry"
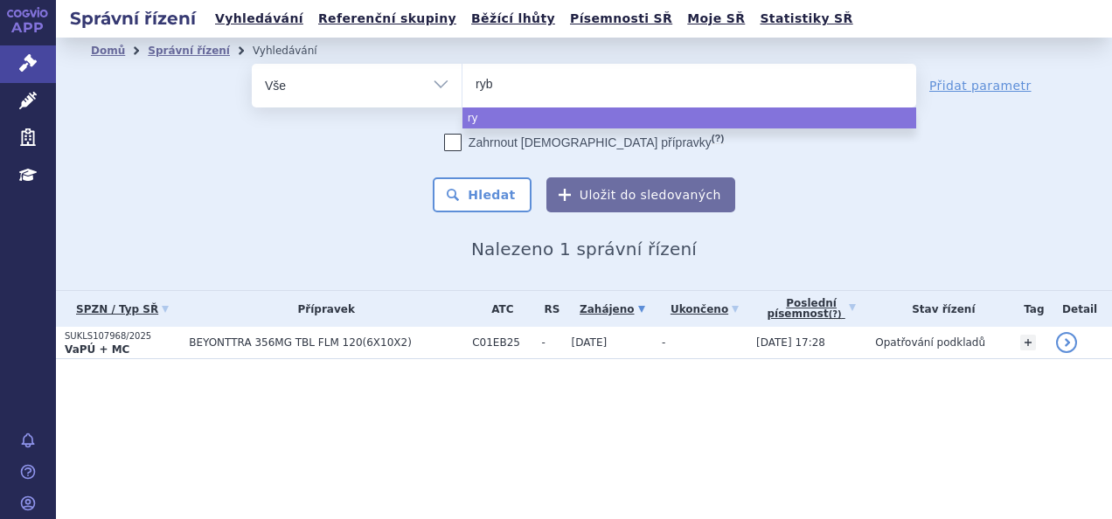
type input "rybe"
type input "rybel"
type input "rybelsu"
type input "rybelsus"
select select "[MEDICAL_DATA]"
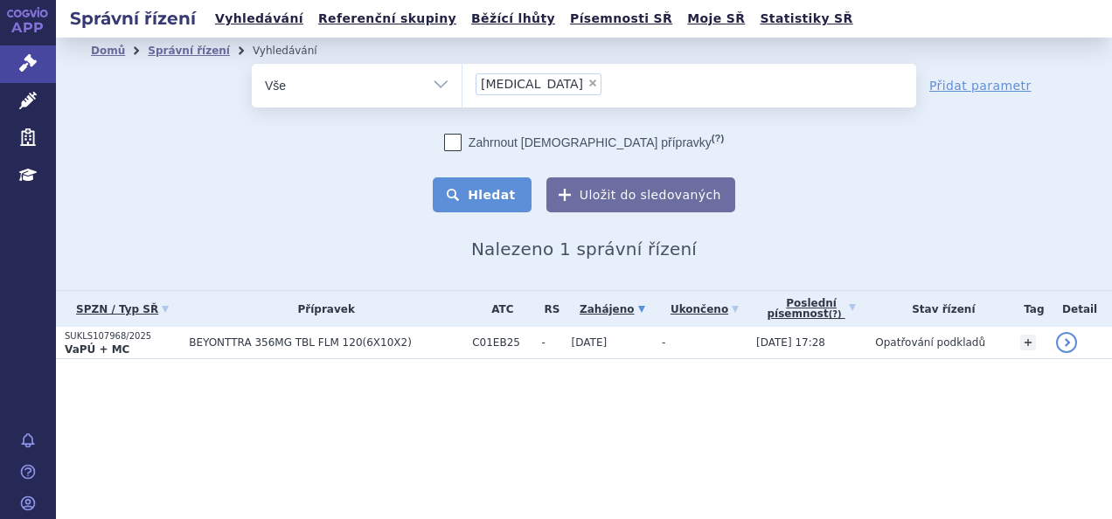
click at [497, 211] on button "Hledat" at bounding box center [482, 194] width 99 height 35
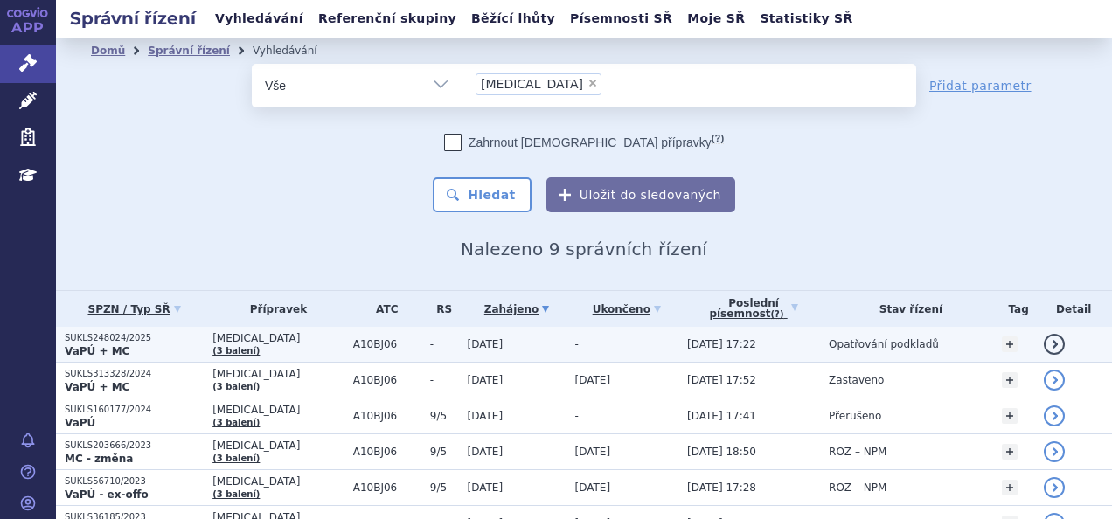
scroll to position [173, 0]
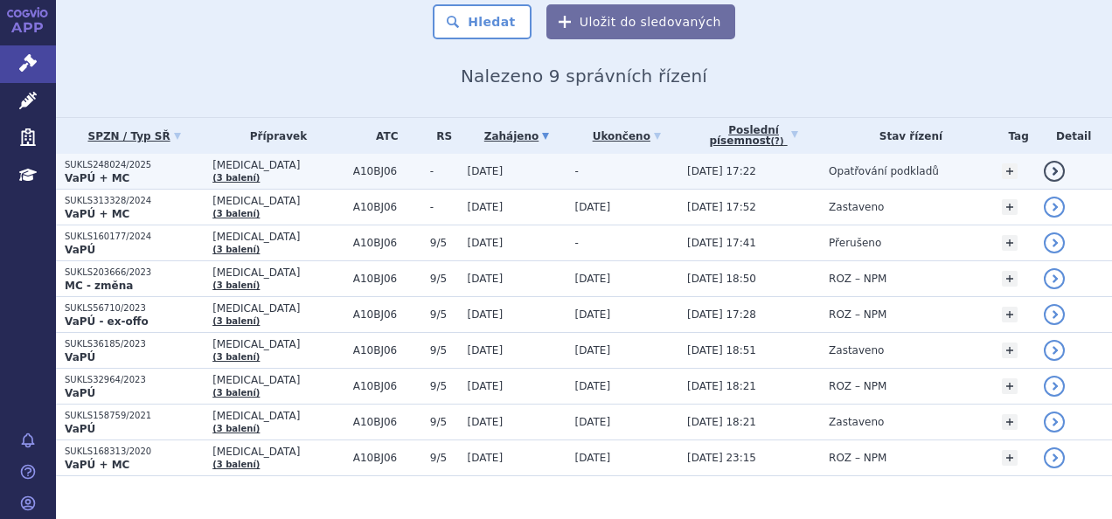
click at [170, 168] on p "SUKLS248024/2025" at bounding box center [134, 165] width 139 height 12
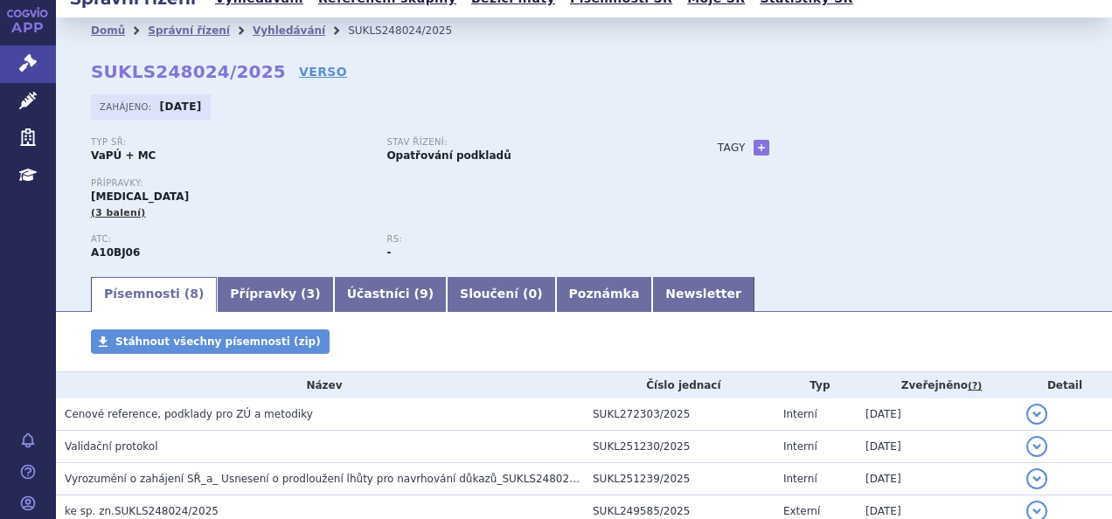
scroll to position [21, 0]
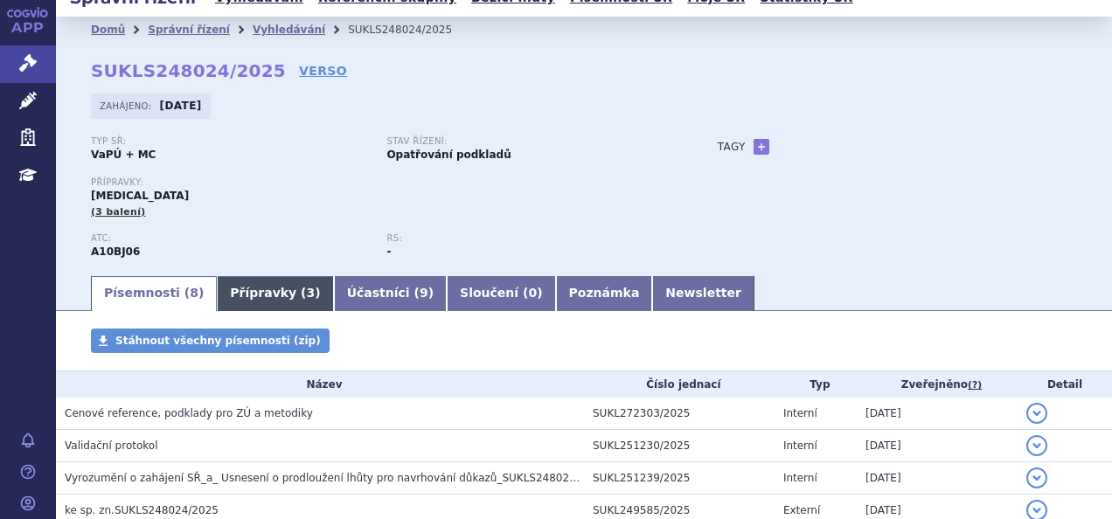
click at [263, 290] on link "Přípravky ( 3 )" at bounding box center [275, 293] width 116 height 35
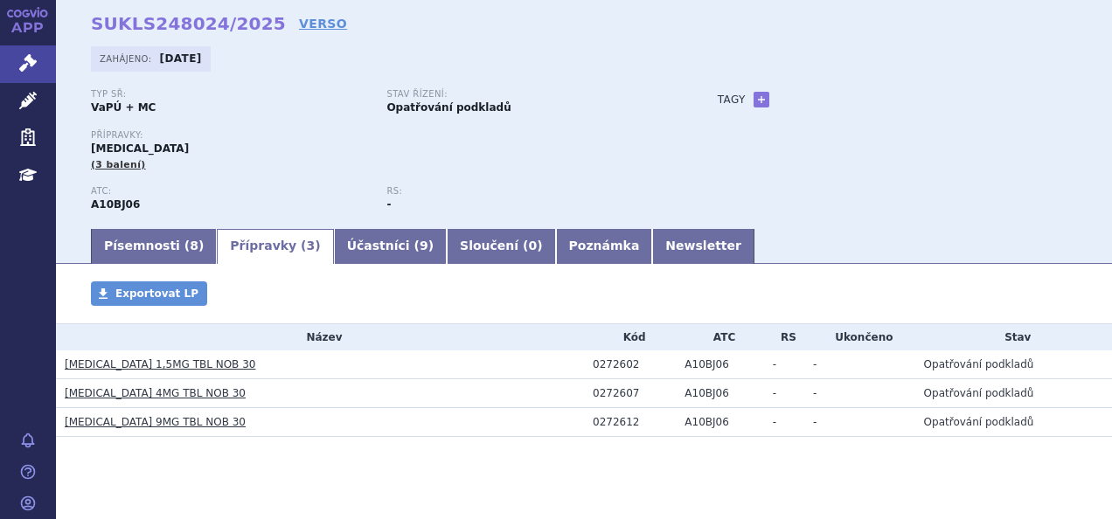
scroll to position [69, 0]
click at [652, 243] on link "Newsletter" at bounding box center [703, 245] width 102 height 35
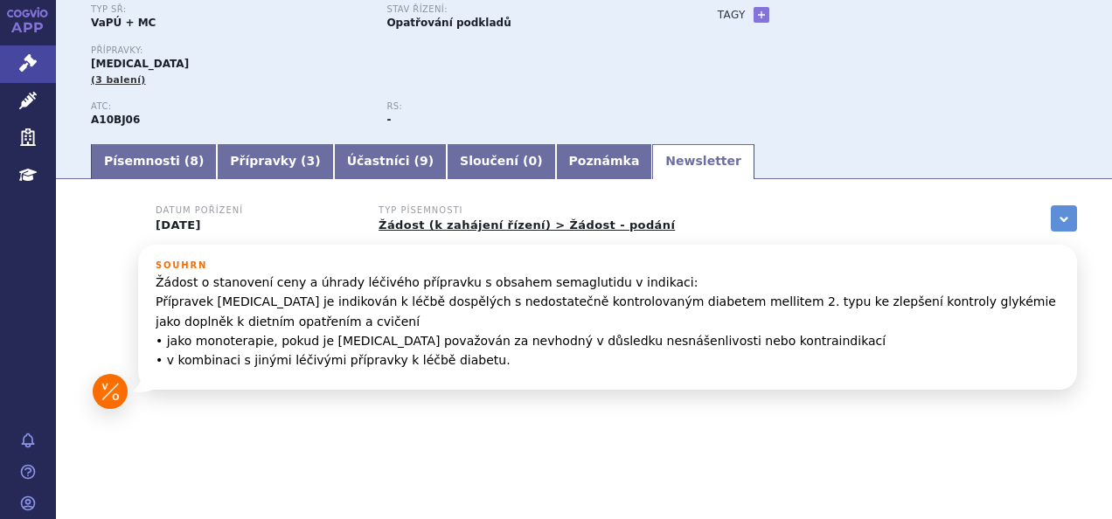
scroll to position [175, 0]
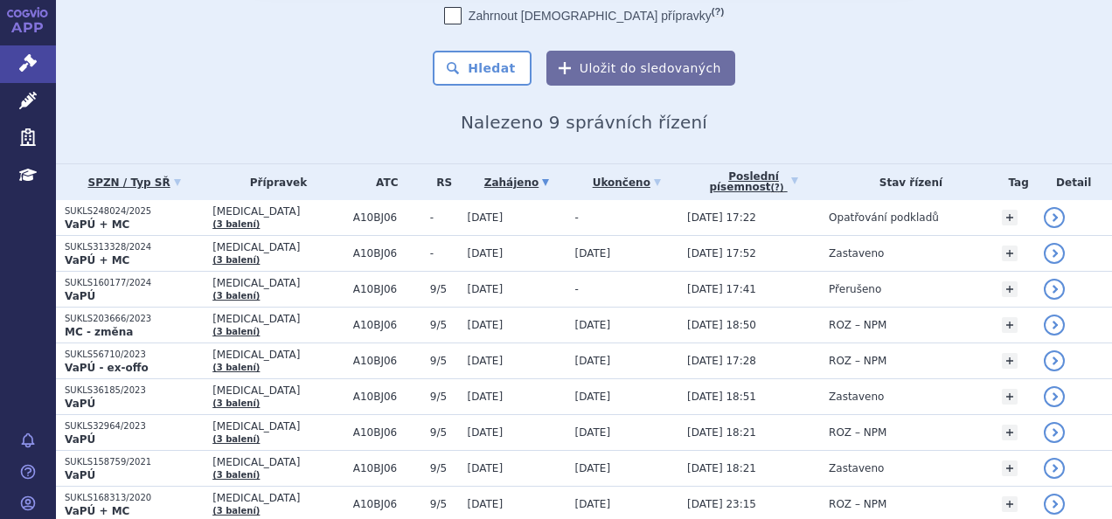
scroll to position [129, 0]
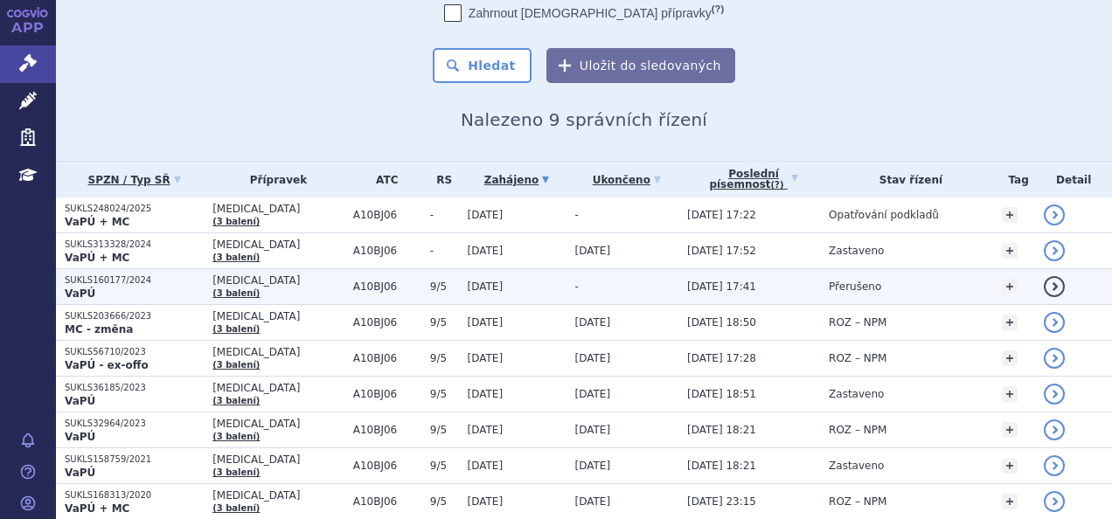
click at [299, 292] on td "[MEDICAL_DATA] (3 balení)" at bounding box center [274, 287] width 141 height 36
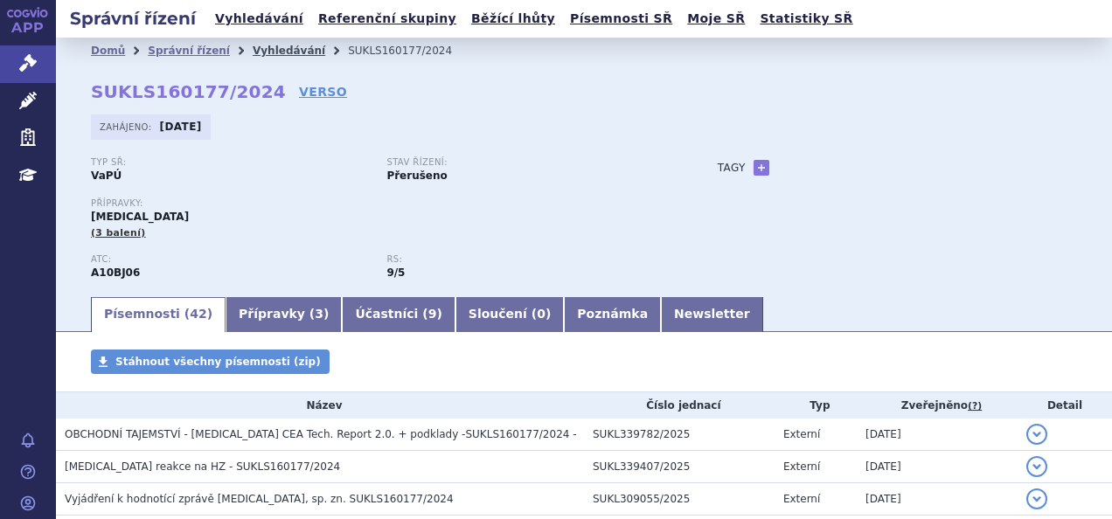
click at [280, 46] on link "Vyhledávání" at bounding box center [289, 51] width 73 height 12
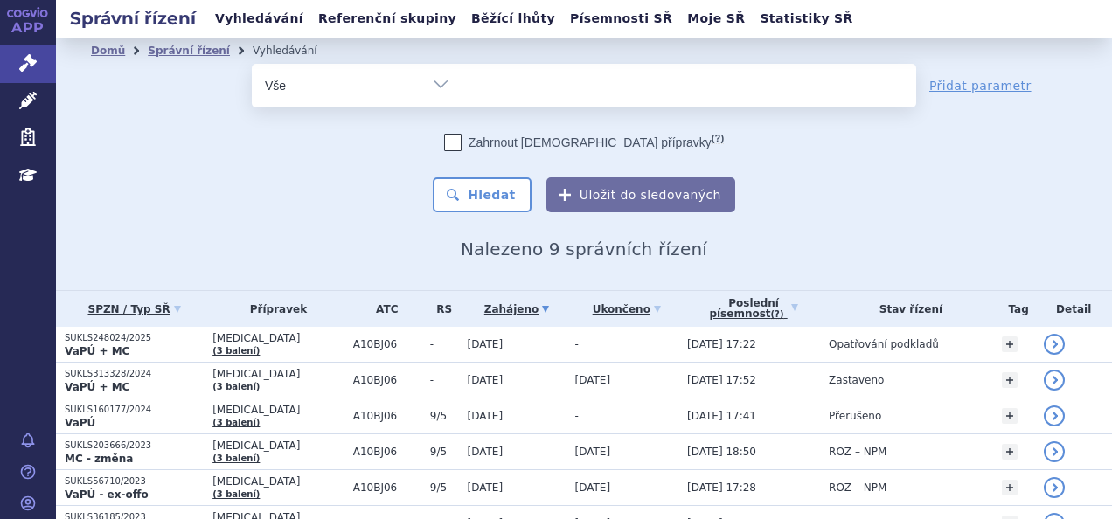
select select
click at [531, 84] on ul at bounding box center [689, 82] width 454 height 37
click at [462, 84] on select "rybelsus" at bounding box center [462, 85] width 1 height 44
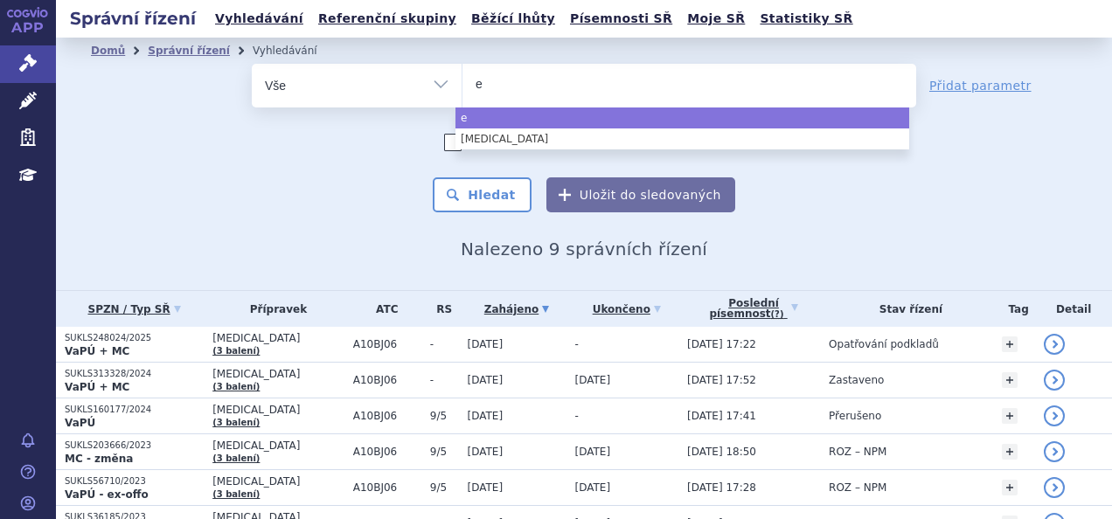
type input "ex"
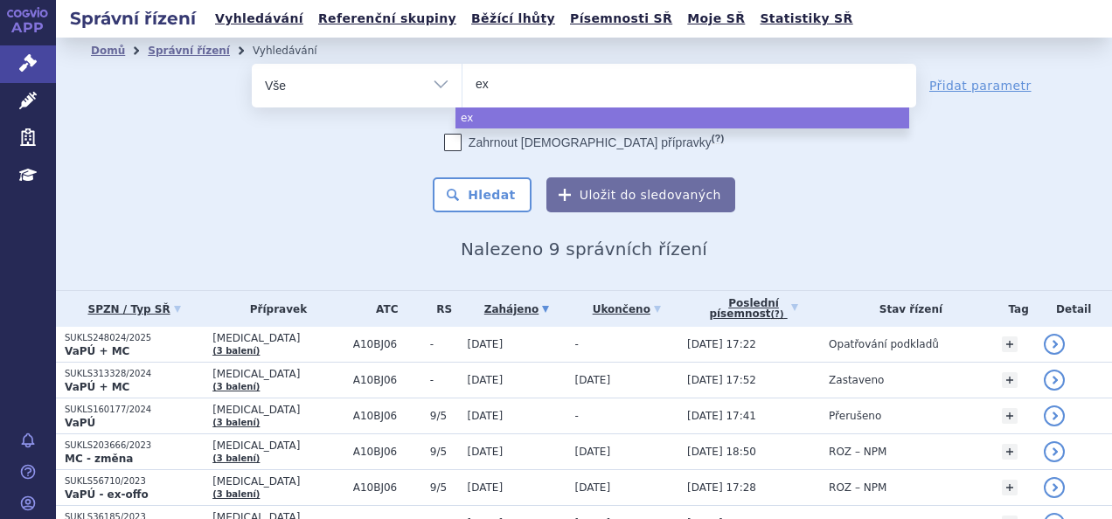
type input "exl"
type input "exle"
type input "exl"
type input "ex"
type input "ey"
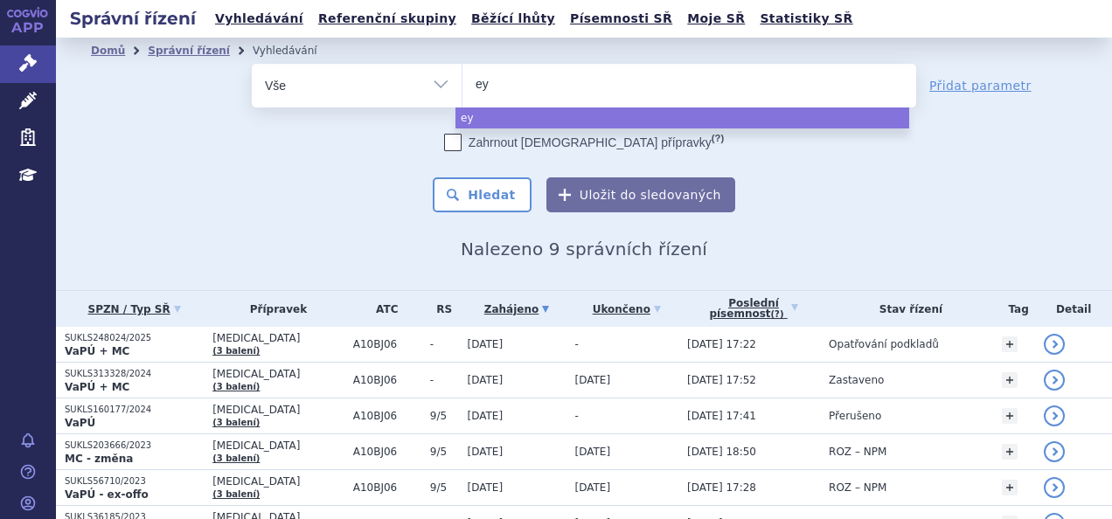
type input "eyl"
type input "eylea"
select select "eylea"
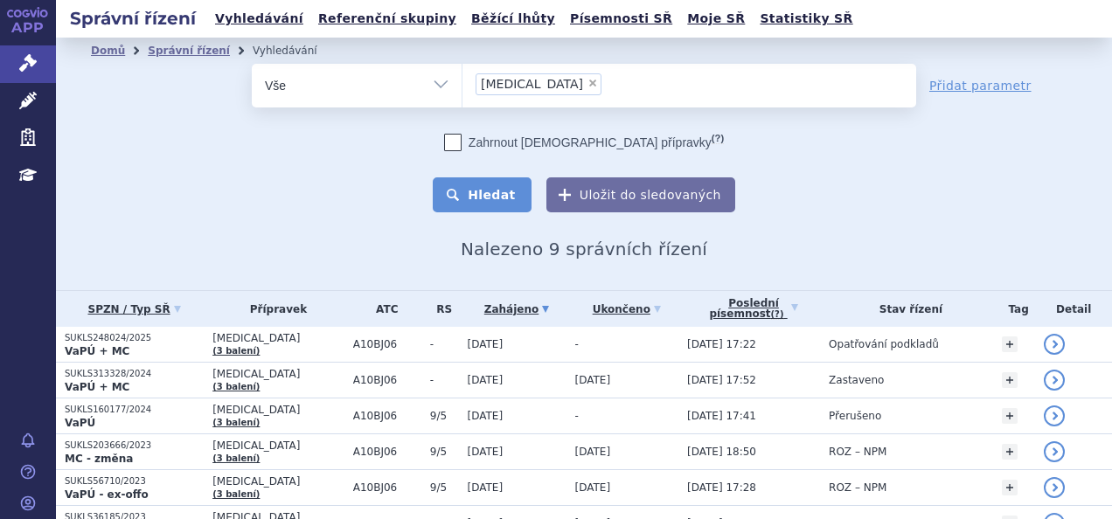
click at [456, 192] on button "Hledat" at bounding box center [482, 194] width 99 height 35
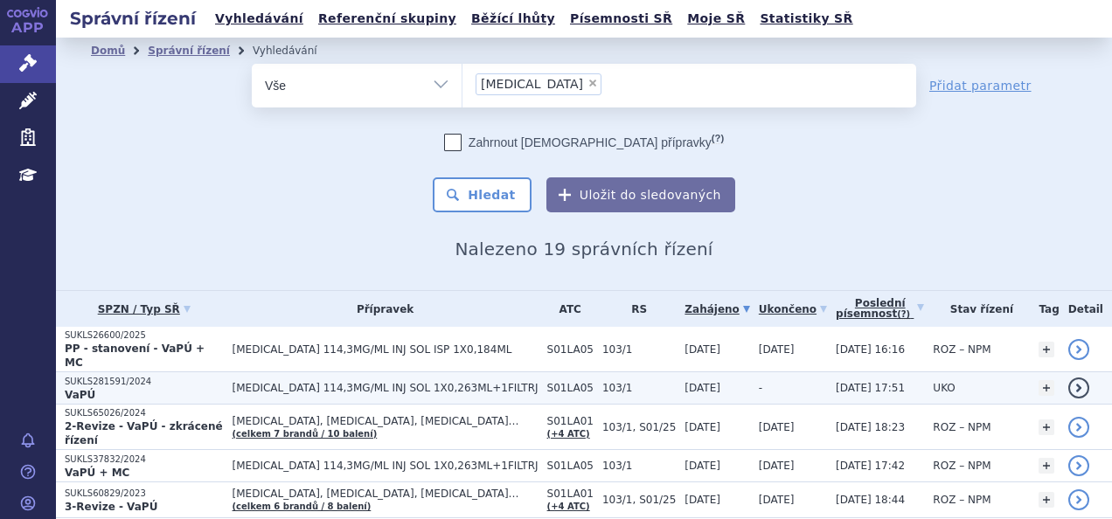
click at [547, 382] on span "S01LA05" at bounding box center [570, 388] width 46 height 12
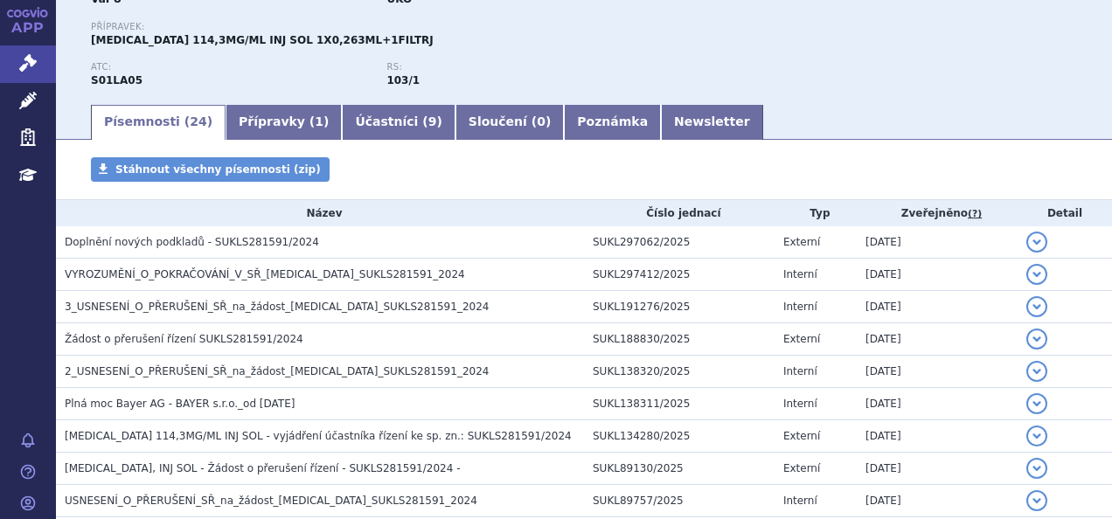
scroll to position [178, 0]
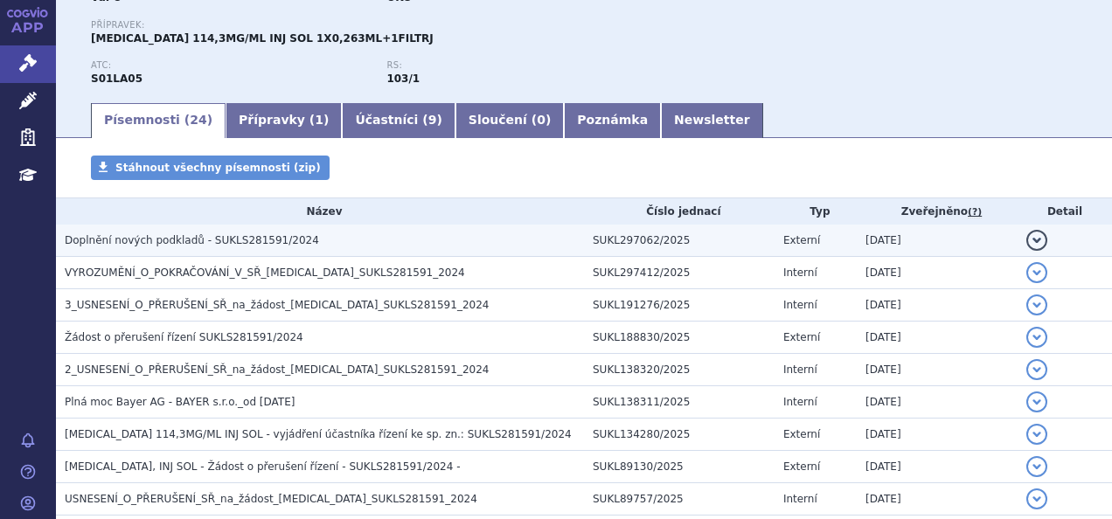
click at [356, 253] on td "Doplnění nových podkladů - SUKLS281591/2024" at bounding box center [320, 241] width 528 height 32
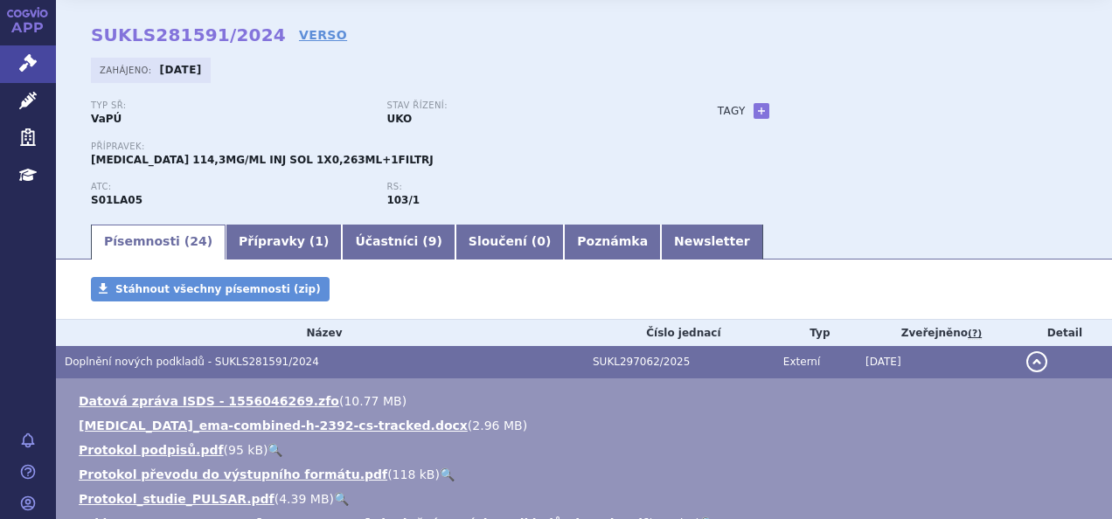
scroll to position [0, 0]
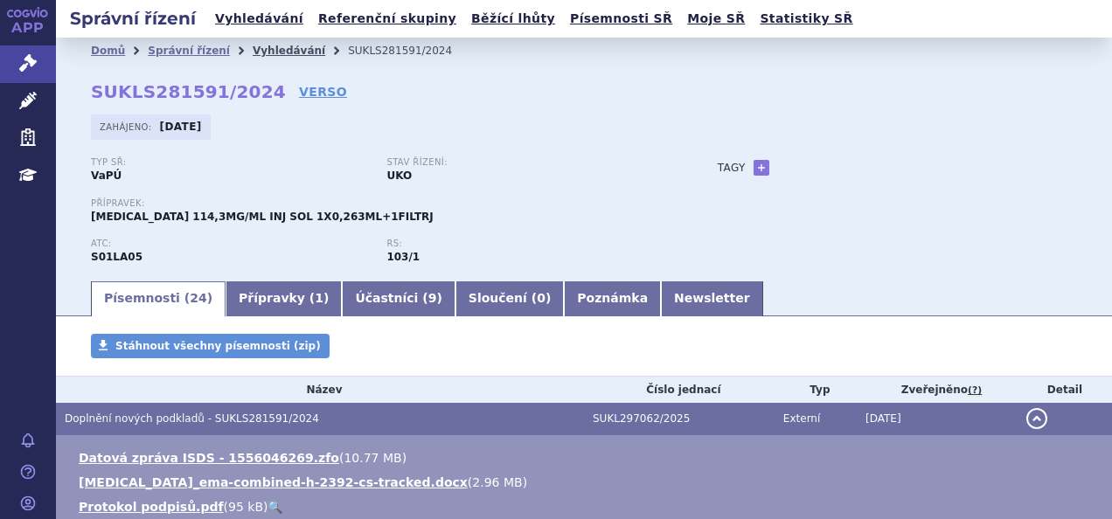
click at [260, 50] on link "Vyhledávání" at bounding box center [289, 51] width 73 height 12
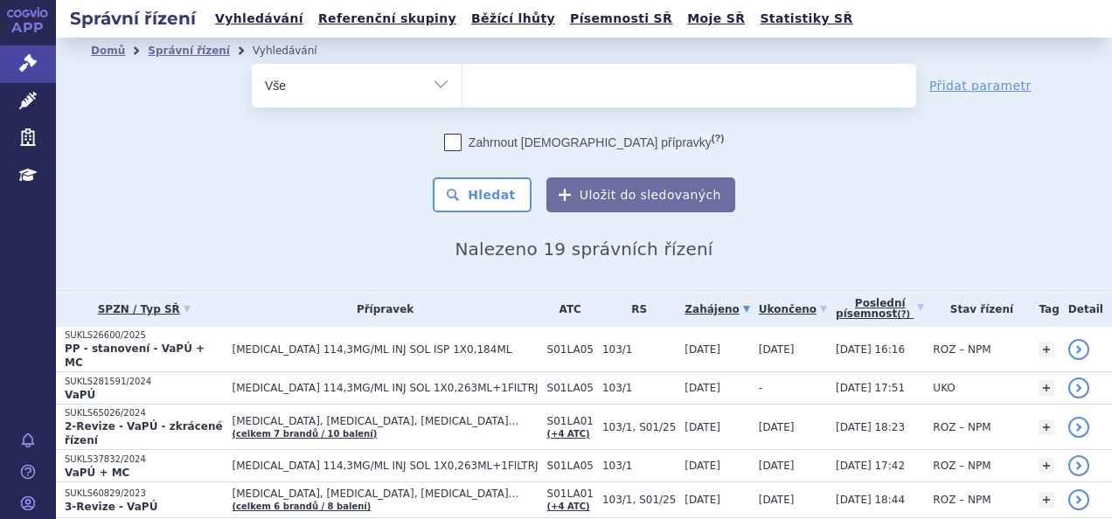
select select
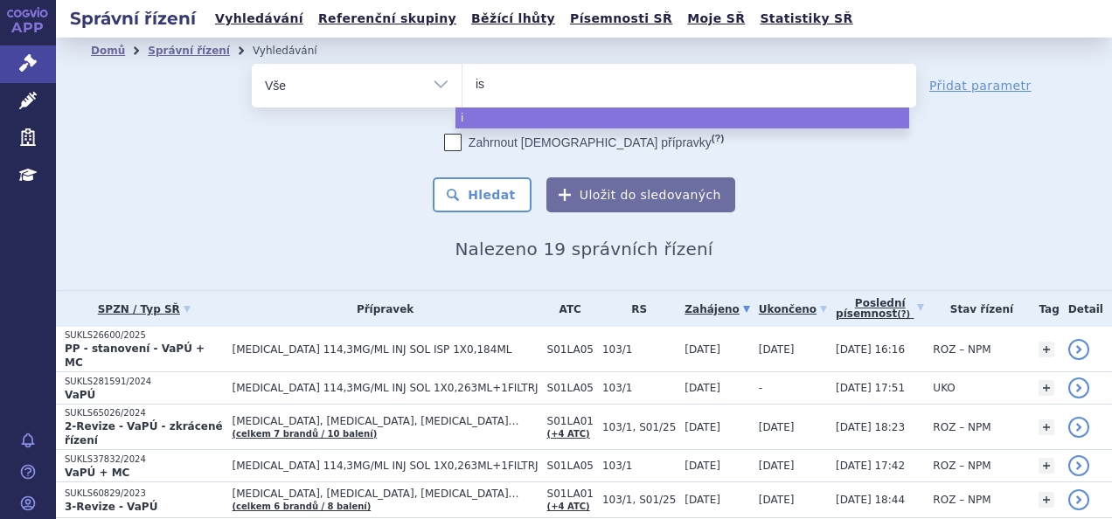
type input "iso"
type input "isop"
type input "isopri"
type input "isoprino"
type input "isoprinosi"
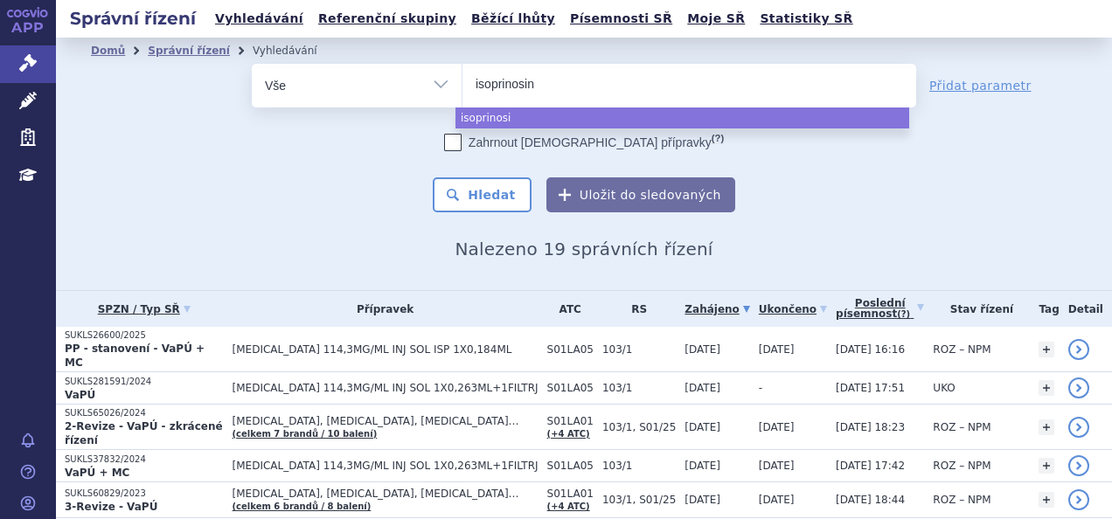
type input "isoprinosine"
select select "isoprinosine"
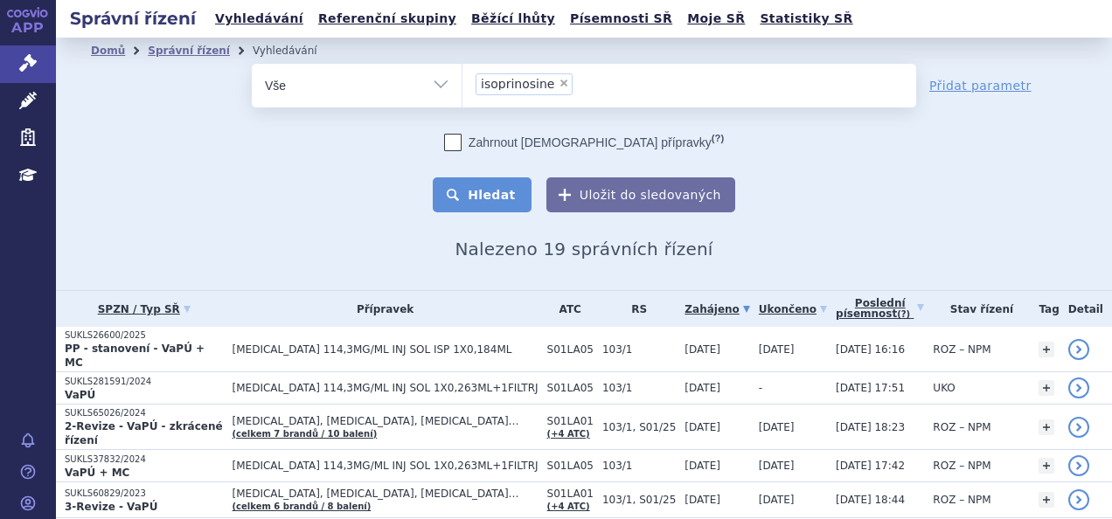
click at [495, 180] on button "Hledat" at bounding box center [482, 194] width 99 height 35
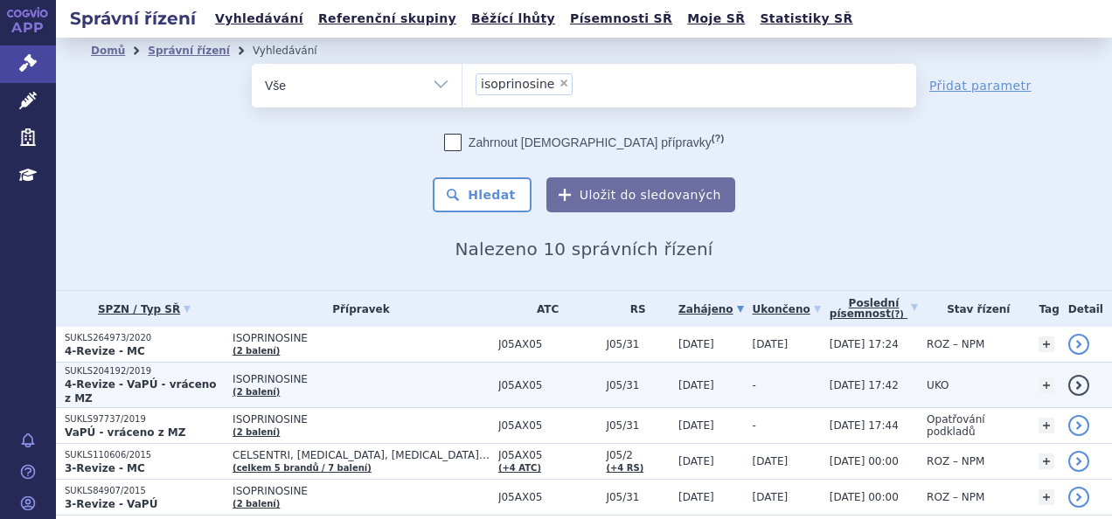
click at [219, 386] on p "4-Revize - VaPÚ - vráceno z MZ" at bounding box center [144, 392] width 159 height 28
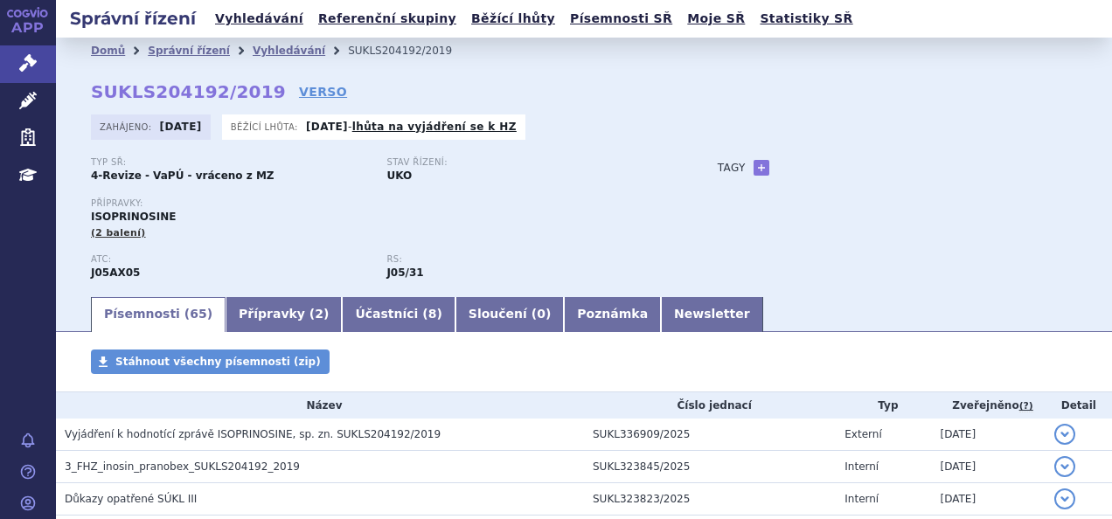
scroll to position [117, 0]
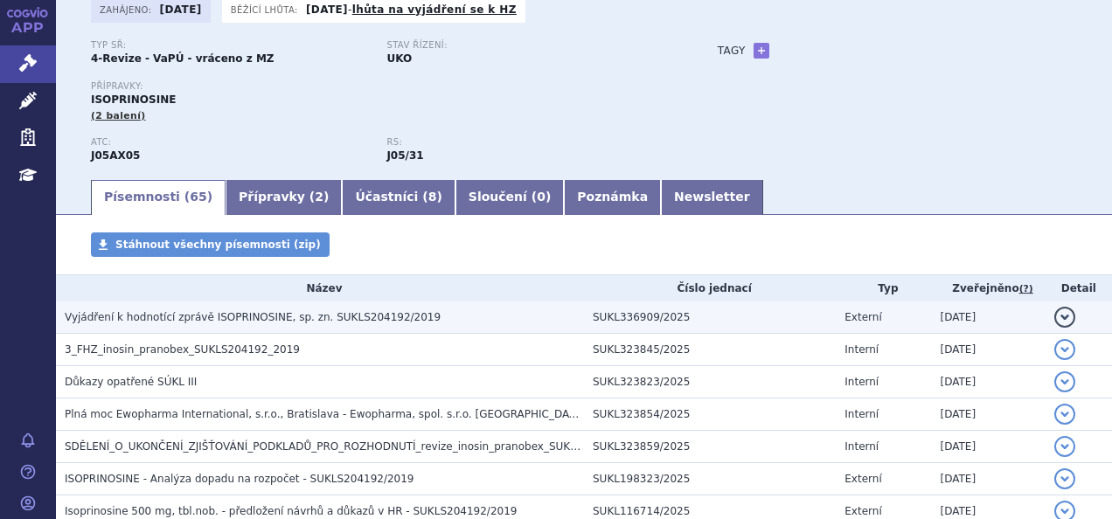
click at [365, 311] on span "Vyjádření k hodnotící zprávě ISOPRINOSINE, sp. zn. SUKLS204192/2019" at bounding box center [253, 317] width 376 height 12
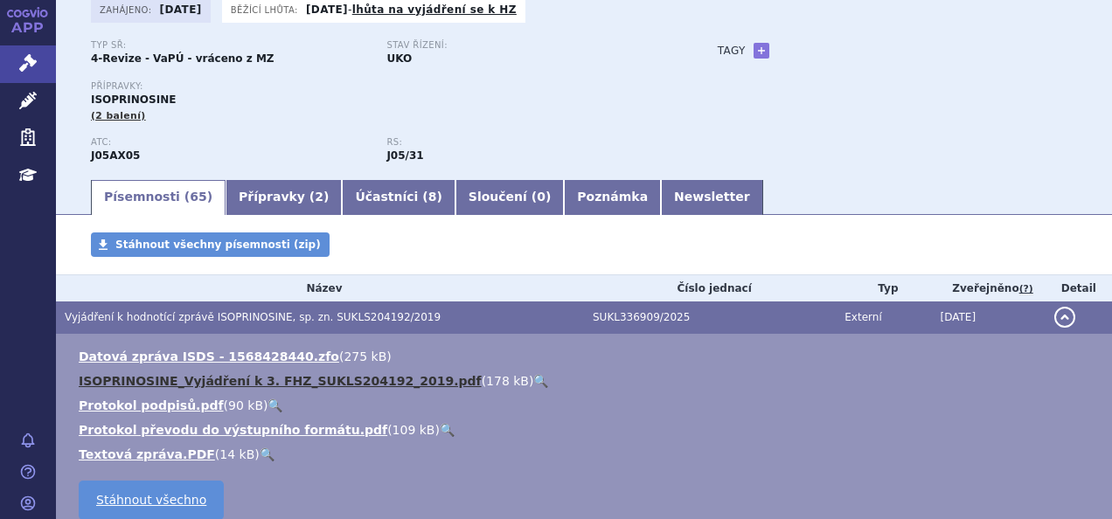
drag, startPoint x: 479, startPoint y: 383, endPoint x: 352, endPoint y: 386, distance: 126.8
click at [352, 386] on link "ISOPRINOSINE_Vyjádření k 3. FHZ_SUKLS204192_2019.pdf" at bounding box center [280, 381] width 403 height 14
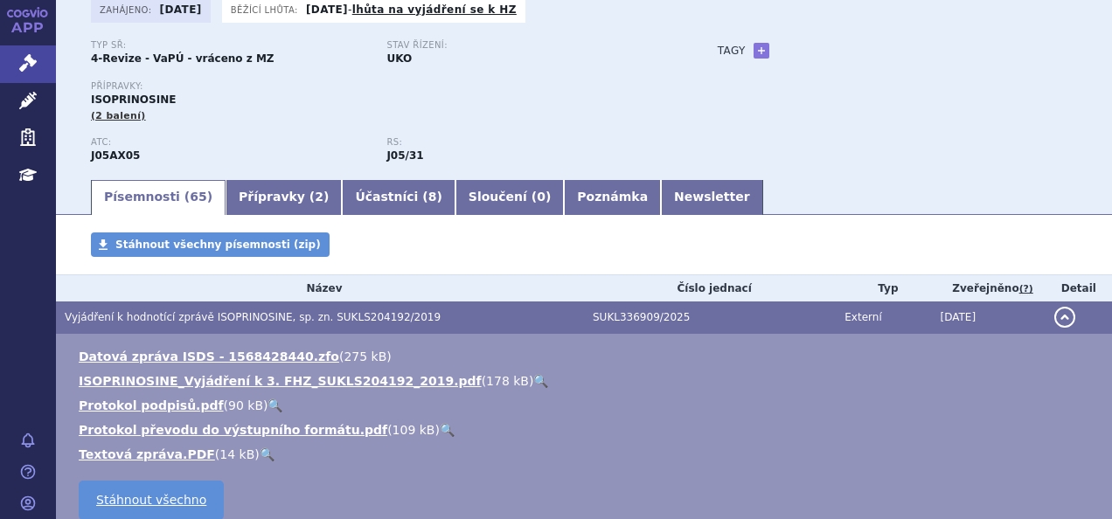
click at [270, 178] on div "Písemnosti ( 65 ) Přípravky ( 2 ) Účastníci ( 8 ) Sloučení ( 0 ) Poznámka Newsl…" at bounding box center [584, 195] width 1056 height 37
click at [271, 199] on link "Přípravky ( 2 )" at bounding box center [284, 197] width 116 height 35
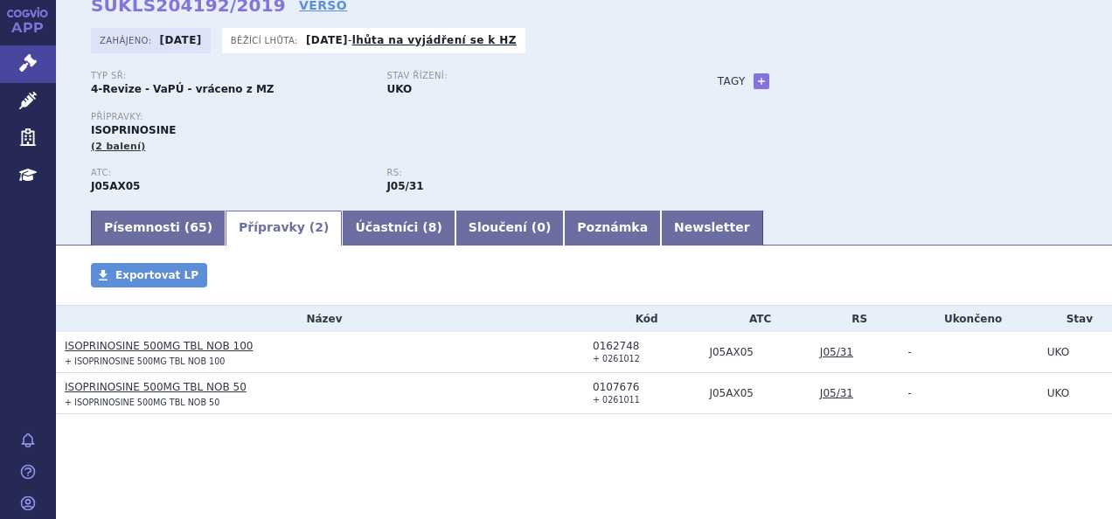
scroll to position [87, 0]
click at [346, 226] on link "Účastníci ( 8 )" at bounding box center [398, 228] width 113 height 35
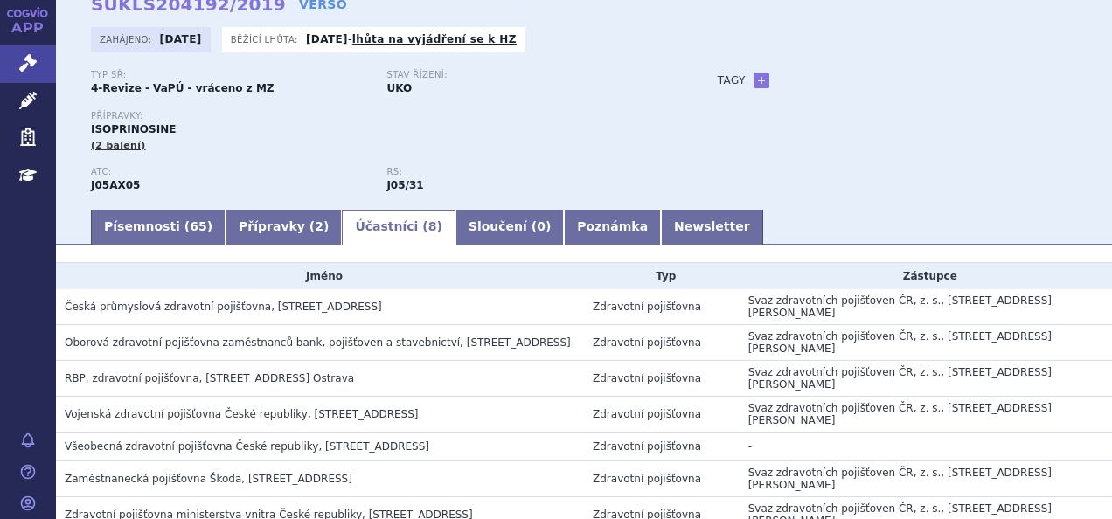
drag, startPoint x: 869, startPoint y: 507, endPoint x: 864, endPoint y: 448, distance: 59.7
click at [864, 448] on tbody "Jméno Typ Zástupce Česká průmyslová zdravotní pojišťovna, [STREET_ADDRESS] Zdra…" at bounding box center [584, 416] width 1056 height 306
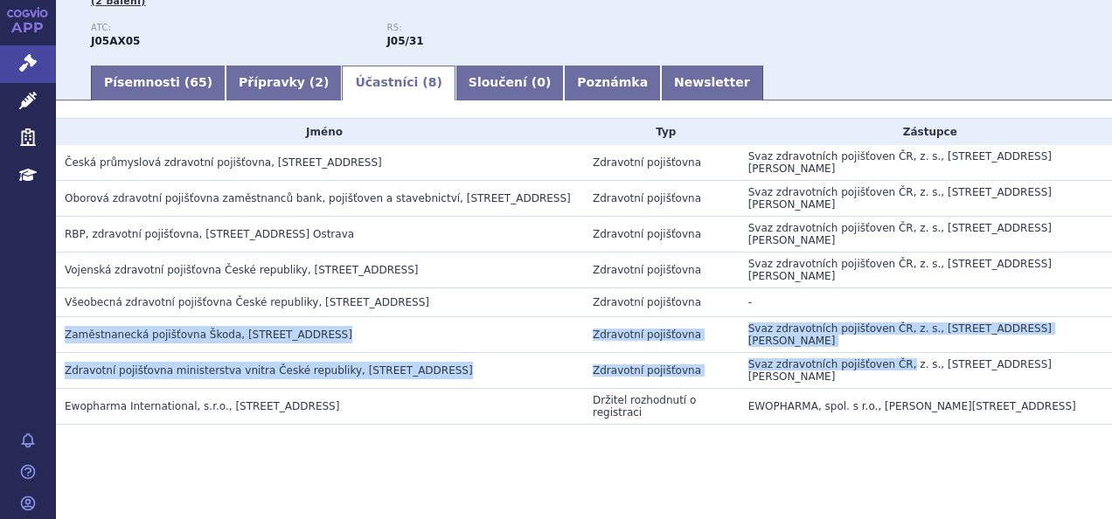
scroll to position [241, 0]
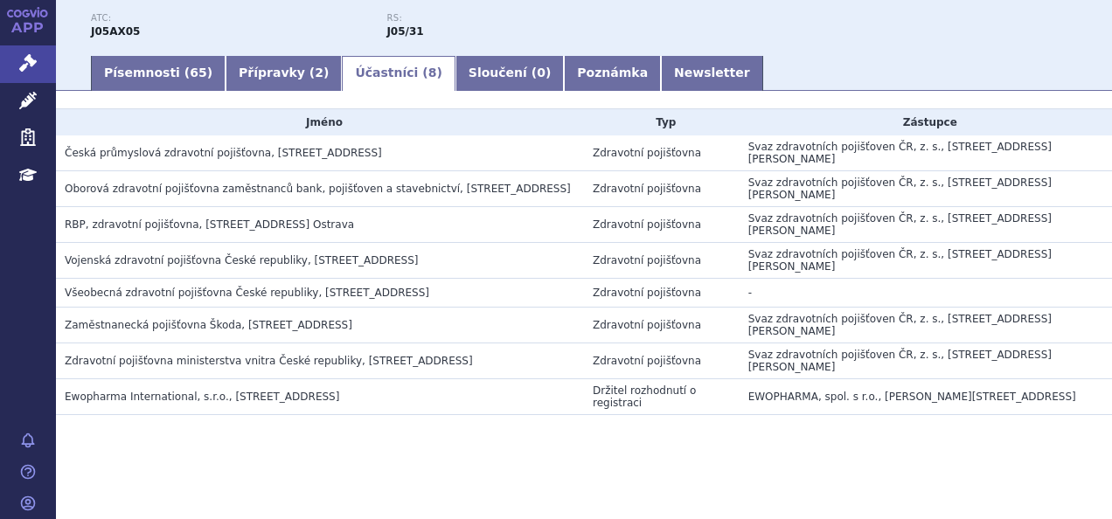
click at [131, 421] on div "Účastníci Jméno Typ Zástupce Česká průmyslová zdravotní pojišťovna, [STREET_ADD…" at bounding box center [584, 279] width 1056 height 342
